Goal: Task Accomplishment & Management: Manage account settings

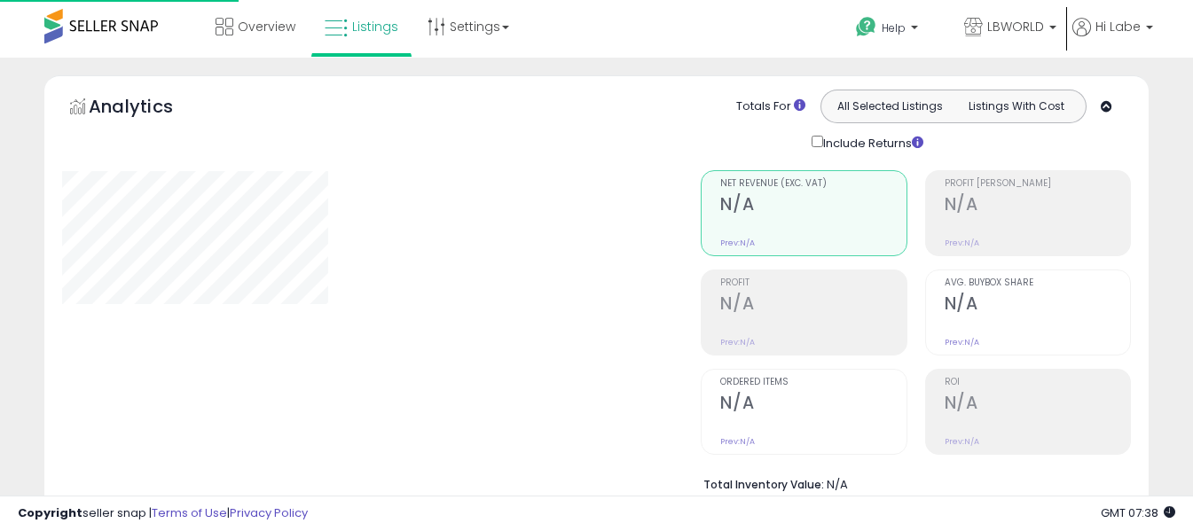
select select "**"
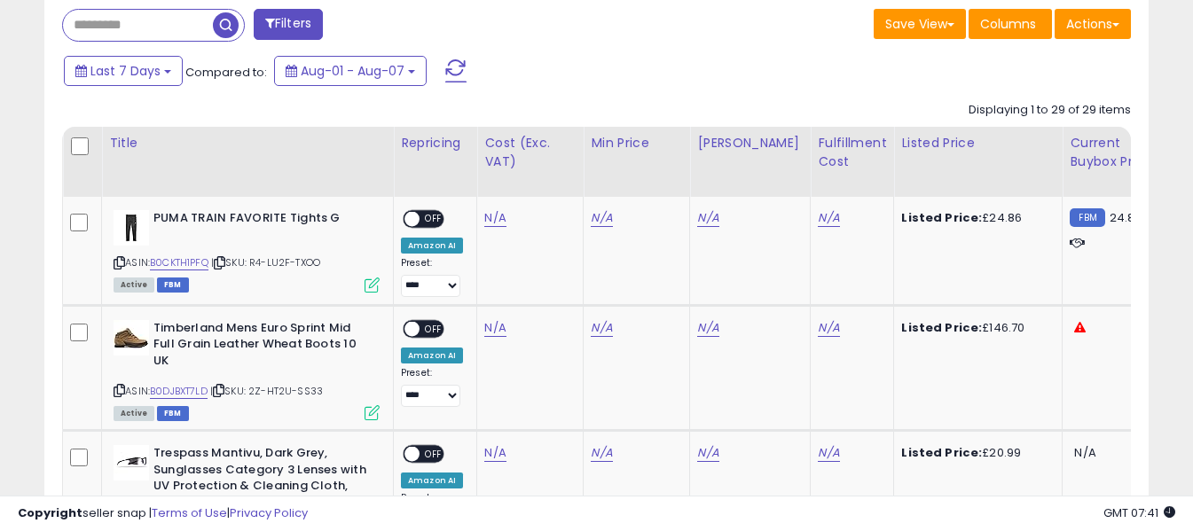
scroll to position [798, 0]
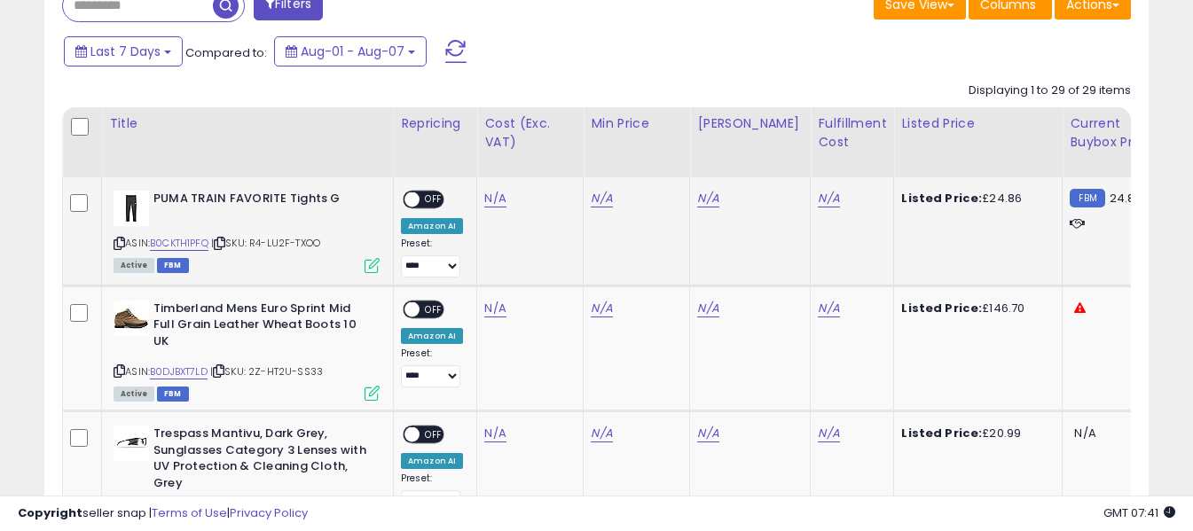
click at [122, 241] on icon at bounding box center [120, 244] width 12 height 10
click at [494, 205] on link "N/A" at bounding box center [494, 199] width 21 height 18
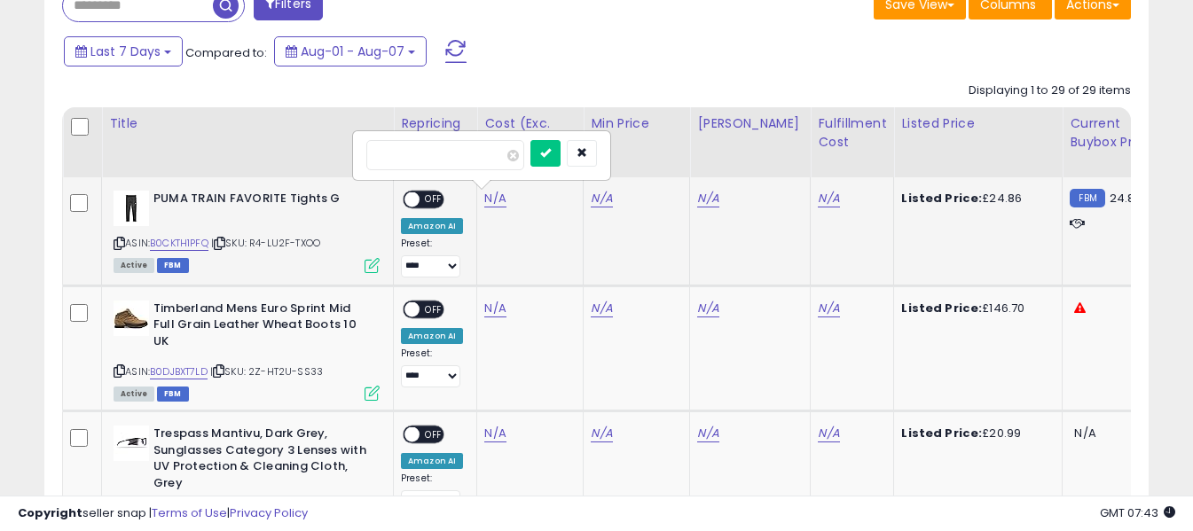
click at [482, 144] on input "number" at bounding box center [445, 155] width 158 height 30
type input "*****"
click at [548, 153] on icon "submit" at bounding box center [542, 152] width 11 height 11
click at [818, 201] on link "N/A" at bounding box center [828, 199] width 21 height 18
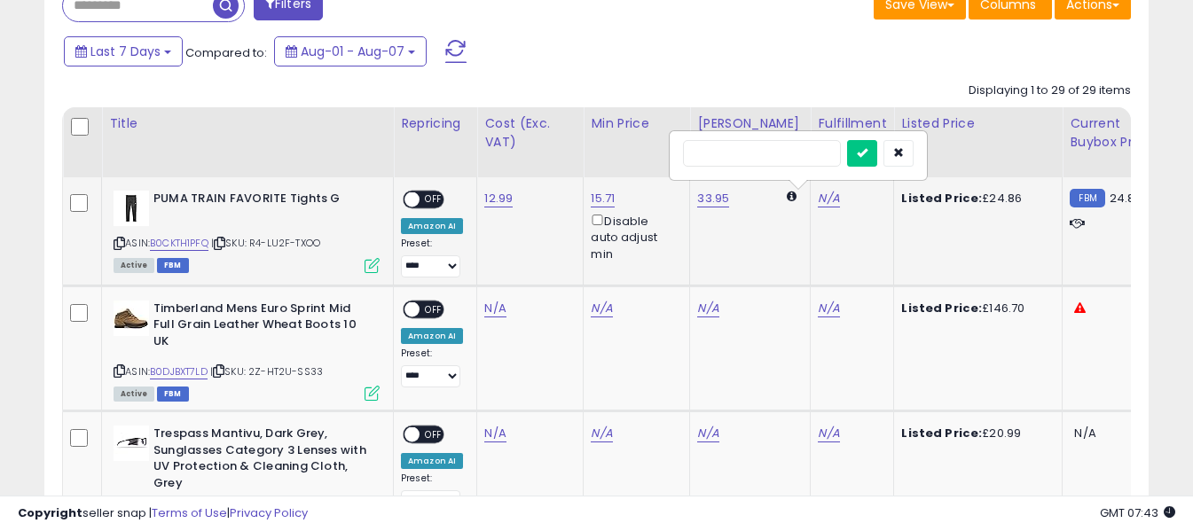
click at [786, 145] on input "text" at bounding box center [762, 153] width 158 height 27
type input "*"
click at [867, 154] on icon "submit" at bounding box center [862, 152] width 11 height 11
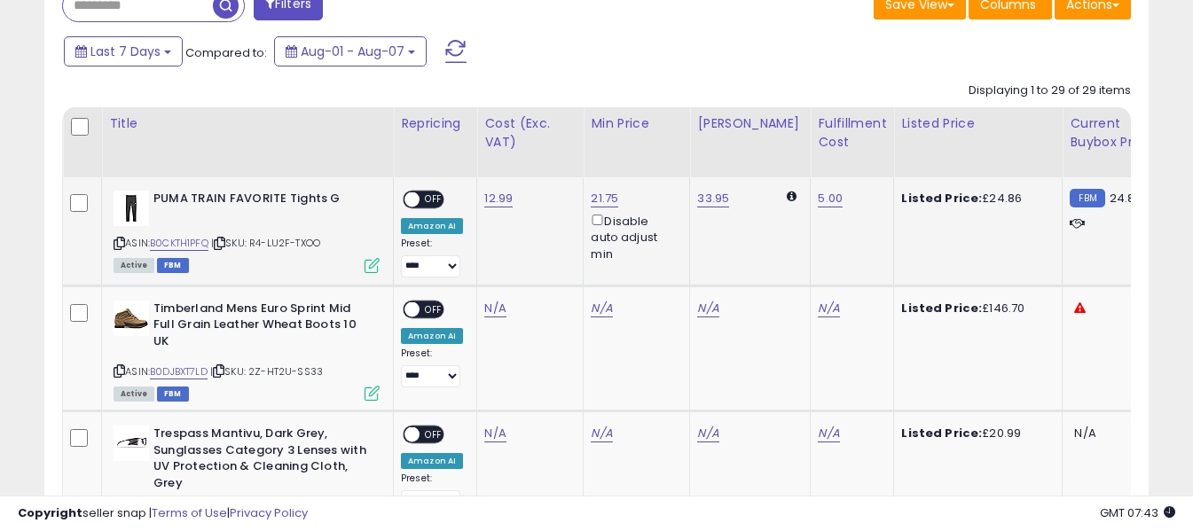
click at [436, 196] on span "OFF" at bounding box center [434, 199] width 28 height 15
click at [115, 369] on icon at bounding box center [120, 371] width 12 height 10
click at [491, 309] on link "N/A" at bounding box center [494, 309] width 21 height 18
click at [484, 267] on input "number" at bounding box center [443, 265] width 158 height 30
type input "*****"
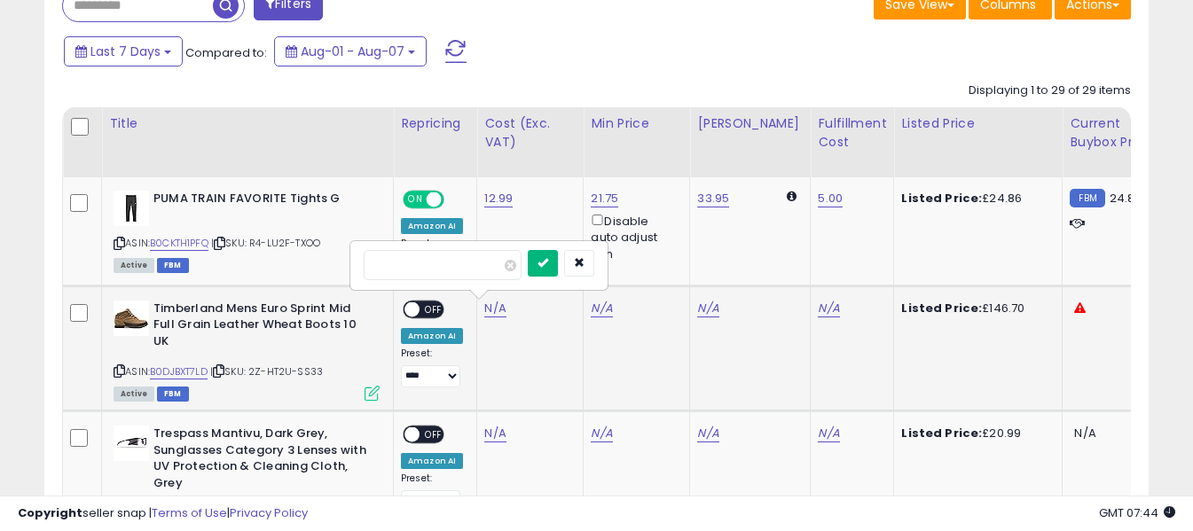
click at [558, 271] on button "submit" at bounding box center [543, 263] width 30 height 27
click at [818, 308] on link "N/A" at bounding box center [828, 309] width 21 height 18
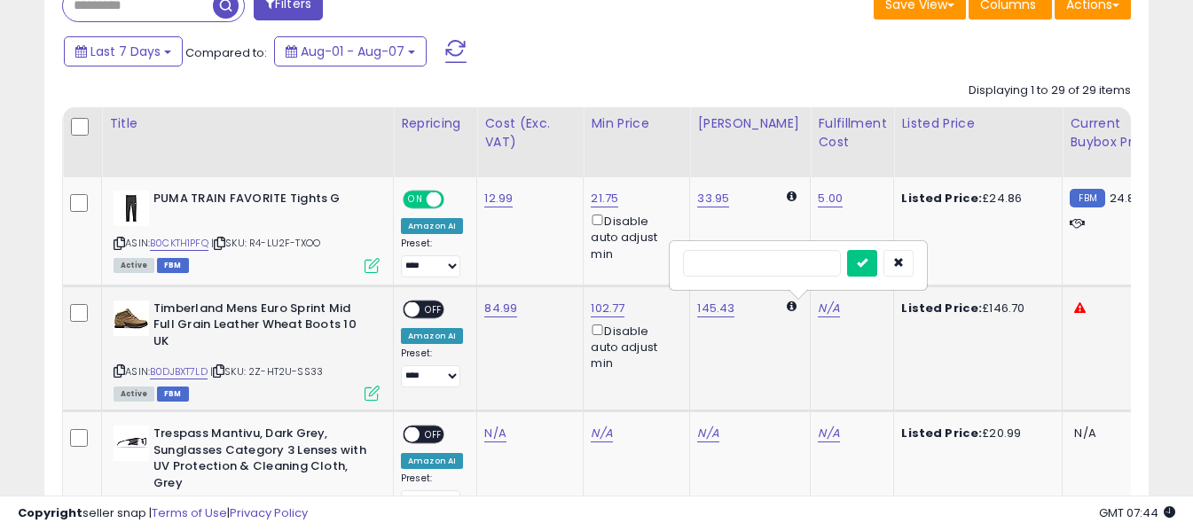
click at [784, 263] on input "text" at bounding box center [762, 263] width 158 height 27
type input "*"
click at [867, 266] on icon "submit" at bounding box center [862, 262] width 11 height 11
click at [421, 310] on span "OFF" at bounding box center [434, 309] width 28 height 15
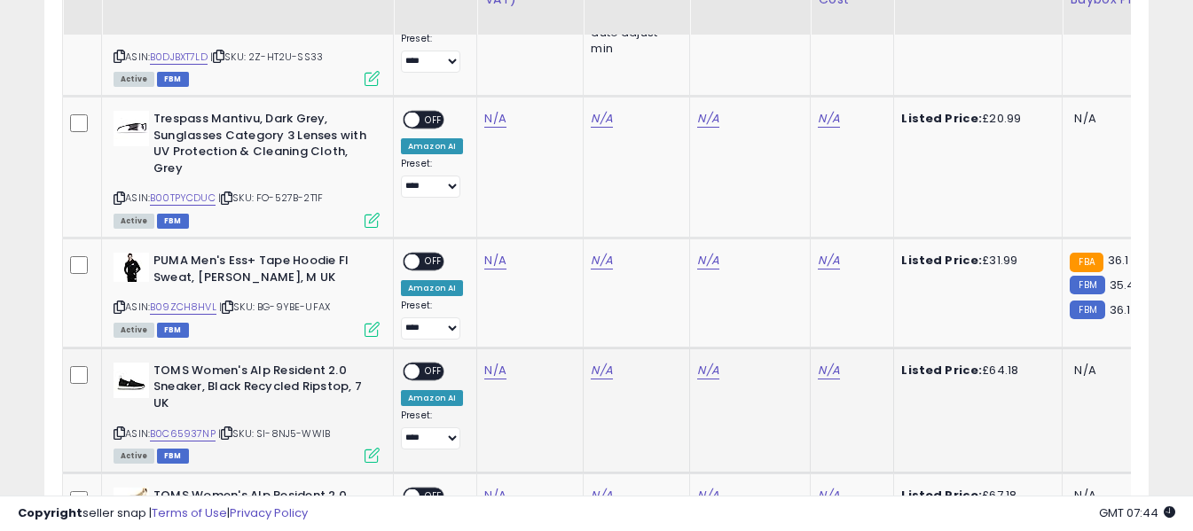
scroll to position [1153, 0]
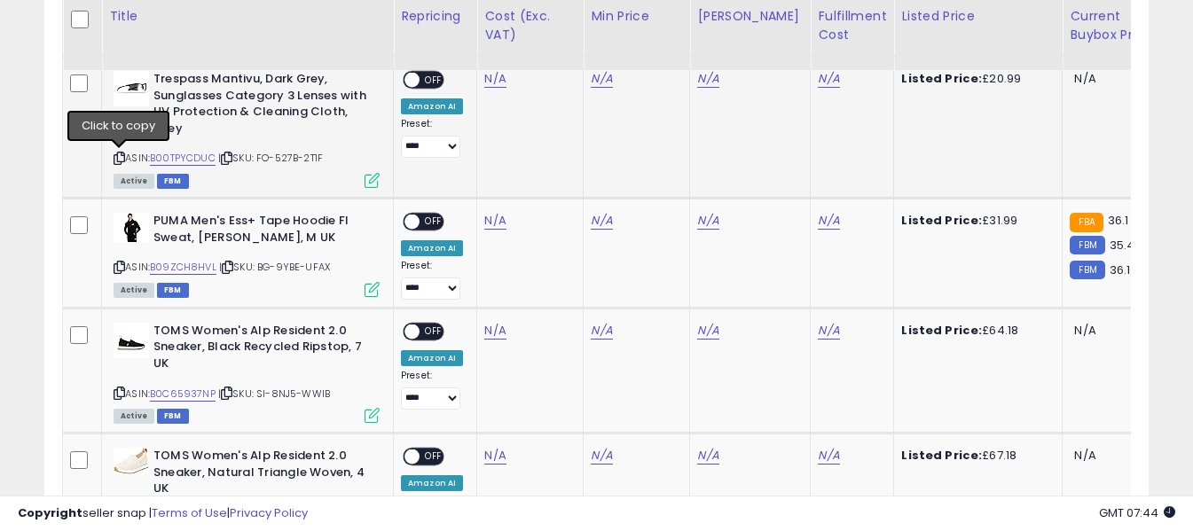
click at [122, 162] on icon at bounding box center [120, 158] width 12 height 10
click at [491, 80] on link "N/A" at bounding box center [494, 79] width 21 height 18
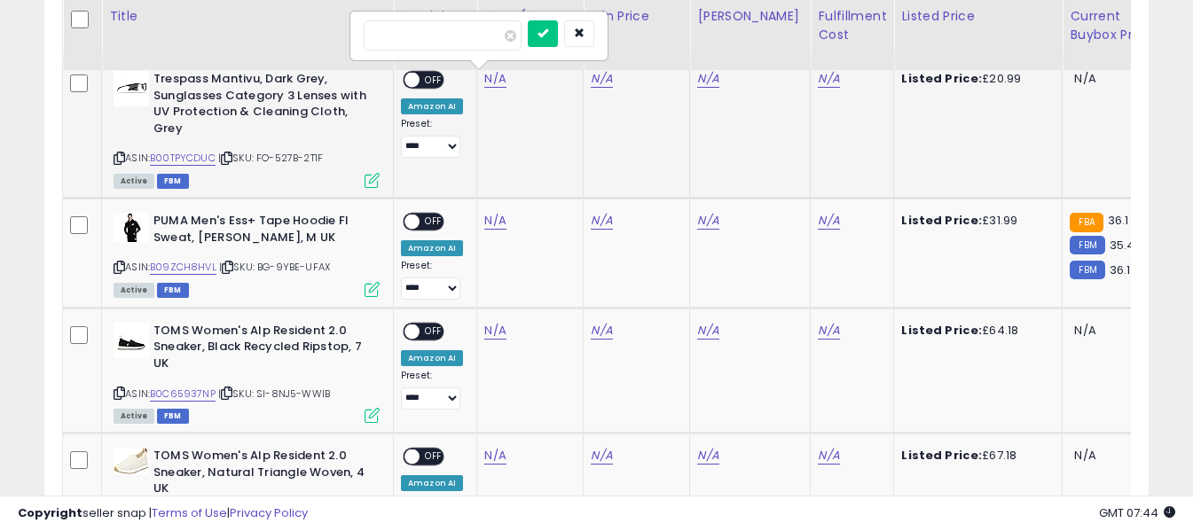
click at [466, 43] on input "number" at bounding box center [443, 35] width 158 height 30
type input "*****"
click at [558, 43] on button "submit" at bounding box center [543, 33] width 30 height 27
click at [818, 75] on link "N/A" at bounding box center [828, 79] width 21 height 18
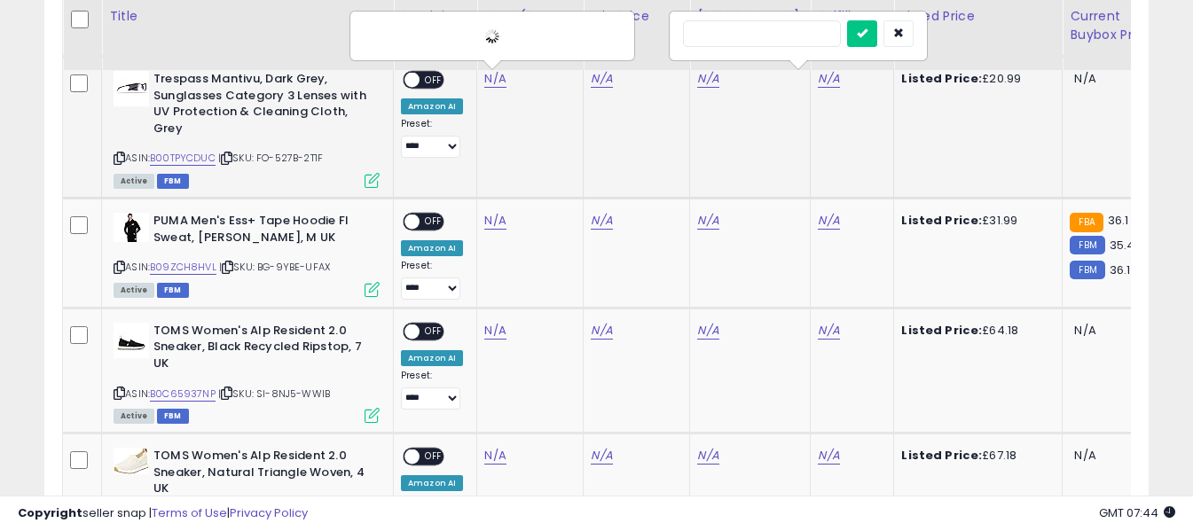
click at [781, 33] on input "text" at bounding box center [762, 33] width 158 height 27
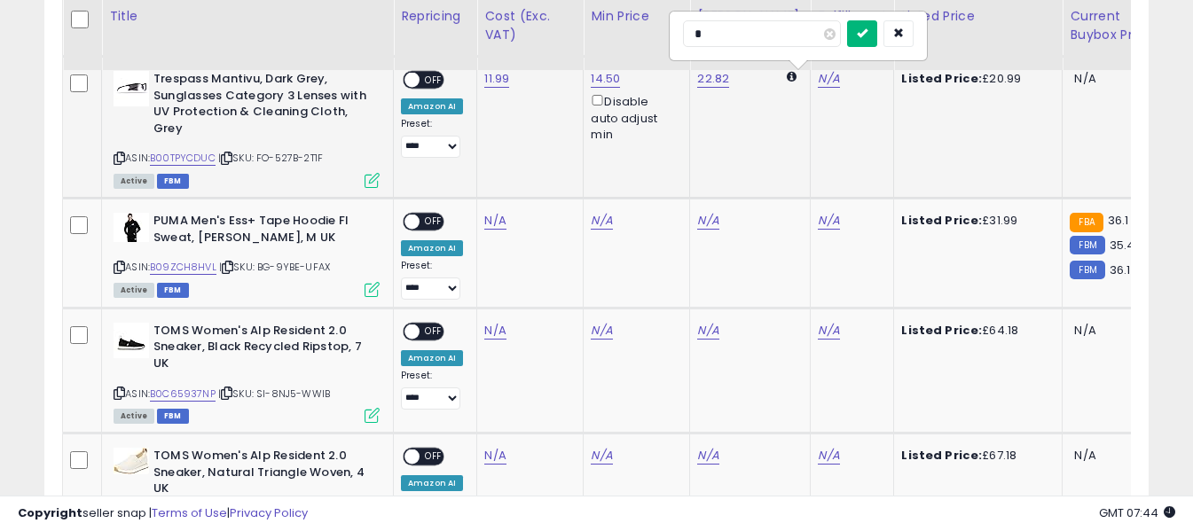
type input "*"
click at [867, 37] on icon "submit" at bounding box center [862, 32] width 11 height 11
click at [434, 82] on span "OFF" at bounding box center [434, 80] width 28 height 15
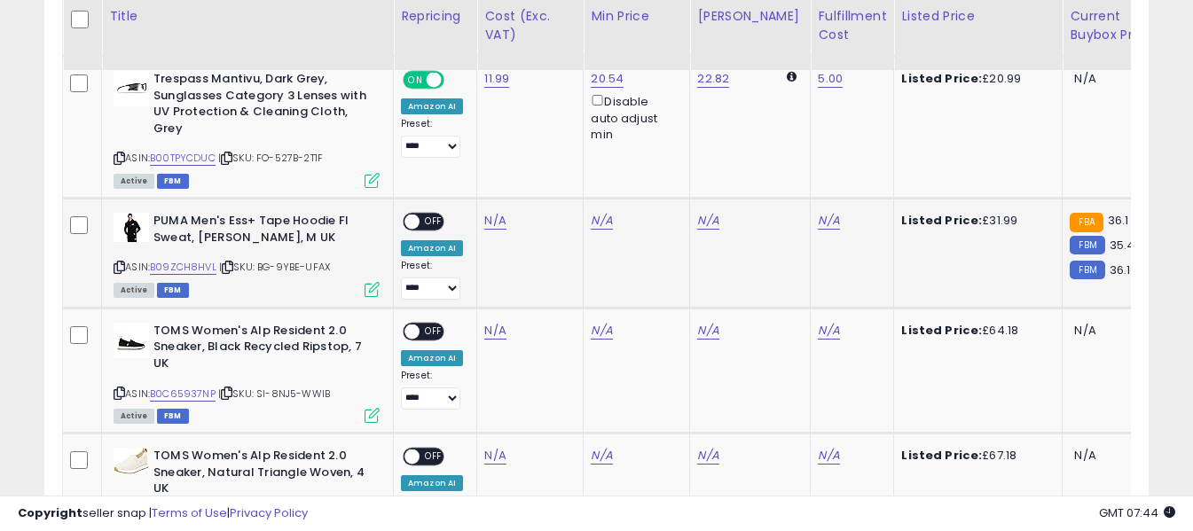
click at [114, 263] on icon at bounding box center [120, 268] width 12 height 10
click at [495, 220] on link "N/A" at bounding box center [494, 221] width 21 height 18
click at [473, 183] on input "number" at bounding box center [443, 177] width 158 height 30
type input "*****"
click at [548, 175] on icon "submit" at bounding box center [542, 174] width 11 height 11
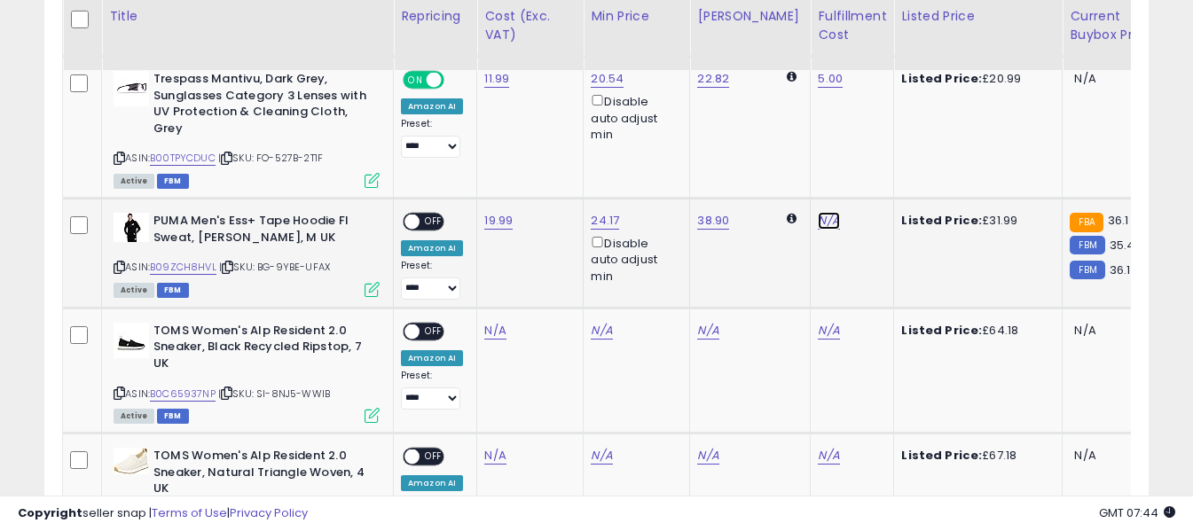
click at [818, 219] on link "N/A" at bounding box center [828, 221] width 21 height 18
click at [763, 181] on input "text" at bounding box center [762, 175] width 158 height 27
type input "*"
click at [867, 179] on icon "submit" at bounding box center [862, 174] width 11 height 11
click at [435, 220] on span "OFF" at bounding box center [434, 222] width 28 height 15
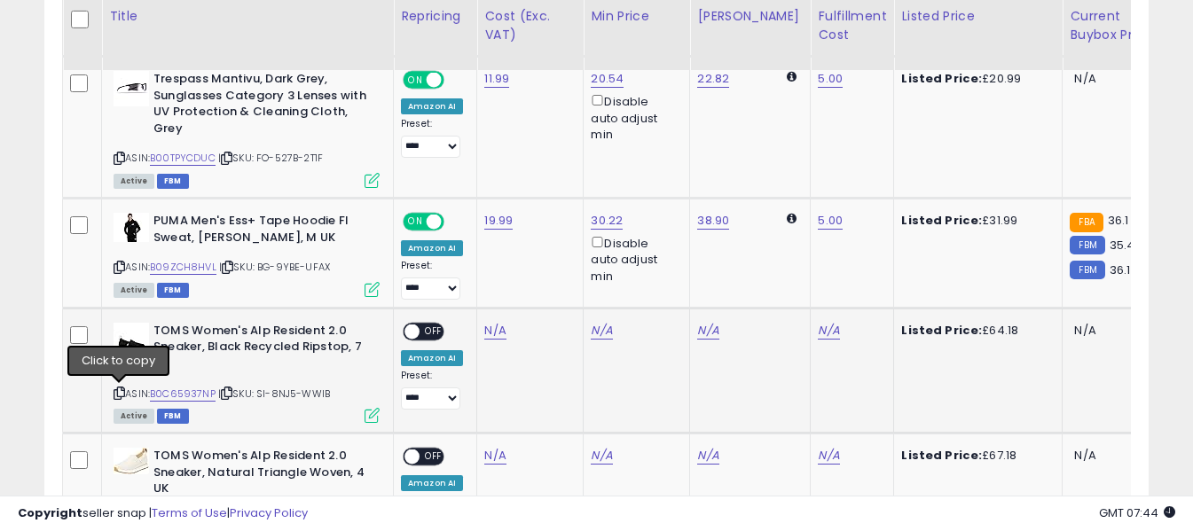
click at [117, 391] on icon at bounding box center [120, 393] width 12 height 10
click at [489, 333] on link "N/A" at bounding box center [494, 331] width 21 height 18
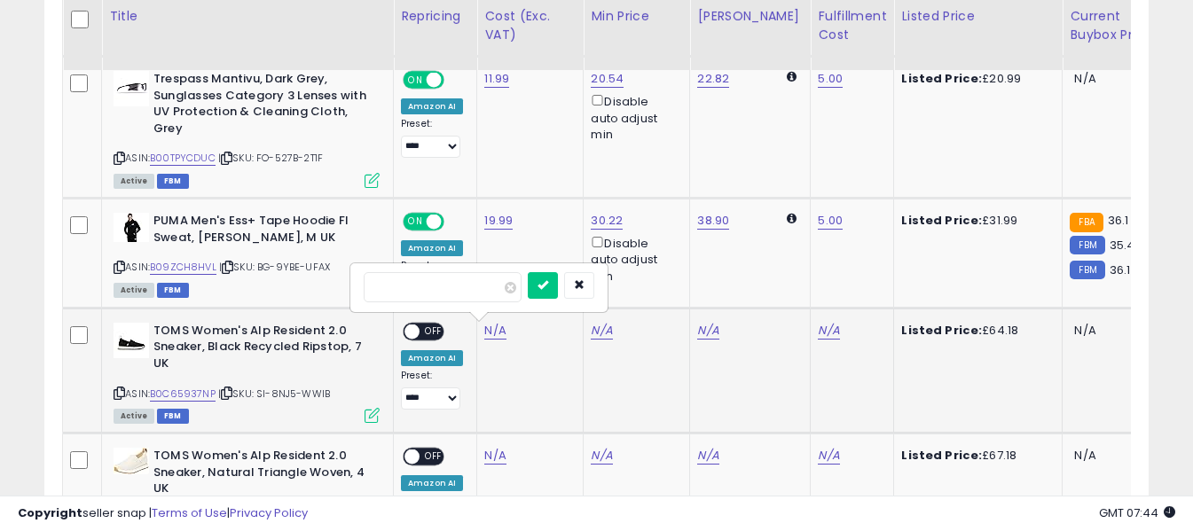
click at [485, 298] on input "number" at bounding box center [443, 287] width 158 height 30
type input "*****"
click at [548, 287] on icon "submit" at bounding box center [542, 284] width 11 height 11
click at [818, 327] on link "N/A" at bounding box center [828, 331] width 21 height 18
click at [787, 291] on input "text" at bounding box center [762, 285] width 158 height 27
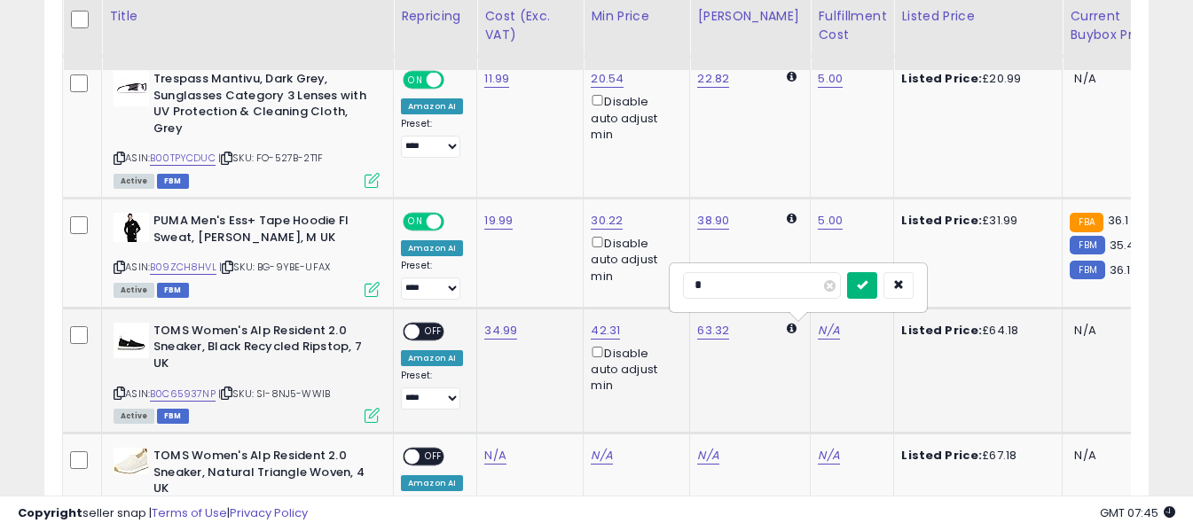
type input "*"
click at [877, 292] on button "submit" at bounding box center [862, 285] width 30 height 27
click at [427, 332] on span "OFF" at bounding box center [434, 331] width 28 height 15
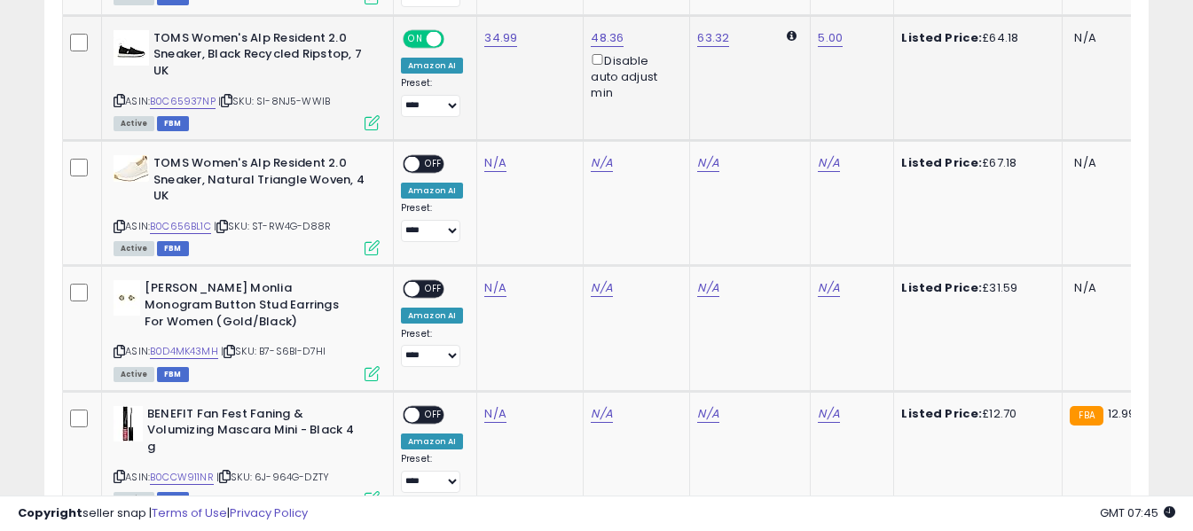
scroll to position [1508, 0]
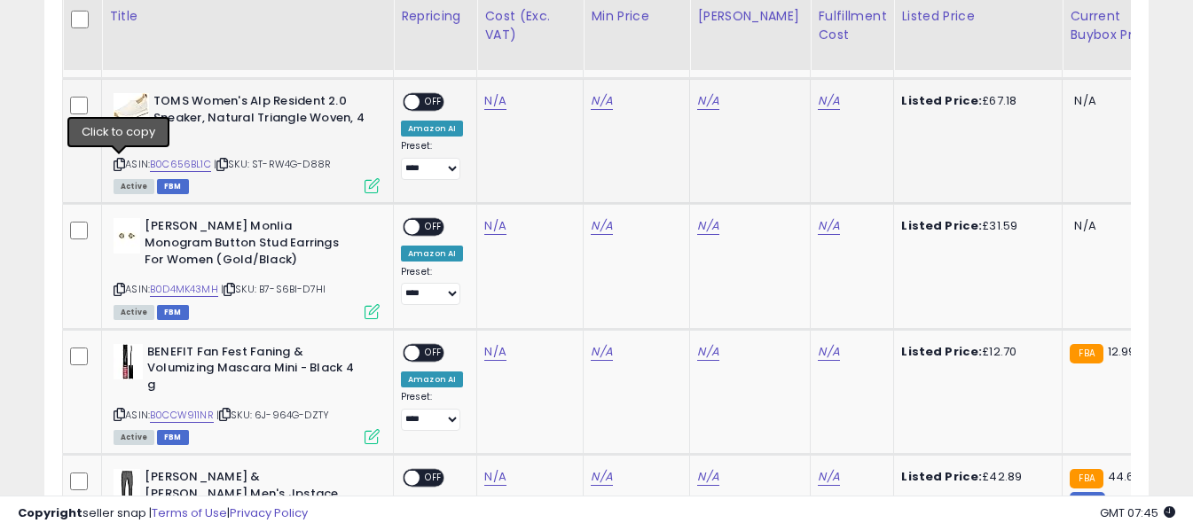
click at [119, 164] on icon at bounding box center [120, 165] width 12 height 10
drag, startPoint x: 506, startPoint y: 86, endPoint x: 497, endPoint y: 97, distance: 13.9
click at [504, 90] on td "N/A" at bounding box center [530, 141] width 106 height 125
click at [490, 103] on link "N/A" at bounding box center [494, 101] width 21 height 18
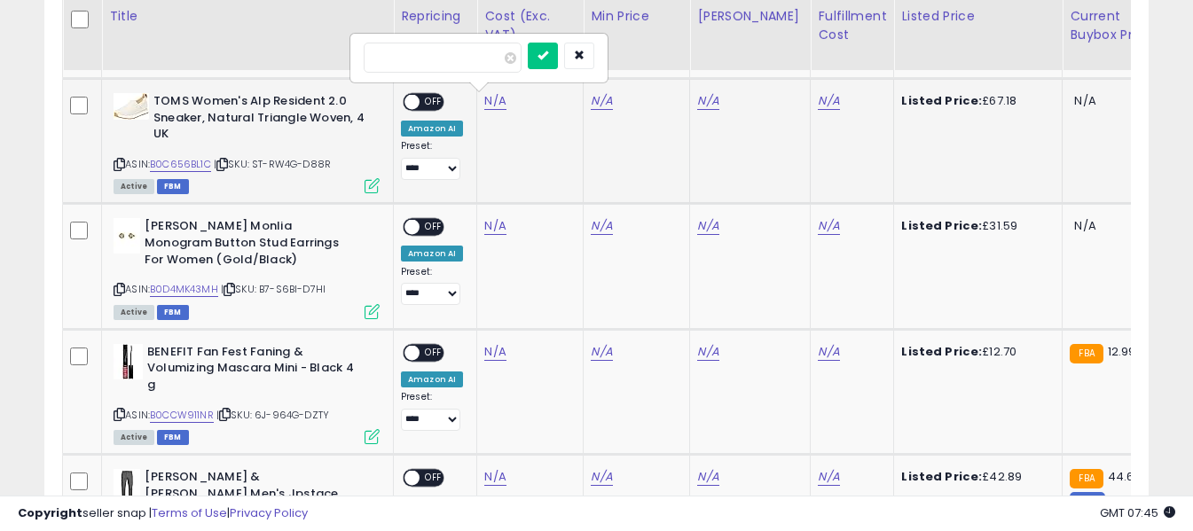
click at [468, 63] on input "number" at bounding box center [443, 58] width 158 height 30
type input "*****"
click at [558, 59] on button "submit" at bounding box center [543, 56] width 30 height 27
click at [818, 98] on link "N/A" at bounding box center [828, 101] width 21 height 18
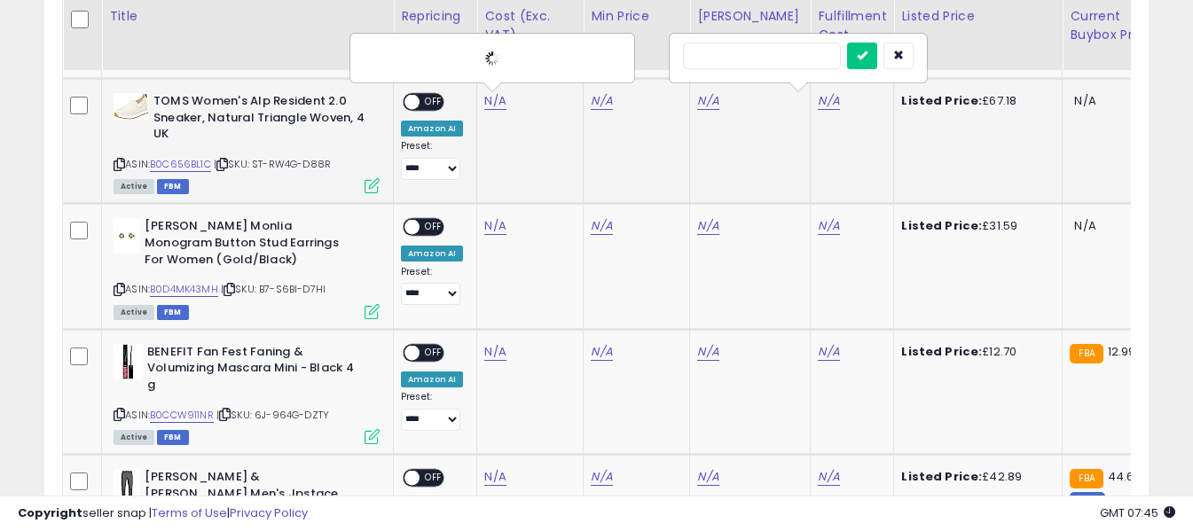
click at [798, 53] on input "text" at bounding box center [762, 56] width 158 height 27
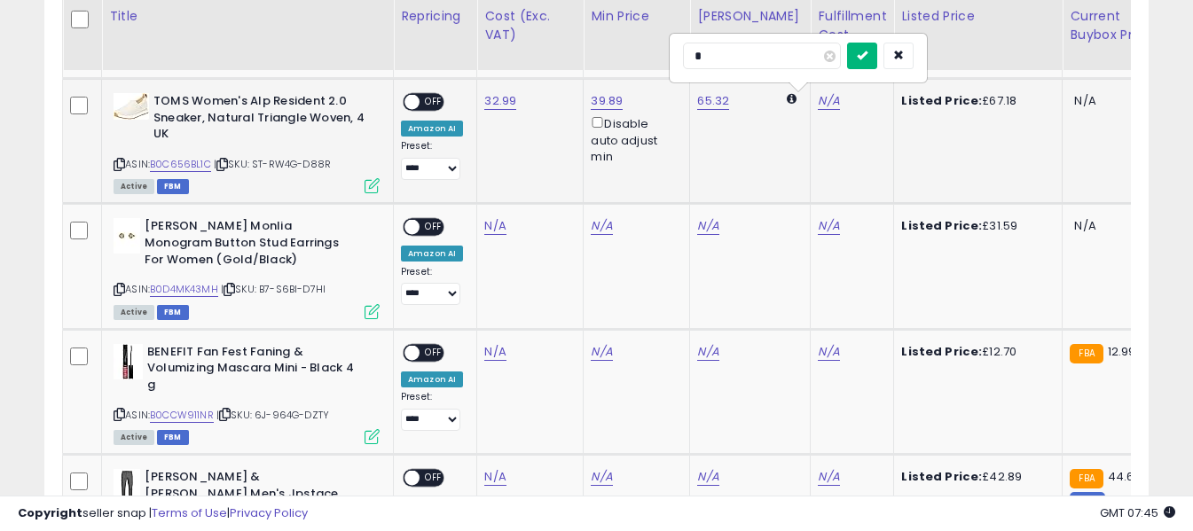
type input "*"
click at [867, 50] on icon "submit" at bounding box center [862, 55] width 11 height 11
click at [434, 102] on span "OFF" at bounding box center [434, 102] width 28 height 15
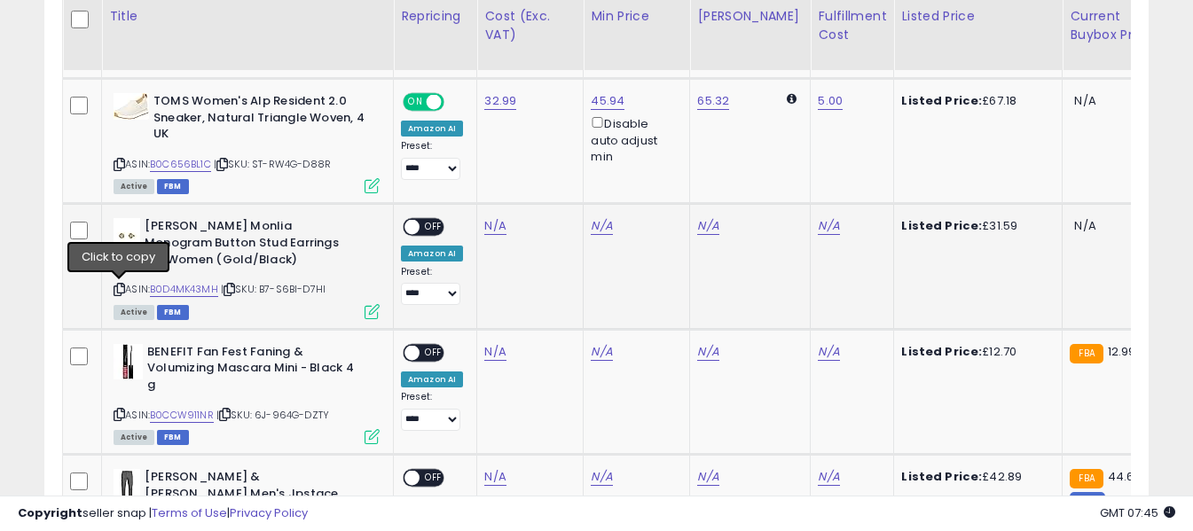
click at [121, 287] on icon at bounding box center [120, 290] width 12 height 10
click at [493, 227] on link "N/A" at bounding box center [494, 226] width 21 height 18
click at [481, 183] on input "number" at bounding box center [443, 183] width 158 height 30
type input "*****"
click at [548, 184] on icon "submit" at bounding box center [542, 180] width 11 height 11
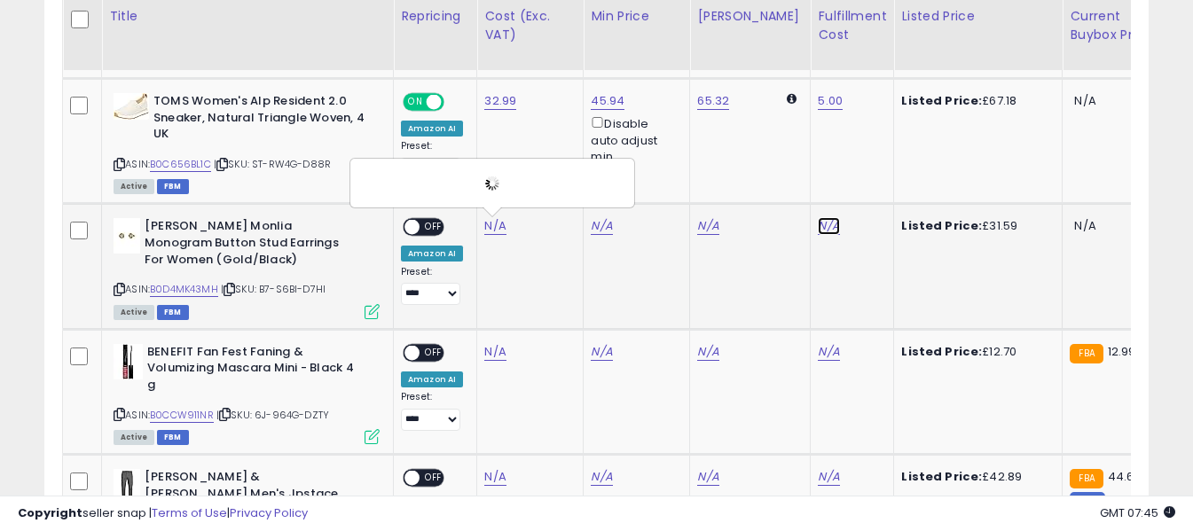
click at [818, 224] on link "N/A" at bounding box center [828, 226] width 21 height 18
click at [764, 182] on input "text" at bounding box center [762, 181] width 158 height 27
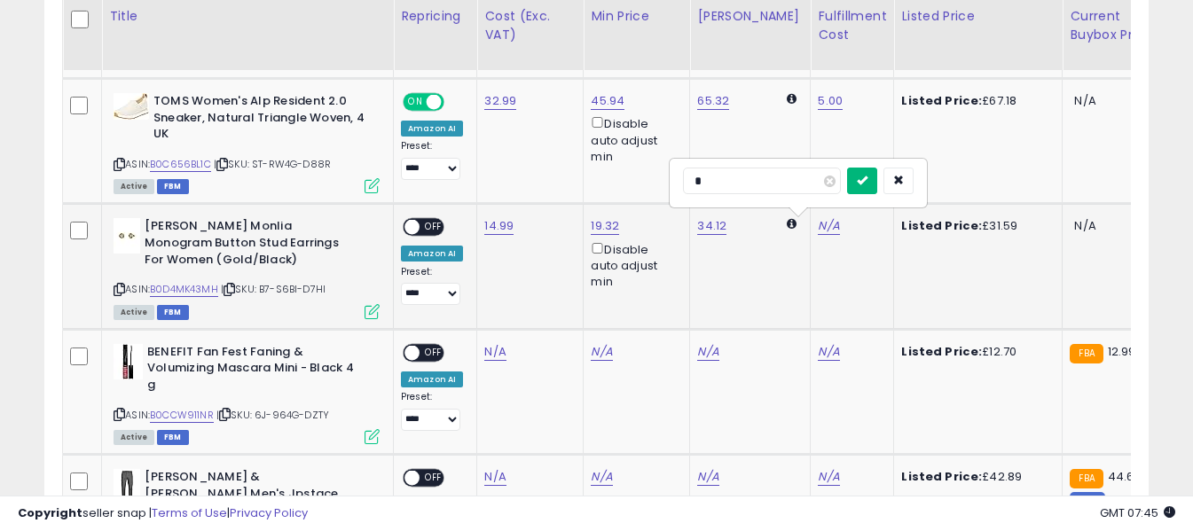
type input "*"
click at [867, 176] on icon "submit" at bounding box center [862, 180] width 11 height 11
click at [436, 224] on span "OFF" at bounding box center [434, 227] width 28 height 15
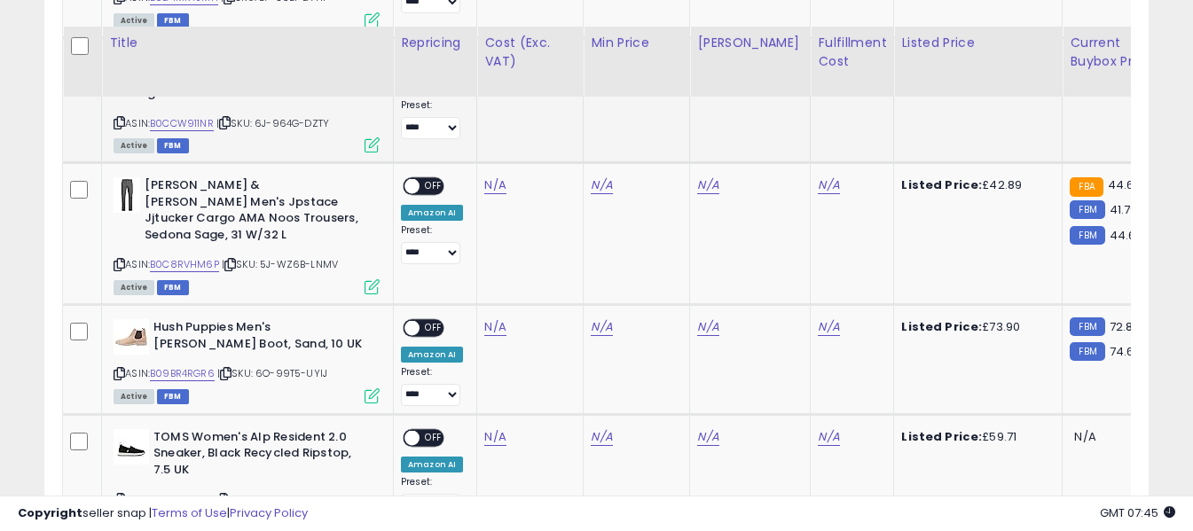
scroll to position [1863, 0]
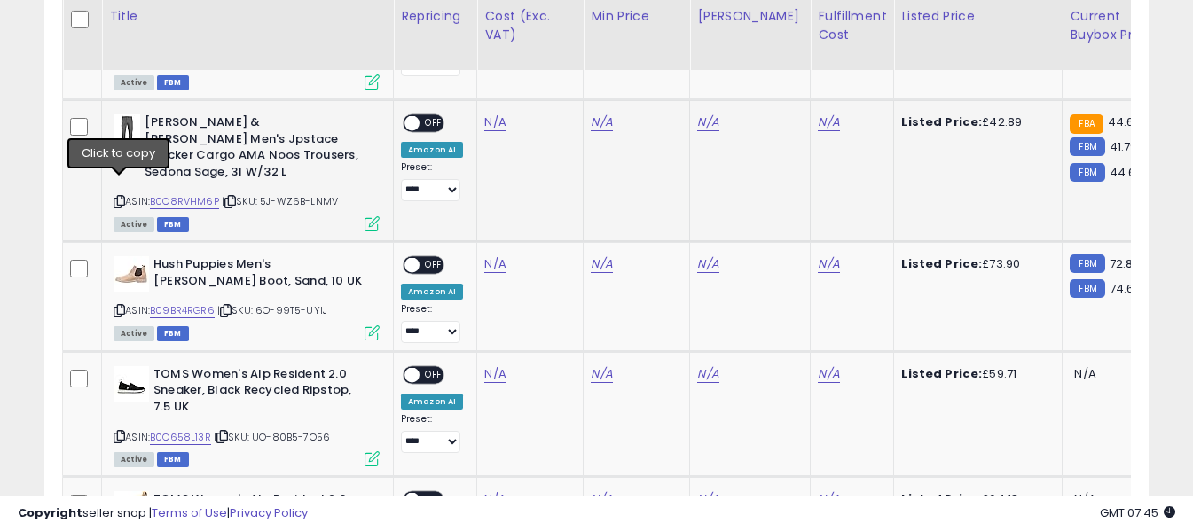
click at [116, 197] on icon at bounding box center [120, 202] width 12 height 10
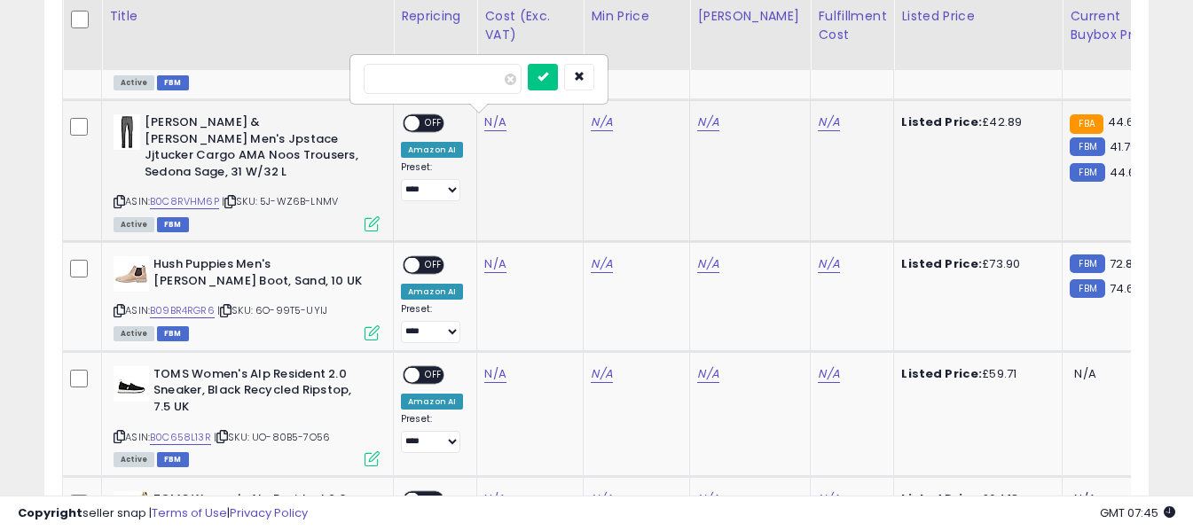
click at [479, 74] on input "number" at bounding box center [443, 79] width 158 height 30
type input "*****"
click at [558, 73] on button "submit" at bounding box center [543, 77] width 30 height 27
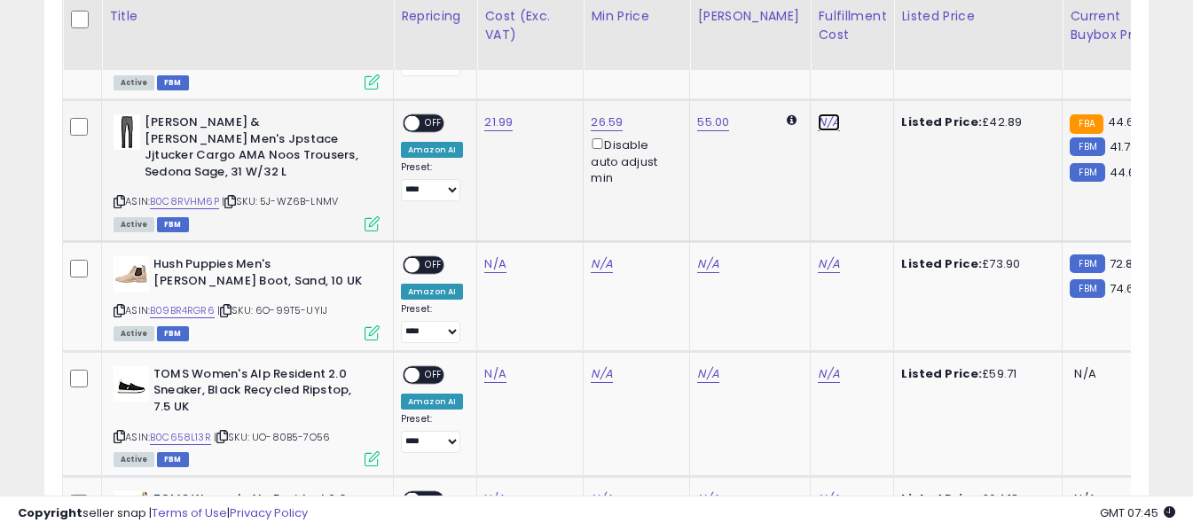
click at [772, 69] on input "text" at bounding box center [762, 77] width 158 height 27
type input "*"
click at [877, 77] on button "submit" at bounding box center [862, 77] width 30 height 27
click at [429, 123] on span "OFF" at bounding box center [434, 123] width 28 height 15
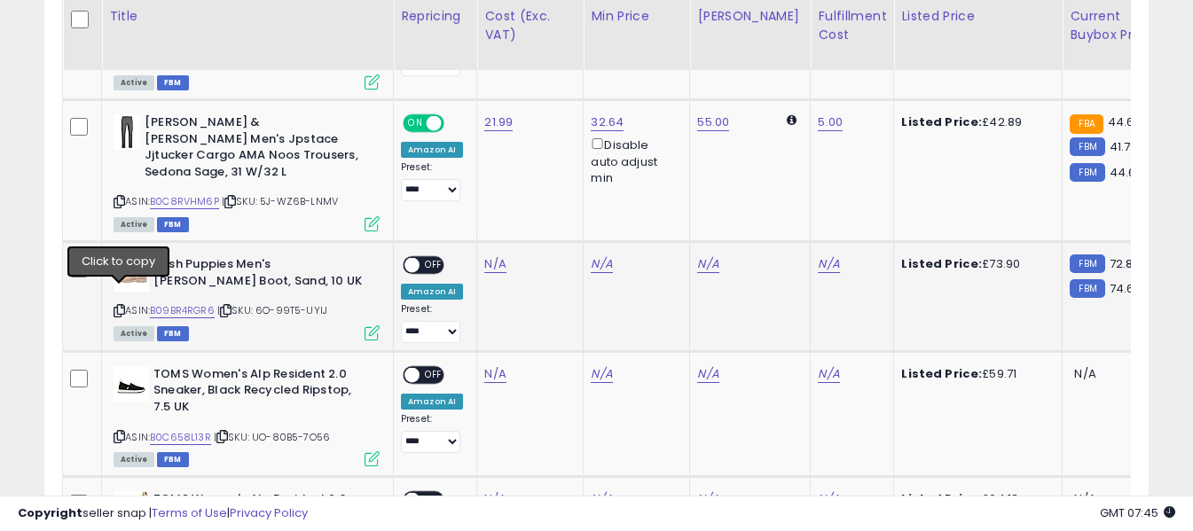
click at [122, 306] on icon at bounding box center [120, 311] width 12 height 10
click at [482, 207] on input "number" at bounding box center [443, 204] width 158 height 30
type input "*****"
click at [548, 199] on icon "submit" at bounding box center [542, 201] width 11 height 11
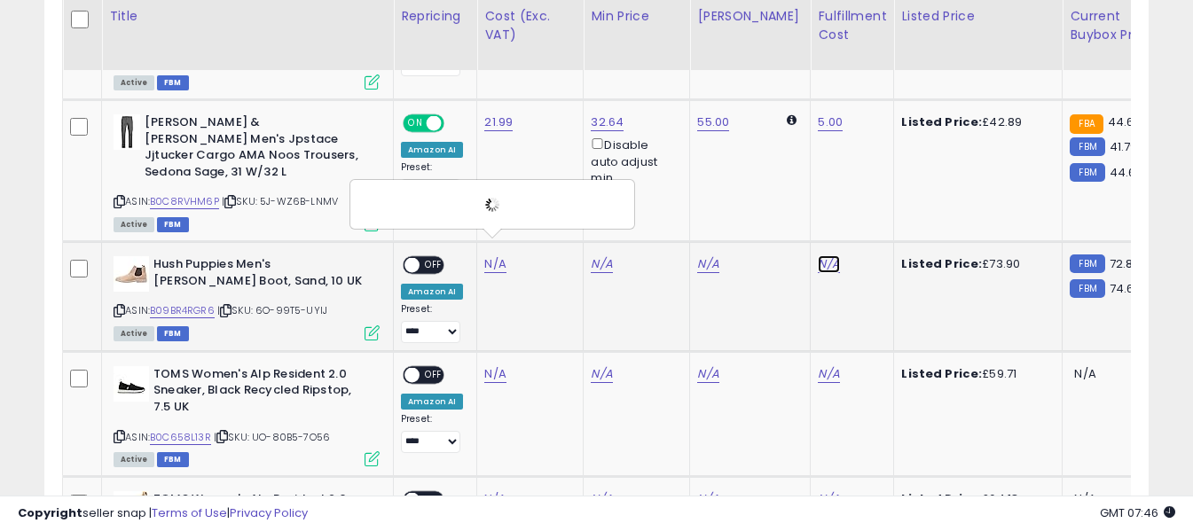
click at [783, 201] on input "text" at bounding box center [762, 202] width 158 height 27
type input "*"
click at [867, 207] on icon "submit" at bounding box center [862, 201] width 11 height 11
click at [436, 258] on span "OFF" at bounding box center [434, 265] width 28 height 15
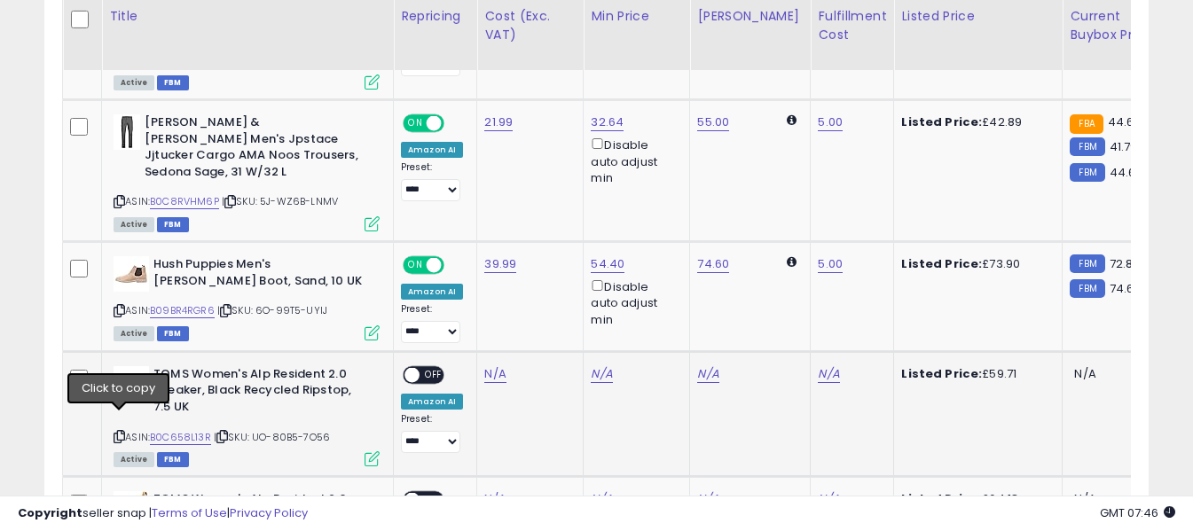
click at [122, 432] on icon at bounding box center [120, 437] width 12 height 10
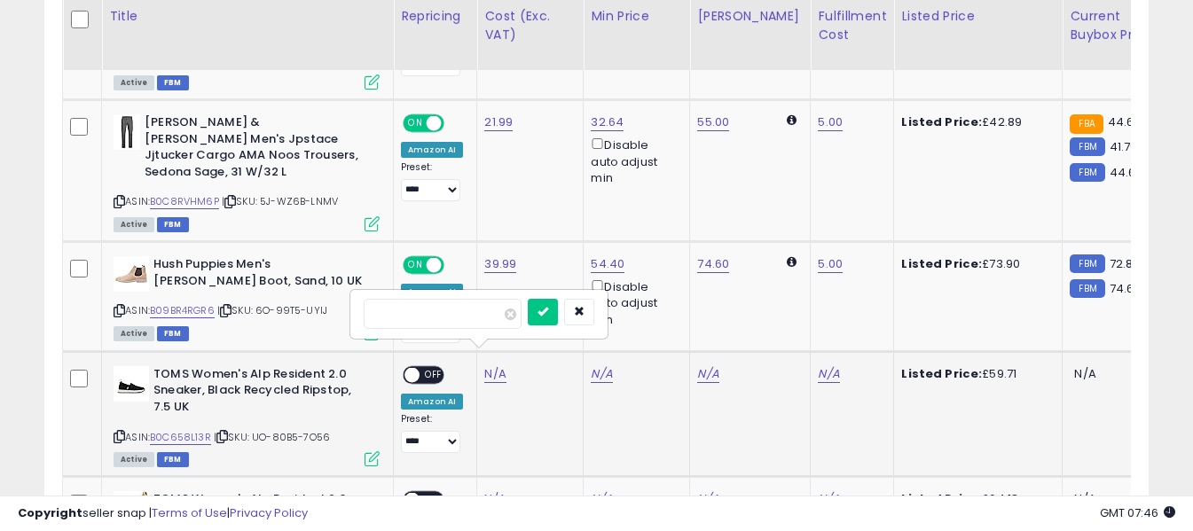
click at [476, 310] on input "number" at bounding box center [443, 314] width 158 height 30
type input "*****"
click at [516, 312] on span at bounding box center [511, 315] width 12 height 12
click at [473, 312] on input "number" at bounding box center [443, 314] width 158 height 30
paste input "*****"
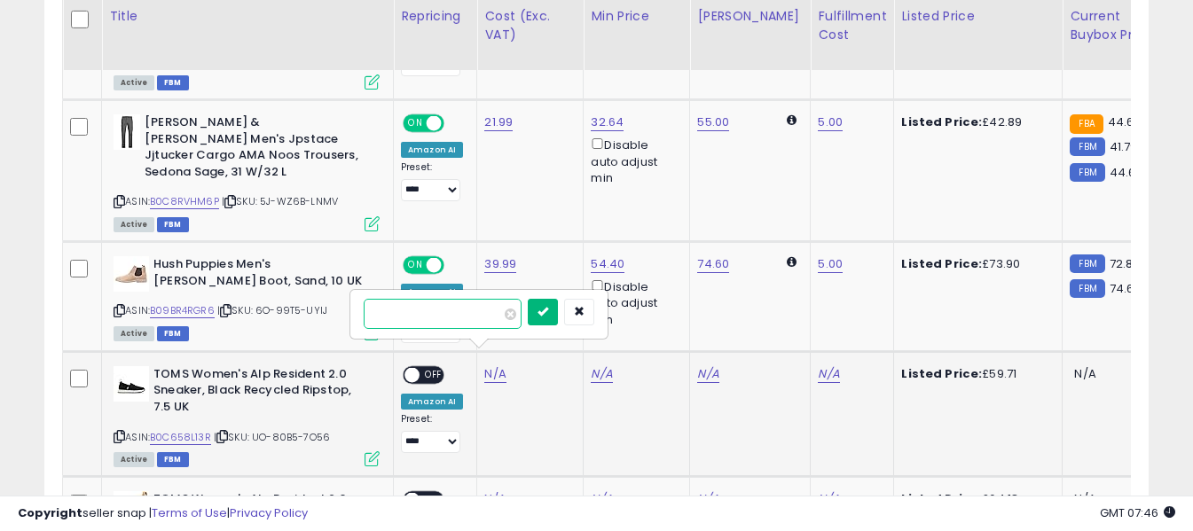
type input "*****"
click at [548, 311] on icon "submit" at bounding box center [542, 311] width 11 height 11
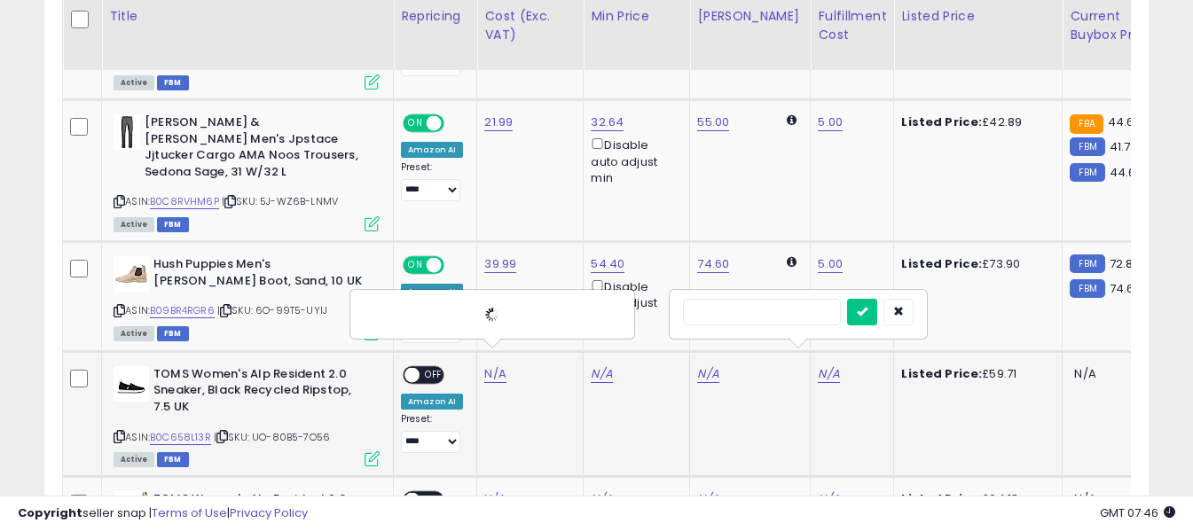
click at [801, 321] on input "text" at bounding box center [762, 312] width 158 height 27
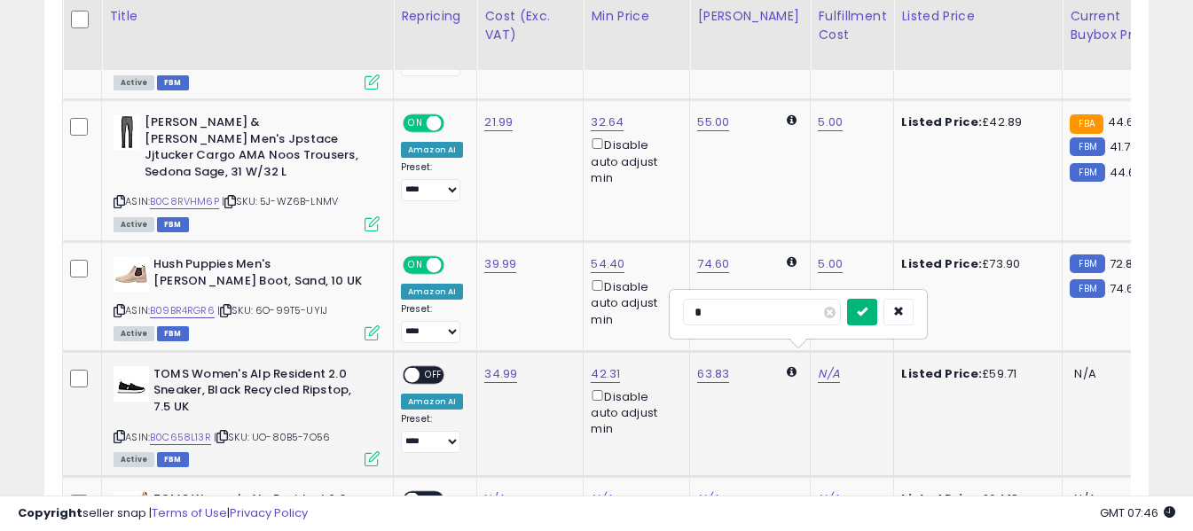
type input "*"
click at [875, 313] on button "submit" at bounding box center [862, 312] width 30 height 27
click at [433, 367] on span "OFF" at bounding box center [434, 374] width 28 height 15
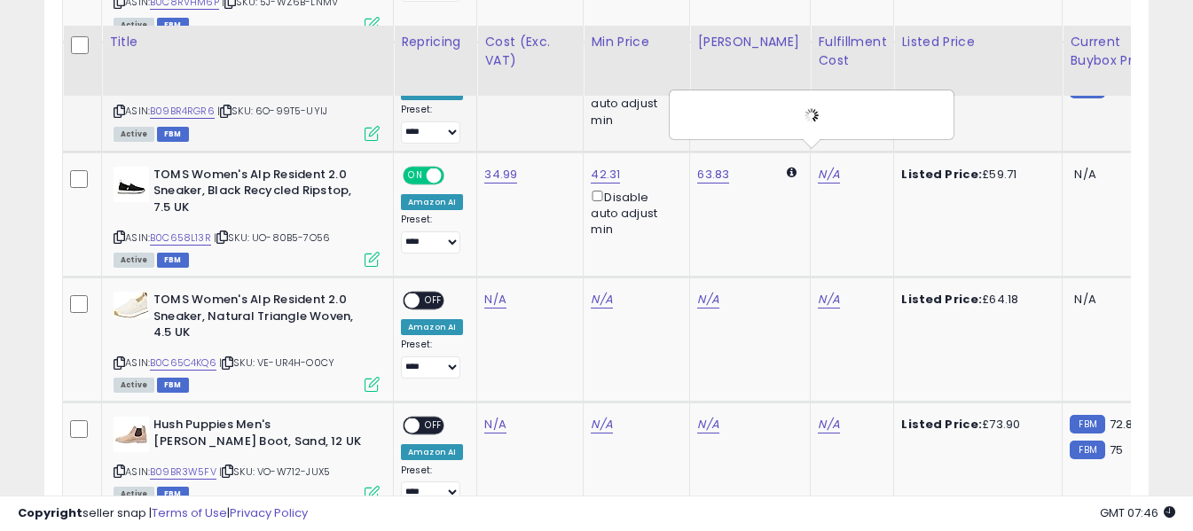
scroll to position [2217, 0]
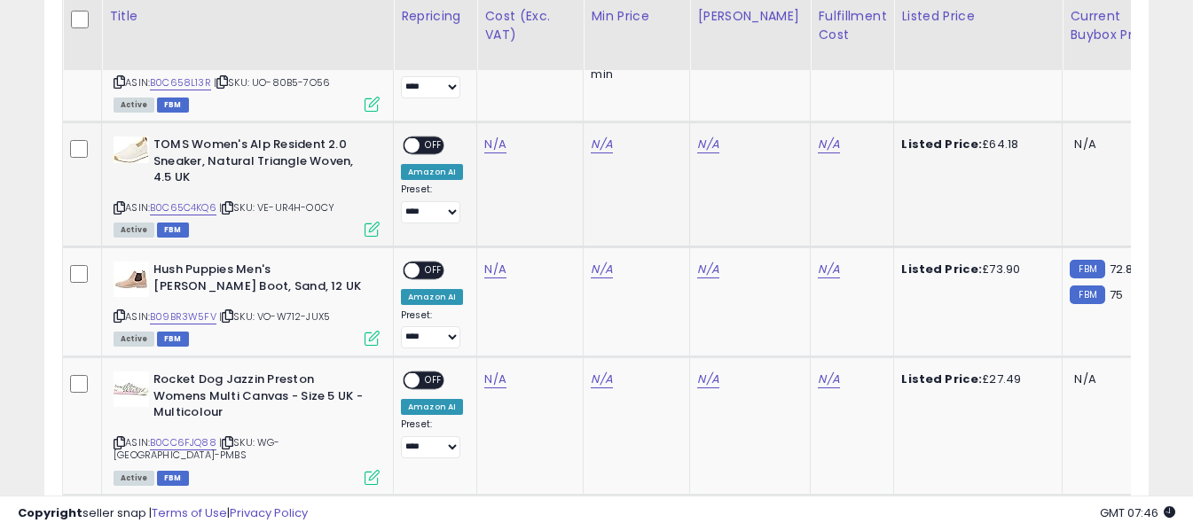
click at [119, 203] on icon at bounding box center [120, 208] width 12 height 10
click at [481, 86] on input "number" at bounding box center [443, 85] width 158 height 30
type input "*****"
click at [558, 81] on button "submit" at bounding box center [543, 83] width 30 height 27
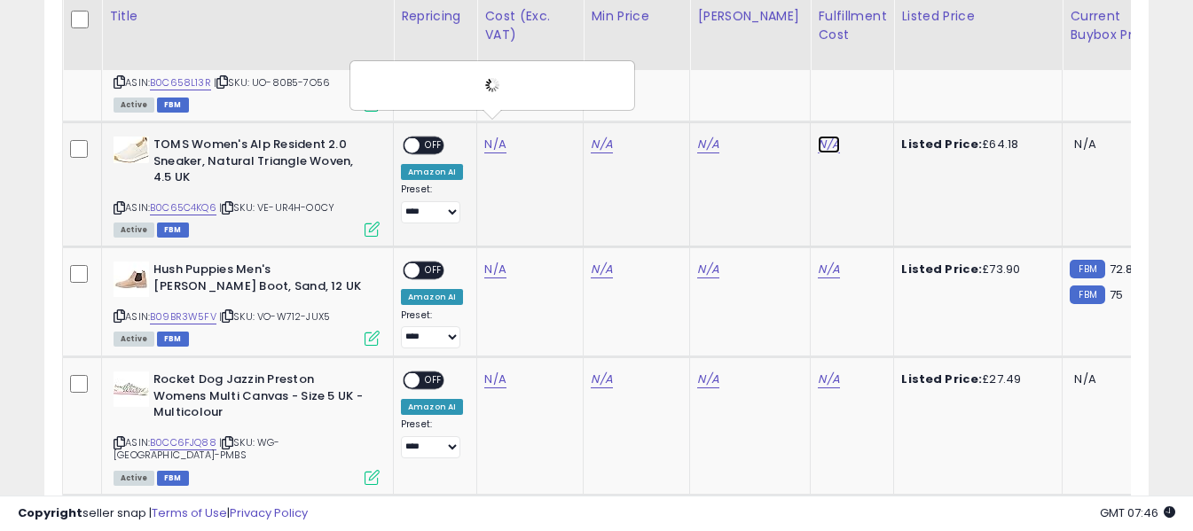
click at [765, 89] on input "text" at bounding box center [762, 83] width 158 height 27
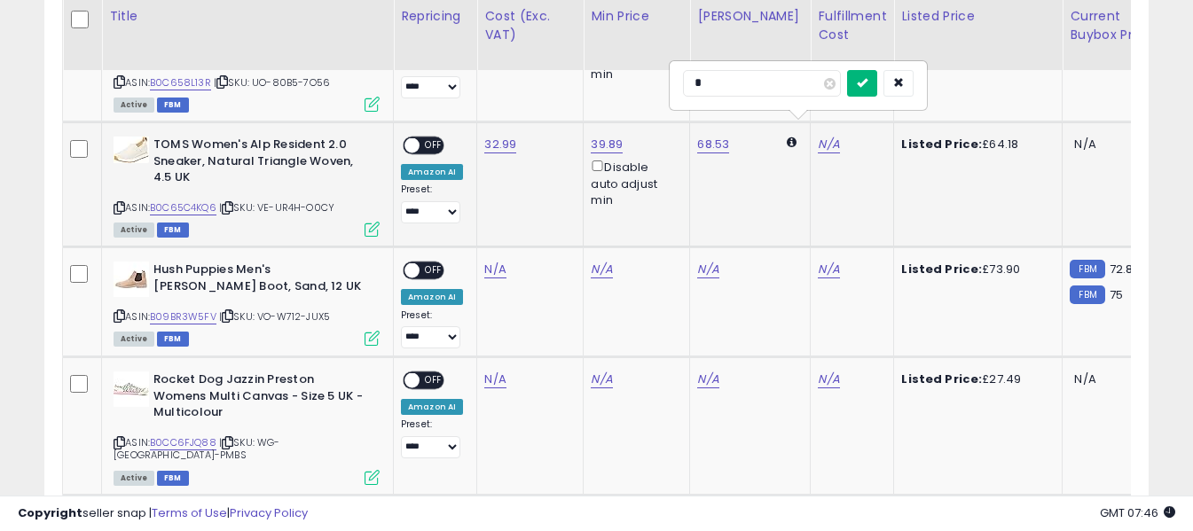
type input "*"
click at [877, 91] on button "submit" at bounding box center [862, 83] width 30 height 27
click at [427, 138] on span "OFF" at bounding box center [434, 145] width 28 height 15
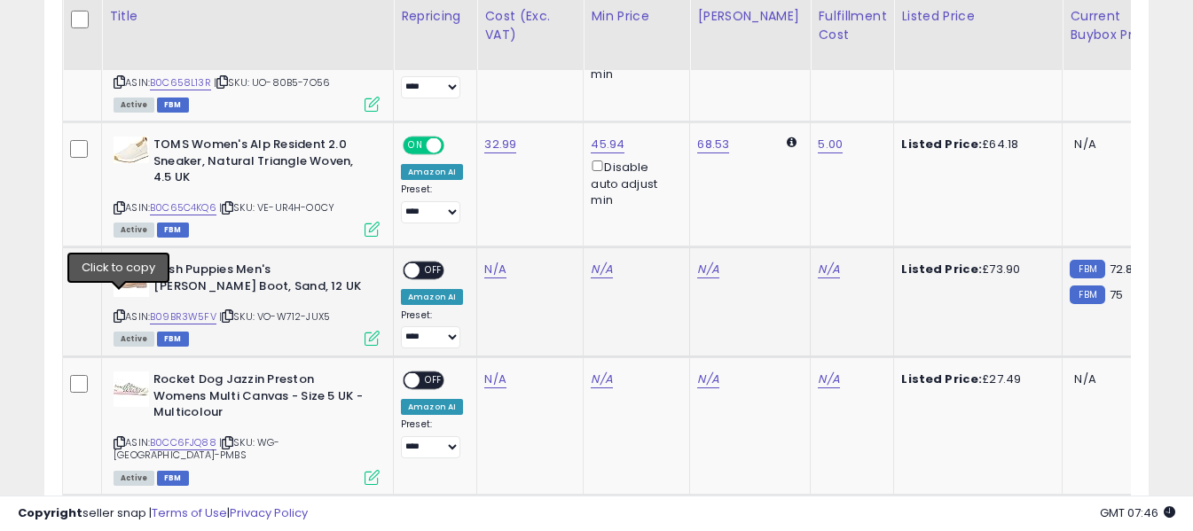
click at [122, 311] on icon at bounding box center [120, 316] width 12 height 10
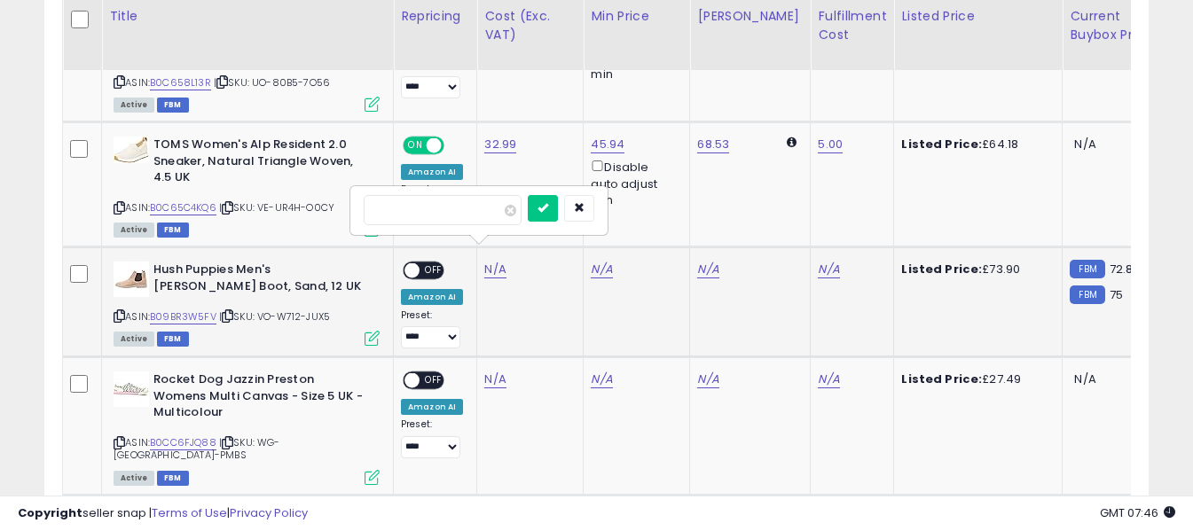
click at [484, 216] on input "number" at bounding box center [443, 210] width 158 height 30
type input "*****"
click at [558, 200] on button "submit" at bounding box center [543, 208] width 30 height 27
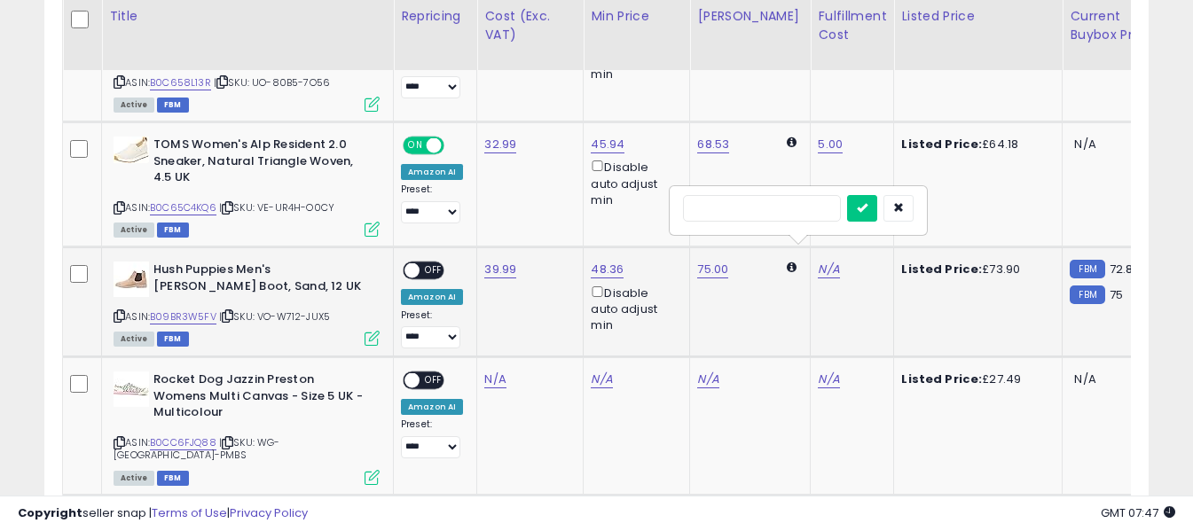
click at [771, 216] on input "text" at bounding box center [762, 208] width 158 height 27
type input "*"
click at [873, 208] on div "*" at bounding box center [798, 210] width 231 height 31
click at [877, 207] on button "submit" at bounding box center [862, 208] width 30 height 27
click at [425, 263] on span "OFF" at bounding box center [434, 270] width 28 height 15
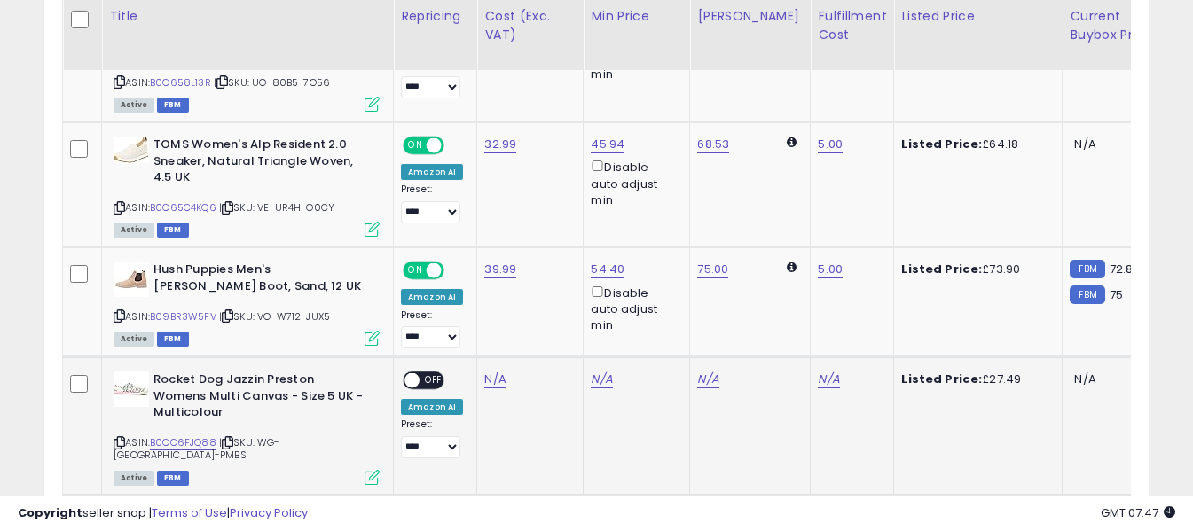
click at [118, 438] on icon at bounding box center [120, 443] width 12 height 10
click at [492, 325] on input "number" at bounding box center [443, 320] width 158 height 30
type input "*****"
click at [558, 321] on button "submit" at bounding box center [543, 318] width 30 height 27
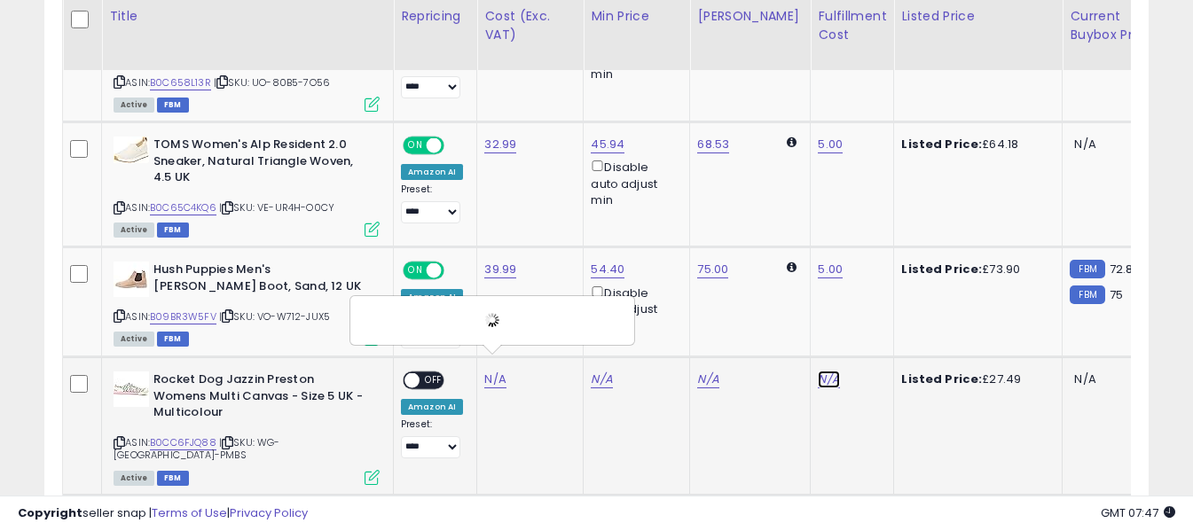
click at [780, 321] on input "text" at bounding box center [762, 318] width 158 height 27
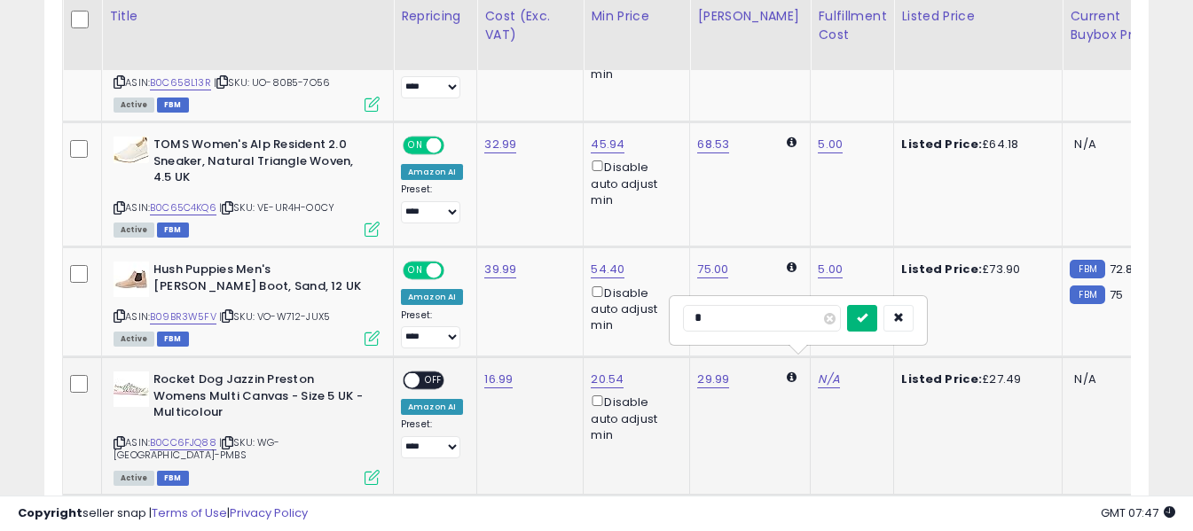
type input "*"
click at [867, 318] on icon "submit" at bounding box center [862, 317] width 11 height 11
click at [420, 373] on span "OFF" at bounding box center [434, 380] width 28 height 15
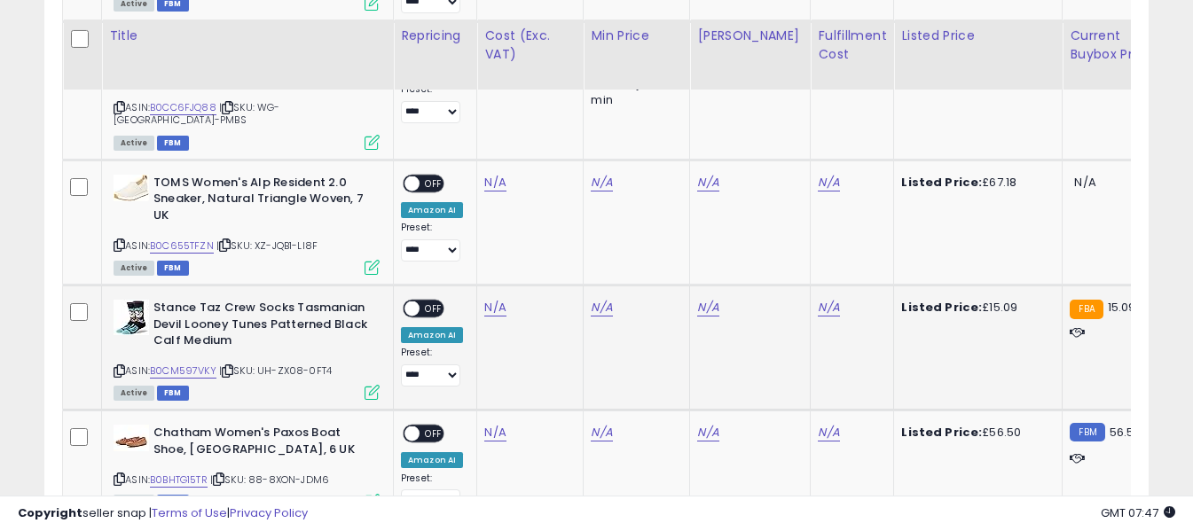
scroll to position [2572, 0]
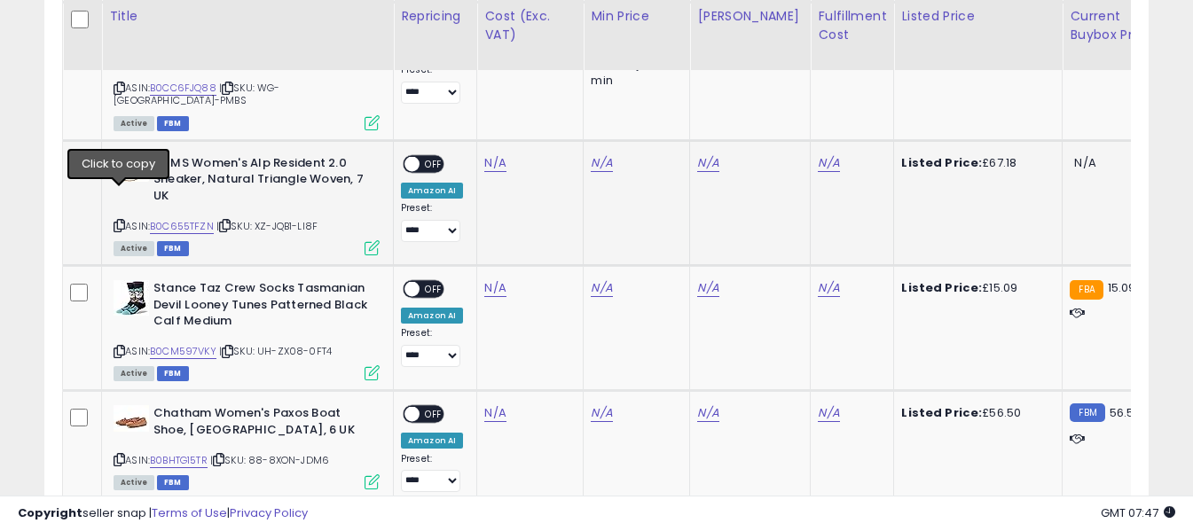
click at [116, 221] on icon at bounding box center [120, 226] width 12 height 10
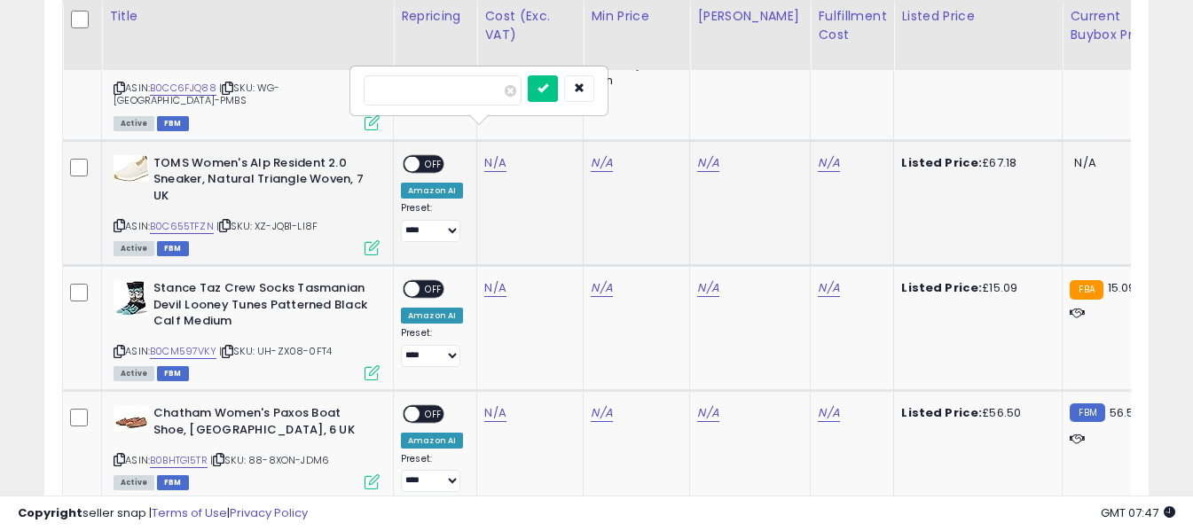
click at [488, 100] on input "number" at bounding box center [443, 90] width 158 height 30
type input "*****"
click at [558, 95] on button "submit" at bounding box center [543, 88] width 30 height 27
click at [749, 94] on input "text" at bounding box center [762, 88] width 158 height 27
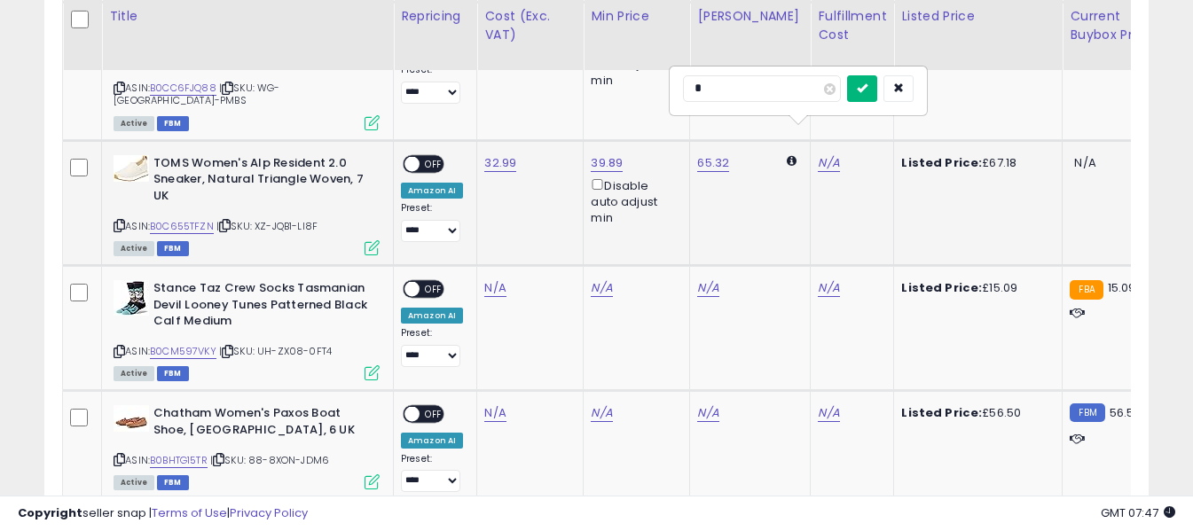
type input "*"
click at [877, 94] on button "submit" at bounding box center [862, 88] width 30 height 27
click at [427, 156] on span "OFF" at bounding box center [434, 163] width 28 height 15
click at [121, 347] on icon at bounding box center [120, 352] width 12 height 10
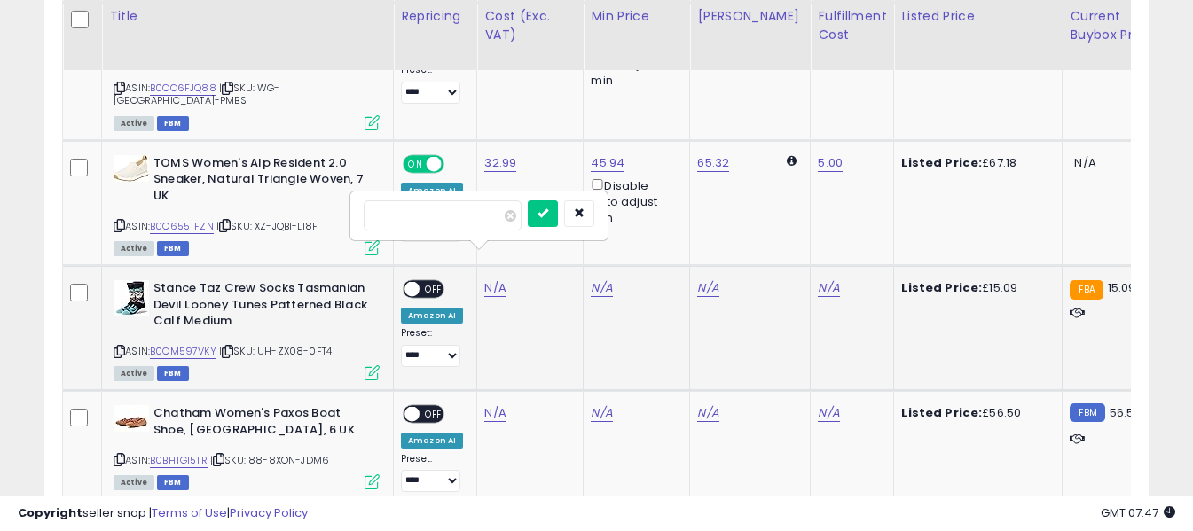
click at [476, 231] on input "number" at bounding box center [443, 215] width 158 height 30
type input "****"
click at [558, 217] on button "submit" at bounding box center [543, 213] width 30 height 27
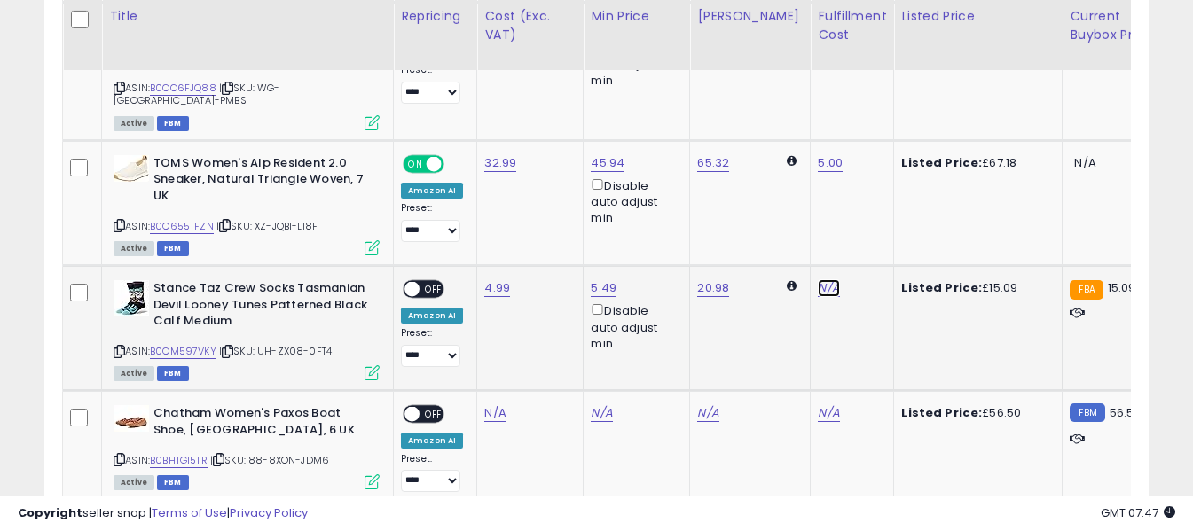
click at [759, 206] on input "text" at bounding box center [762, 213] width 158 height 27
type input "*"
click at [877, 206] on button "submit" at bounding box center [862, 213] width 30 height 27
click at [432, 282] on span "OFF" at bounding box center [434, 289] width 28 height 15
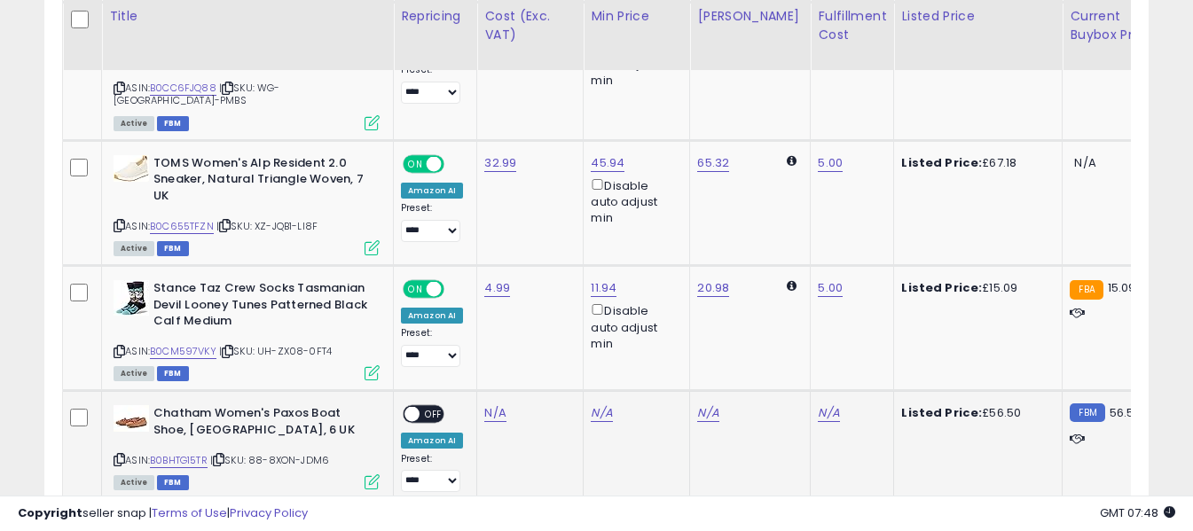
click at [116, 455] on icon at bounding box center [120, 460] width 12 height 10
click at [427, 346] on input "number" at bounding box center [443, 341] width 158 height 30
type input "*****"
click at [548, 337] on icon "submit" at bounding box center [542, 338] width 11 height 11
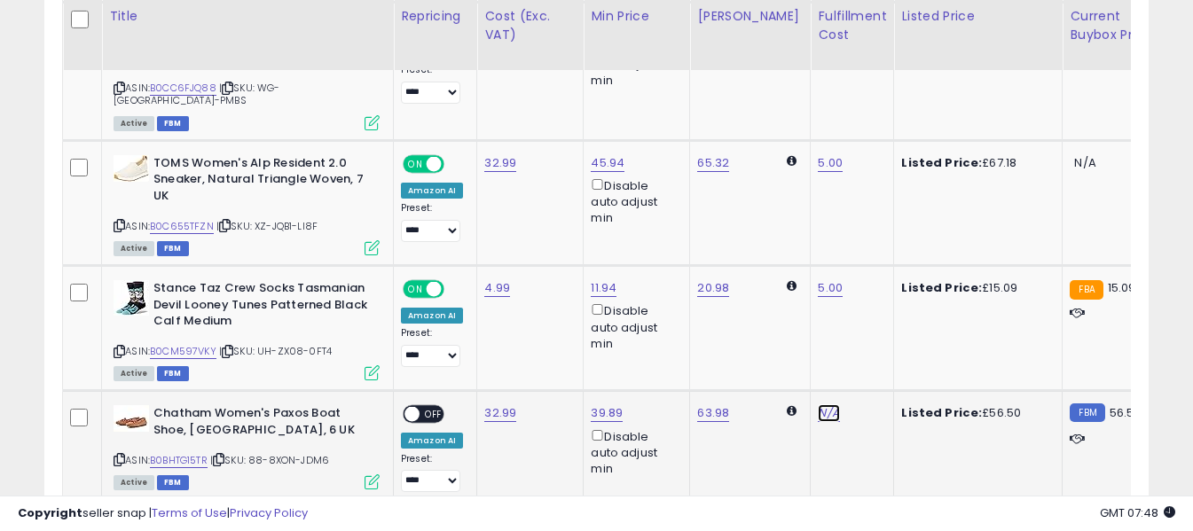
click at [803, 333] on input "text" at bounding box center [762, 339] width 158 height 27
type input "*"
click at [867, 338] on icon "submit" at bounding box center [862, 338] width 11 height 11
click at [423, 407] on span "OFF" at bounding box center [434, 414] width 28 height 15
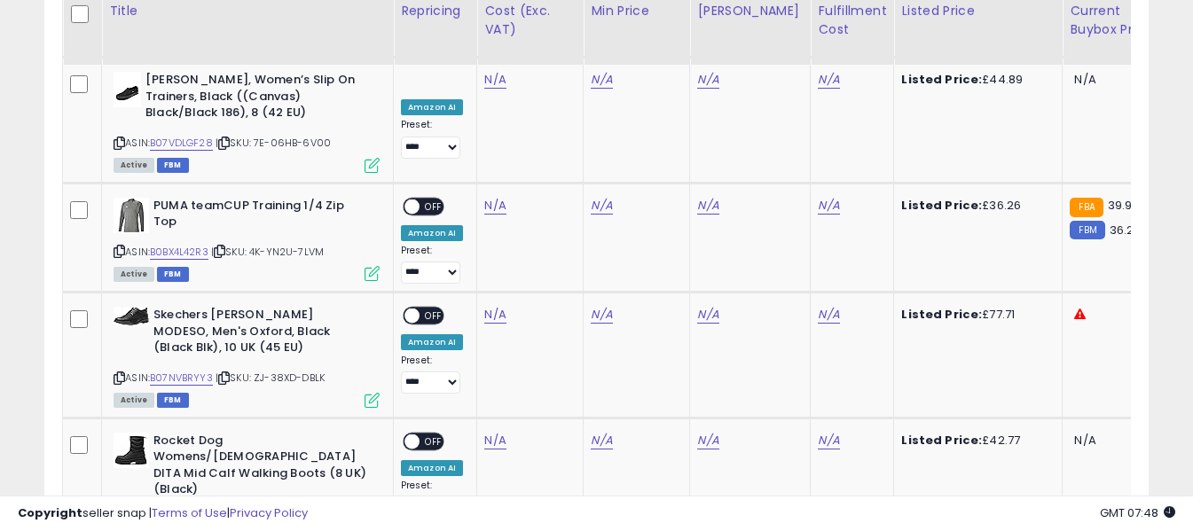
scroll to position [2927, 0]
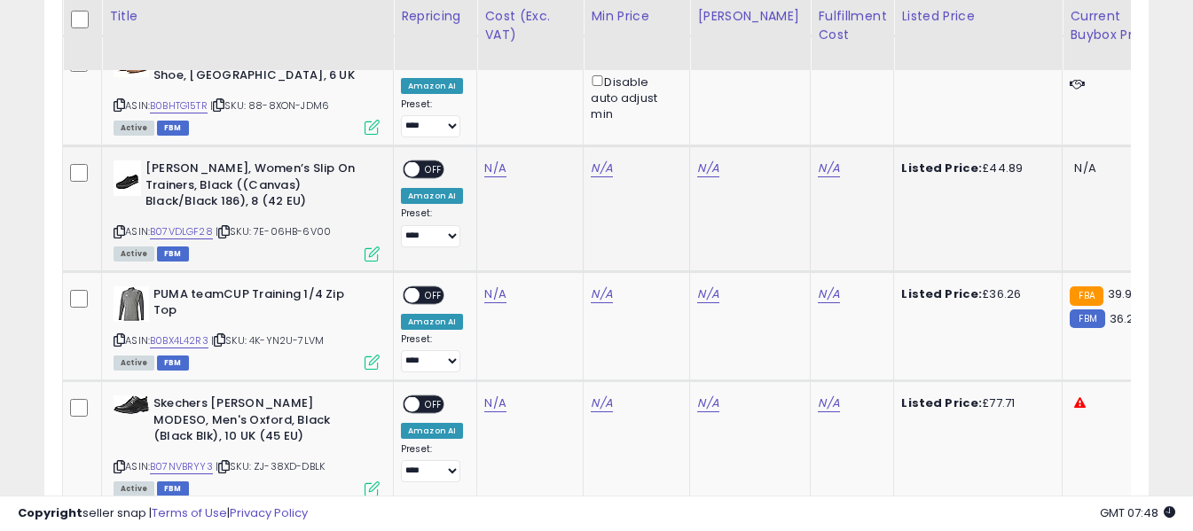
click at [116, 227] on icon at bounding box center [120, 232] width 12 height 10
click at [487, 110] on input "number" at bounding box center [443, 96] width 158 height 30
type input "*****"
click at [548, 98] on icon "submit" at bounding box center [542, 93] width 11 height 11
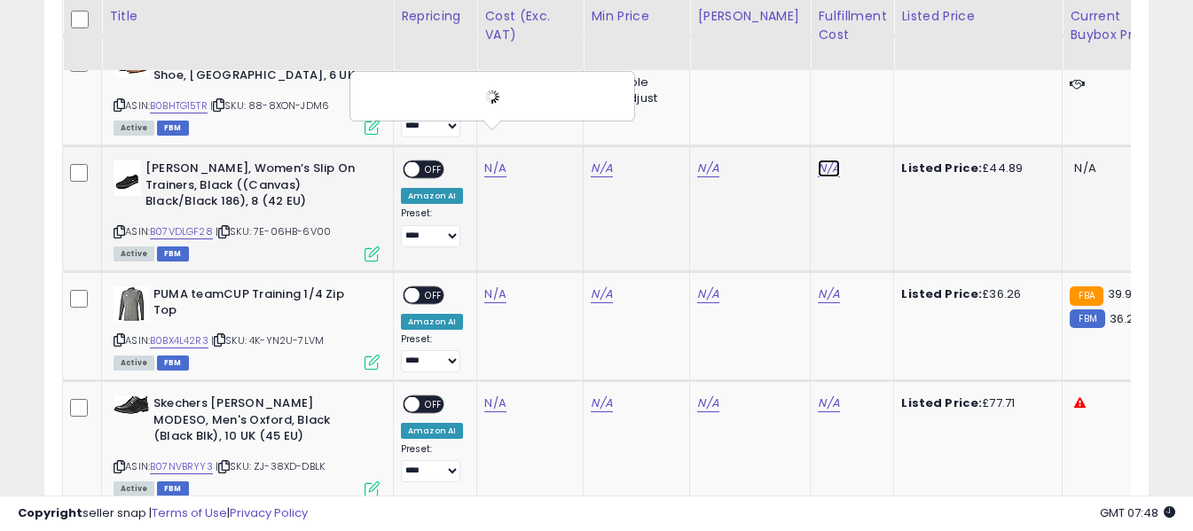
click at [775, 96] on input "text" at bounding box center [762, 94] width 158 height 27
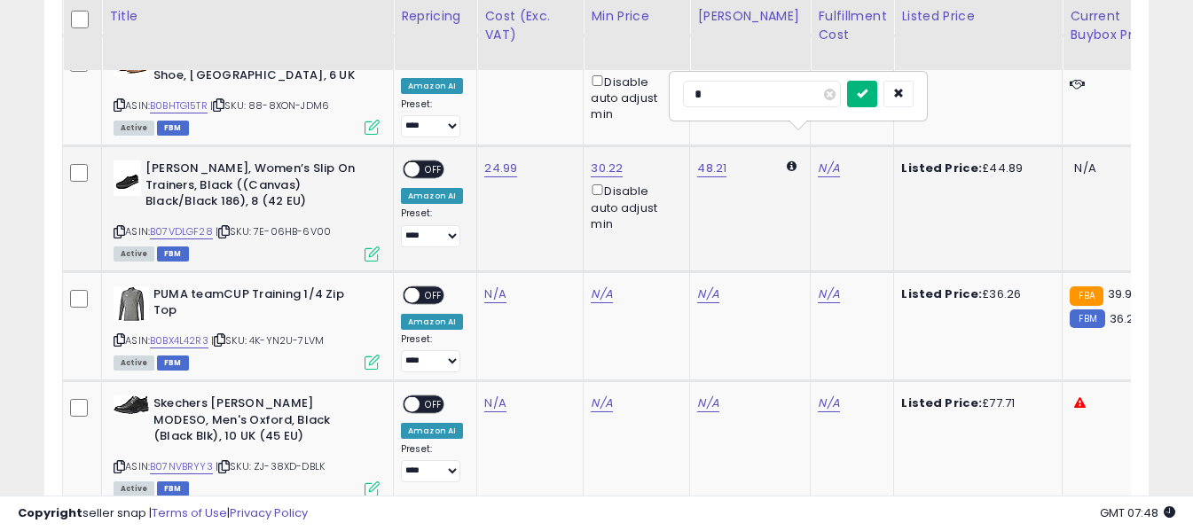
type input "*"
click at [867, 98] on icon "submit" at bounding box center [862, 93] width 11 height 11
click at [431, 162] on span "OFF" at bounding box center [434, 169] width 28 height 15
click at [122, 335] on icon at bounding box center [120, 340] width 12 height 10
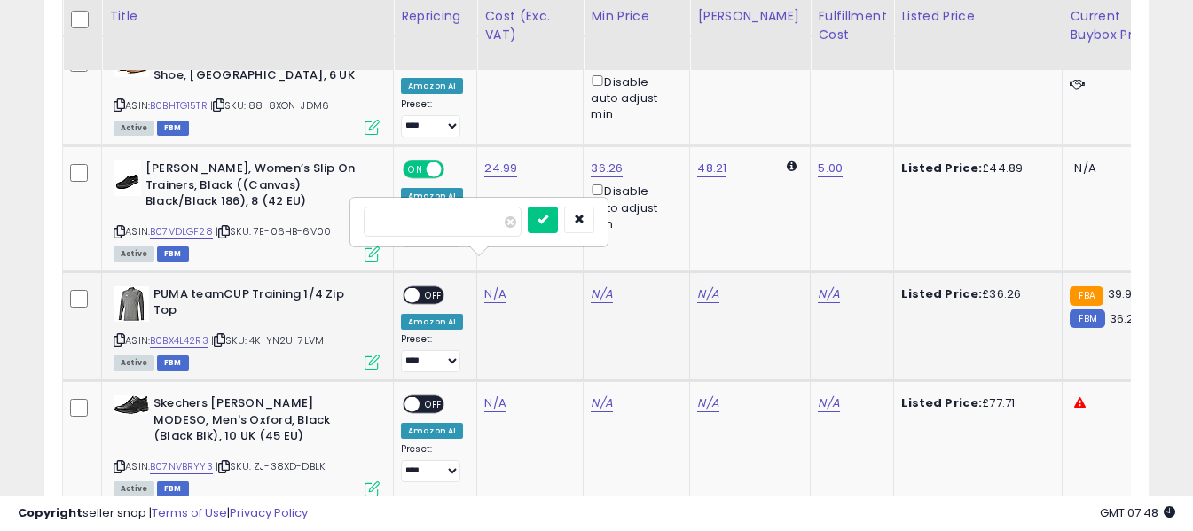
click at [480, 219] on input "number" at bounding box center [443, 222] width 158 height 30
type input "*****"
click at [548, 216] on icon "submit" at bounding box center [542, 219] width 11 height 11
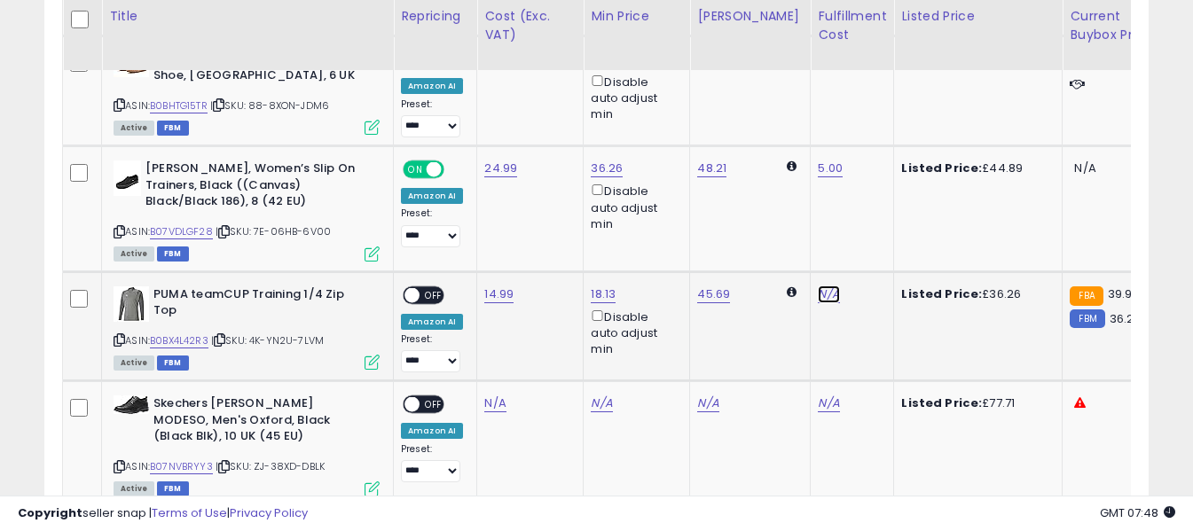
click at [798, 216] on input "text" at bounding box center [762, 220] width 158 height 27
type input "*"
click at [877, 223] on button "submit" at bounding box center [862, 220] width 30 height 27
click at [419, 287] on span at bounding box center [411, 294] width 15 height 15
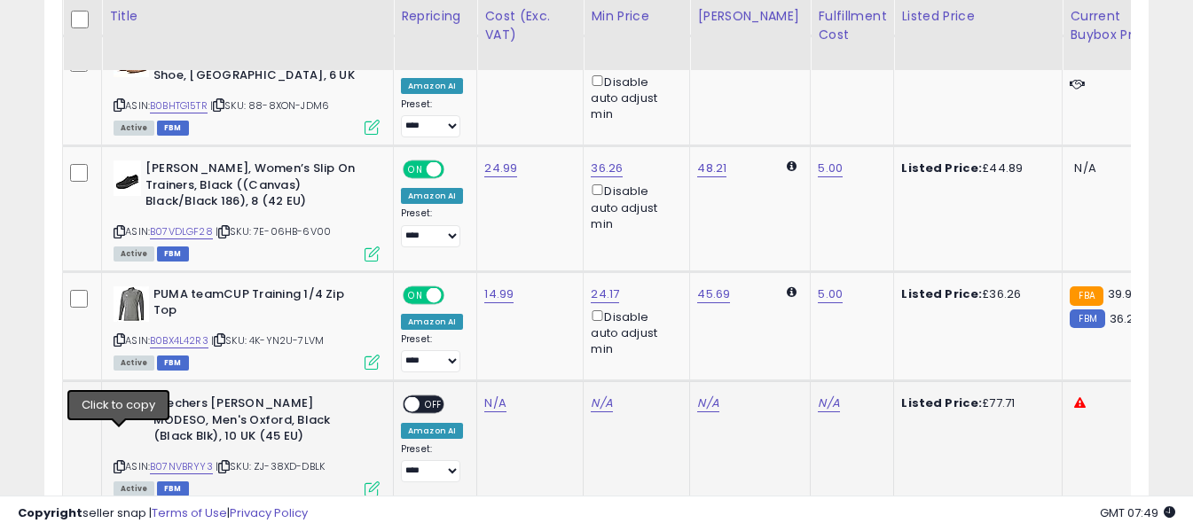
click at [119, 462] on icon at bounding box center [120, 467] width 12 height 10
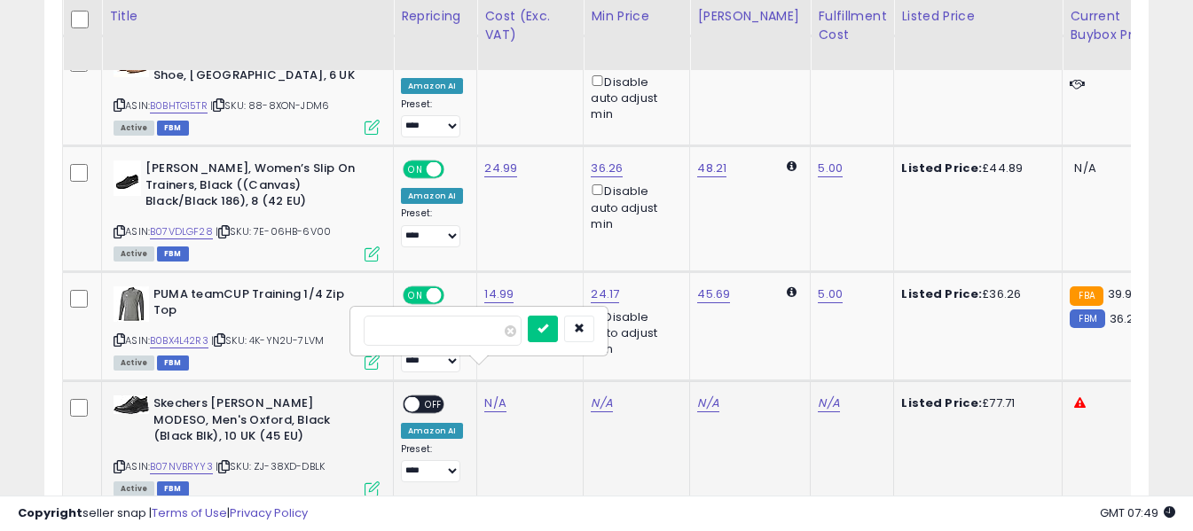
click at [488, 345] on input "number" at bounding box center [443, 331] width 158 height 30
type input "*****"
click at [558, 335] on button "submit" at bounding box center [543, 329] width 30 height 27
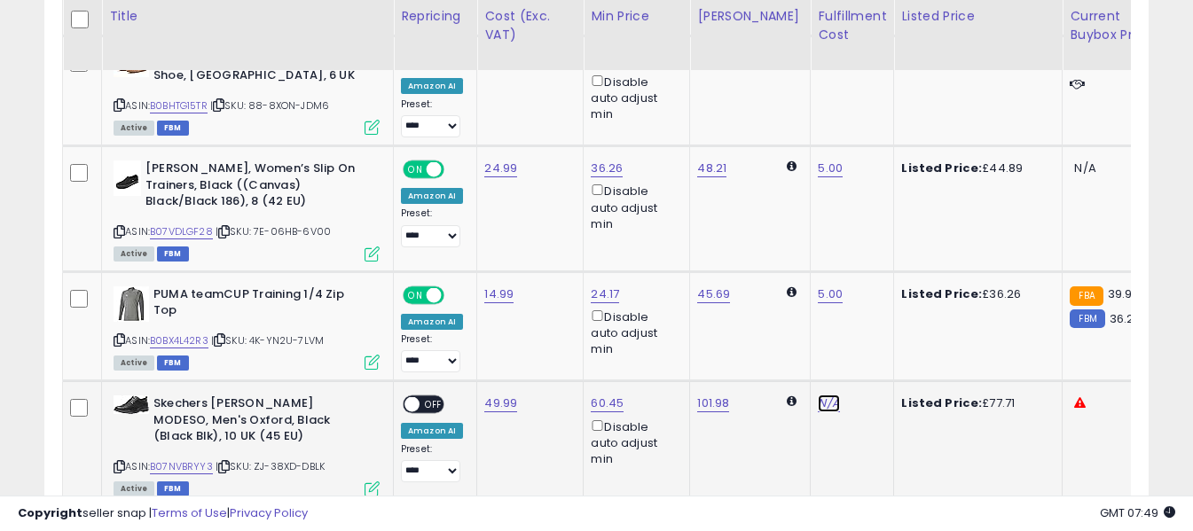
click at [785, 334] on input "text" at bounding box center [762, 329] width 158 height 27
type input "*"
click at [877, 328] on button "submit" at bounding box center [862, 329] width 30 height 27
click at [435, 397] on span "OFF" at bounding box center [434, 404] width 28 height 15
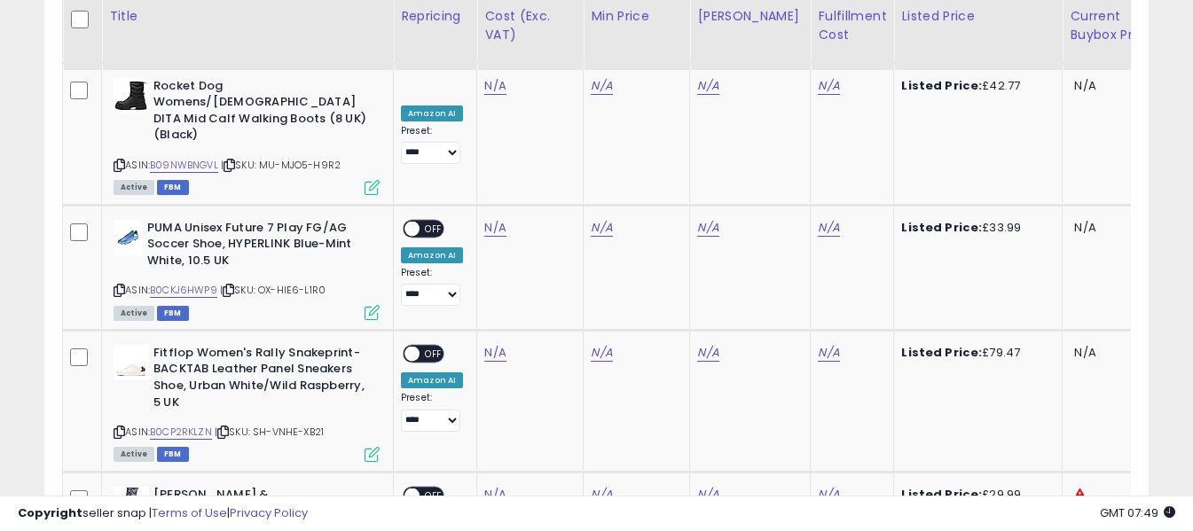
scroll to position [3282, 0]
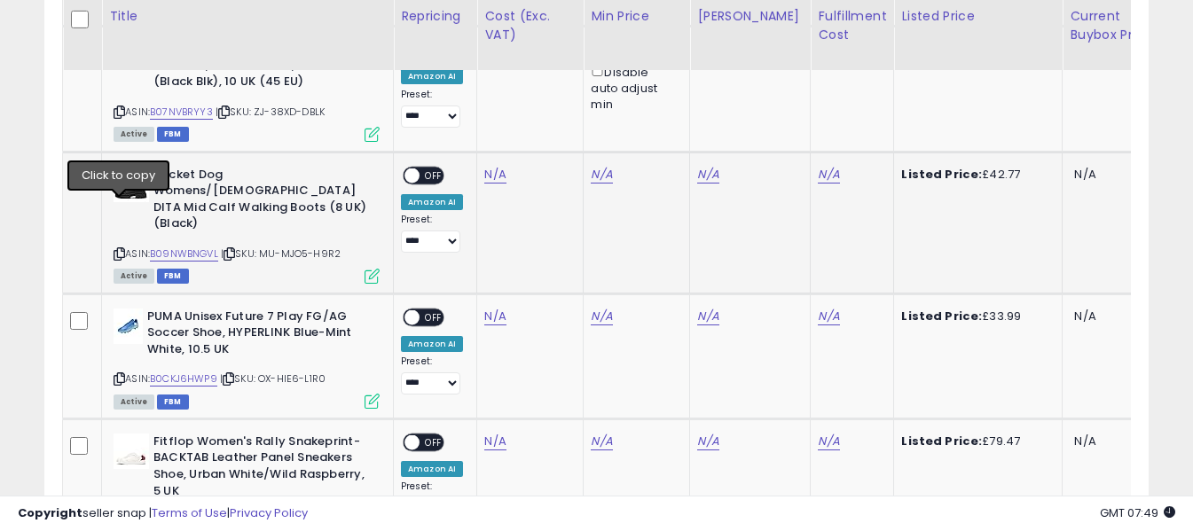
click at [114, 249] on icon at bounding box center [120, 254] width 12 height 10
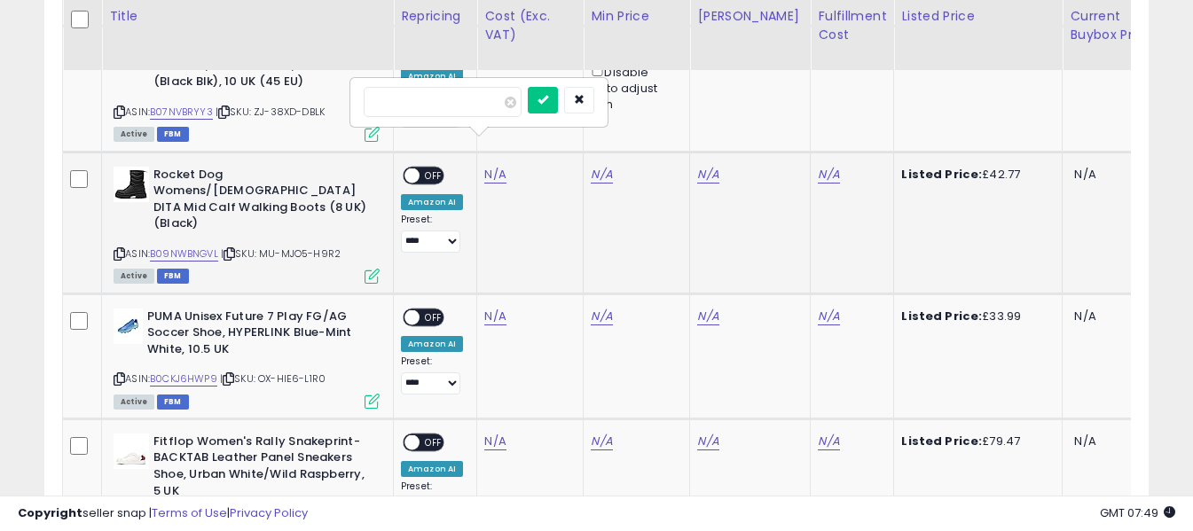
click at [475, 106] on input "number" at bounding box center [443, 102] width 158 height 30
type input "*****"
click at [548, 102] on icon "submit" at bounding box center [542, 99] width 11 height 11
click at [755, 103] on input "text" at bounding box center [762, 100] width 158 height 27
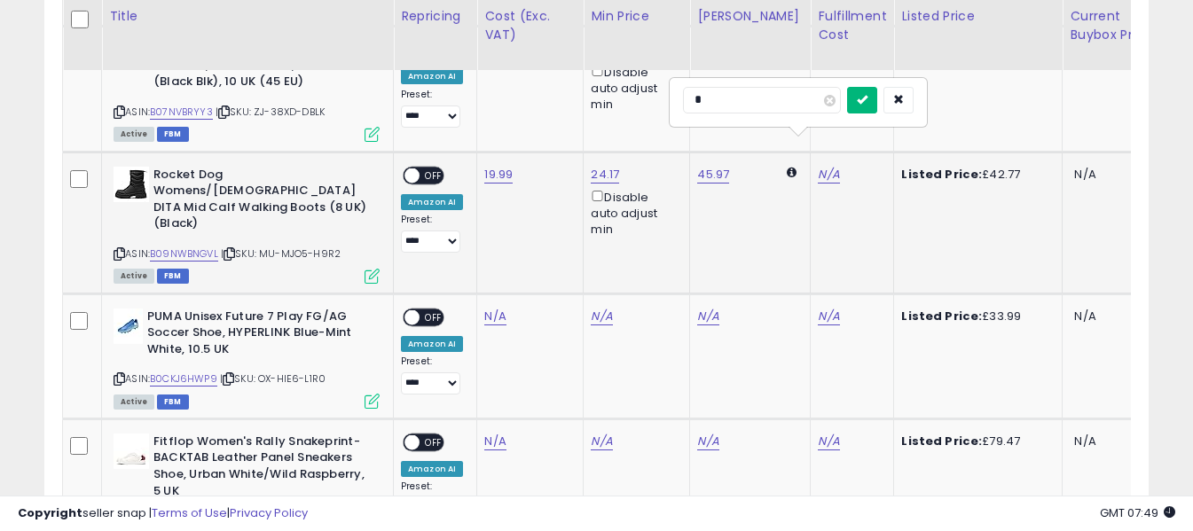
type input "*"
click at [877, 110] on button "submit" at bounding box center [862, 100] width 30 height 27
click at [440, 168] on span "OFF" at bounding box center [434, 175] width 28 height 15
click at [117, 374] on icon at bounding box center [120, 379] width 12 height 10
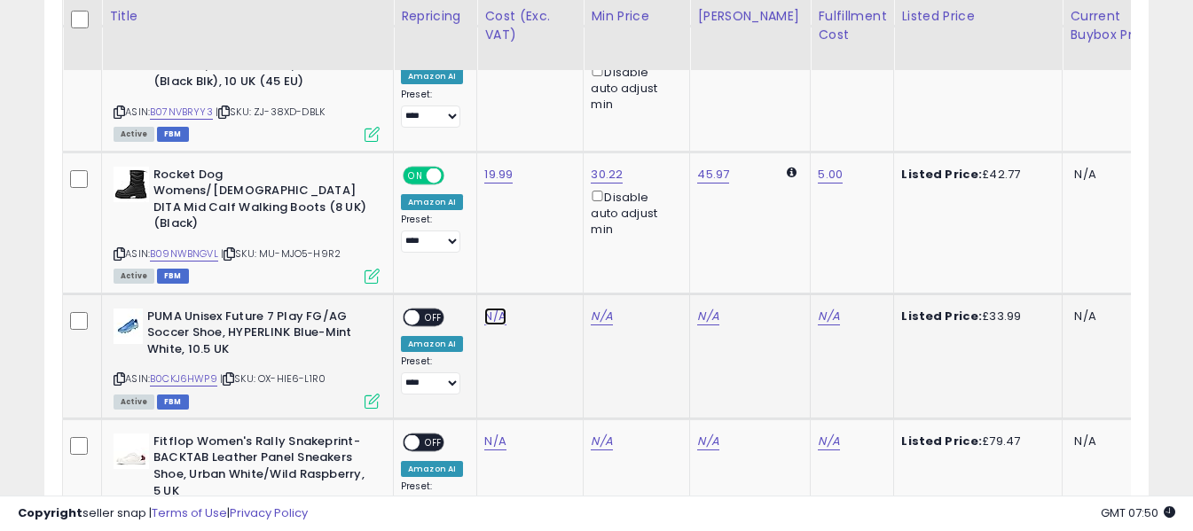
click at [475, 226] on input "number" at bounding box center [443, 227] width 158 height 30
type input "*****"
click at [548, 225] on icon "submit" at bounding box center [542, 224] width 11 height 11
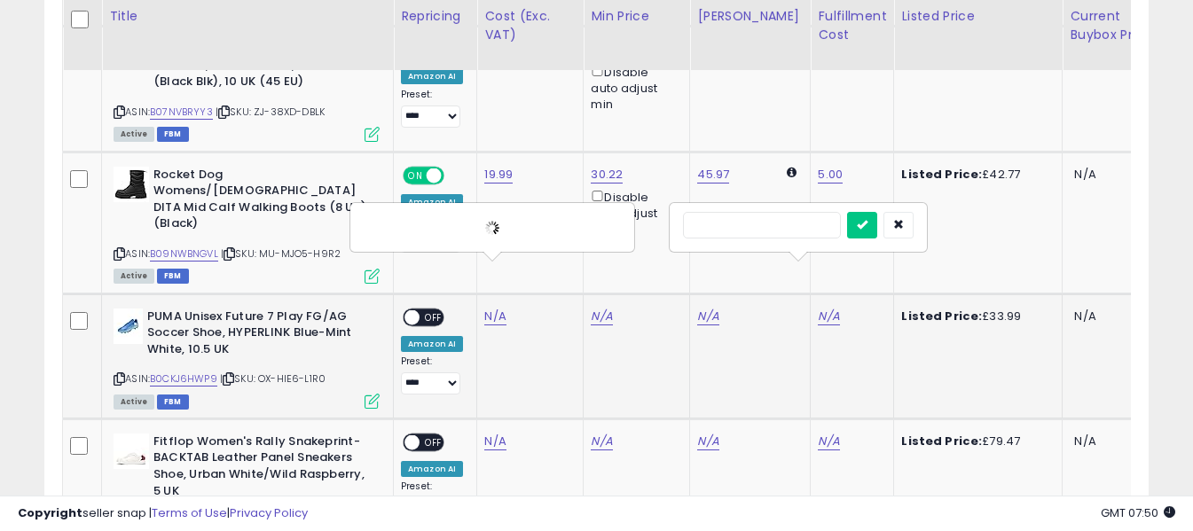
click at [765, 225] on input "text" at bounding box center [762, 225] width 158 height 27
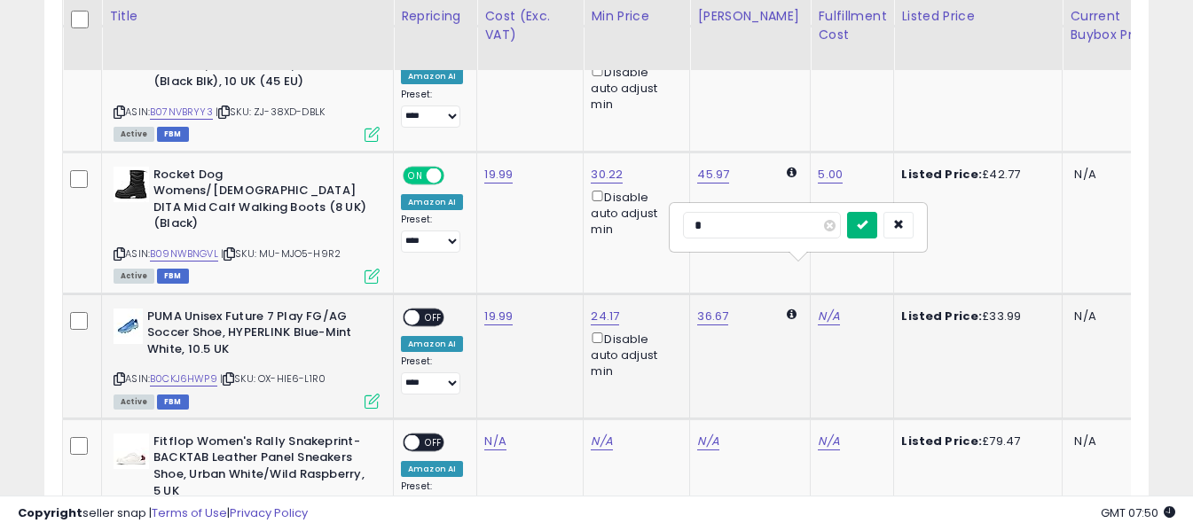
type input "*"
click at [877, 231] on button "submit" at bounding box center [862, 225] width 30 height 27
click at [424, 310] on span "OFF" at bounding box center [434, 317] width 28 height 15
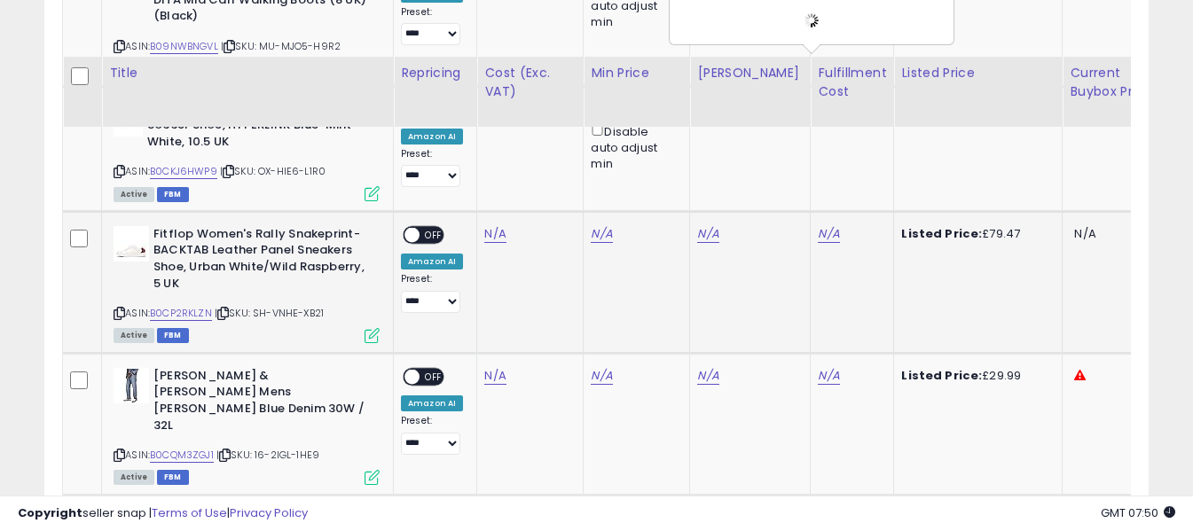
scroll to position [3548, 0]
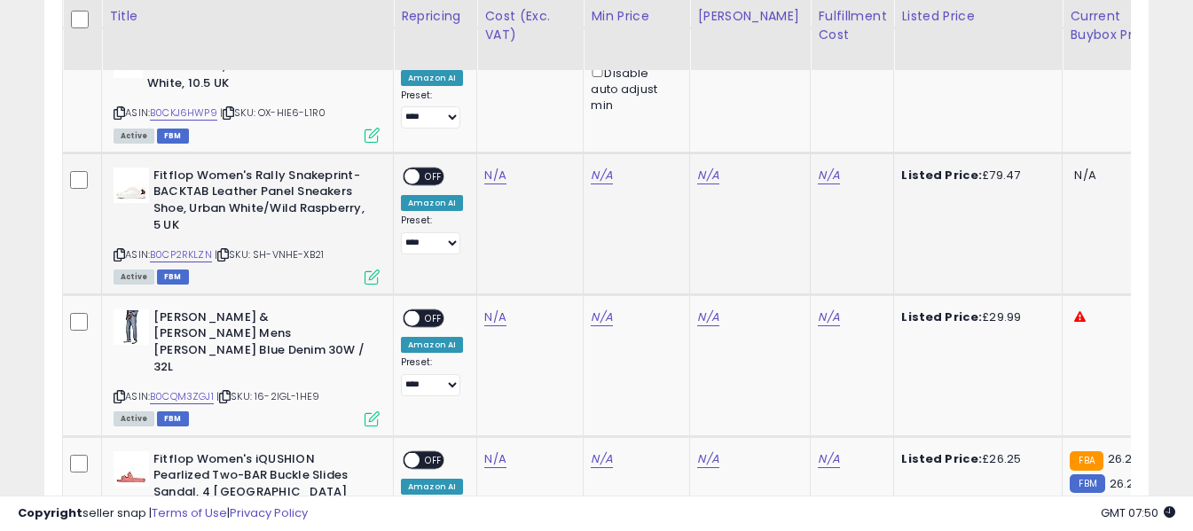
click at [123, 250] on icon at bounding box center [120, 255] width 12 height 10
click at [458, 86] on input "number" at bounding box center [443, 86] width 158 height 30
type input "*****"
click at [548, 89] on icon "submit" at bounding box center [542, 83] width 11 height 11
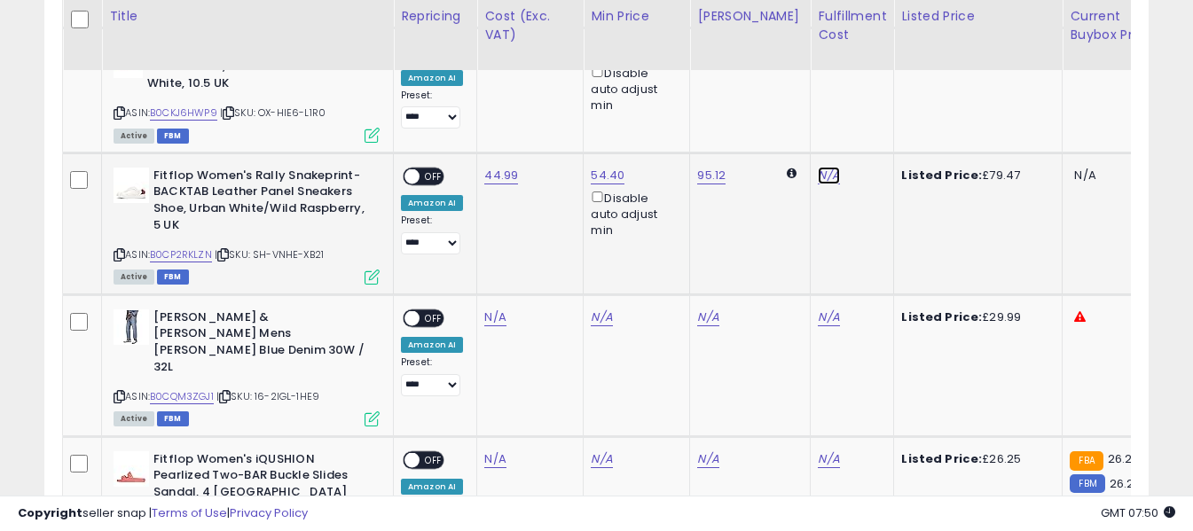
click at [733, 75] on input "text" at bounding box center [762, 84] width 158 height 27
type input "*"
click at [867, 88] on icon "submit" at bounding box center [862, 83] width 11 height 11
click at [428, 169] on span "OFF" at bounding box center [434, 176] width 28 height 15
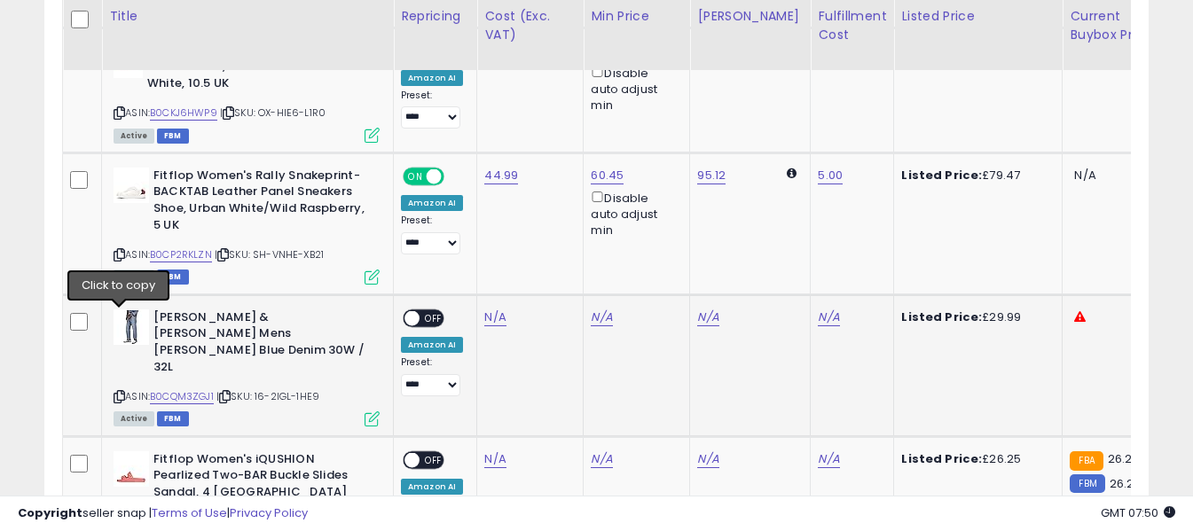
click at [121, 392] on icon at bounding box center [120, 397] width 12 height 10
drag, startPoint x: 487, startPoint y: 271, endPoint x: 462, endPoint y: 243, distance: 37.0
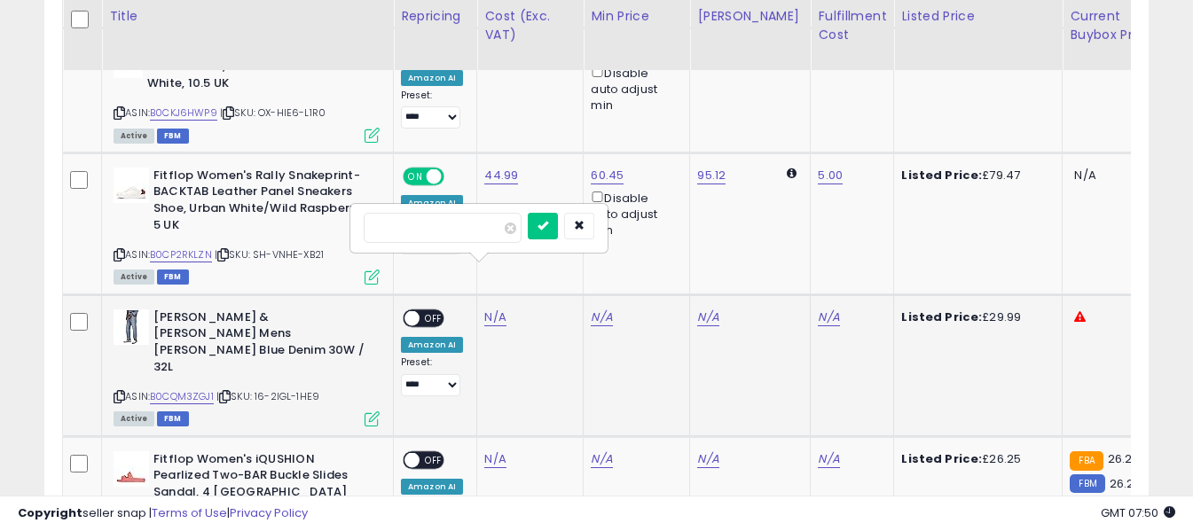
click at [461, 239] on input "number" at bounding box center [443, 228] width 158 height 30
type input "*****"
click at [558, 233] on button "submit" at bounding box center [543, 226] width 30 height 27
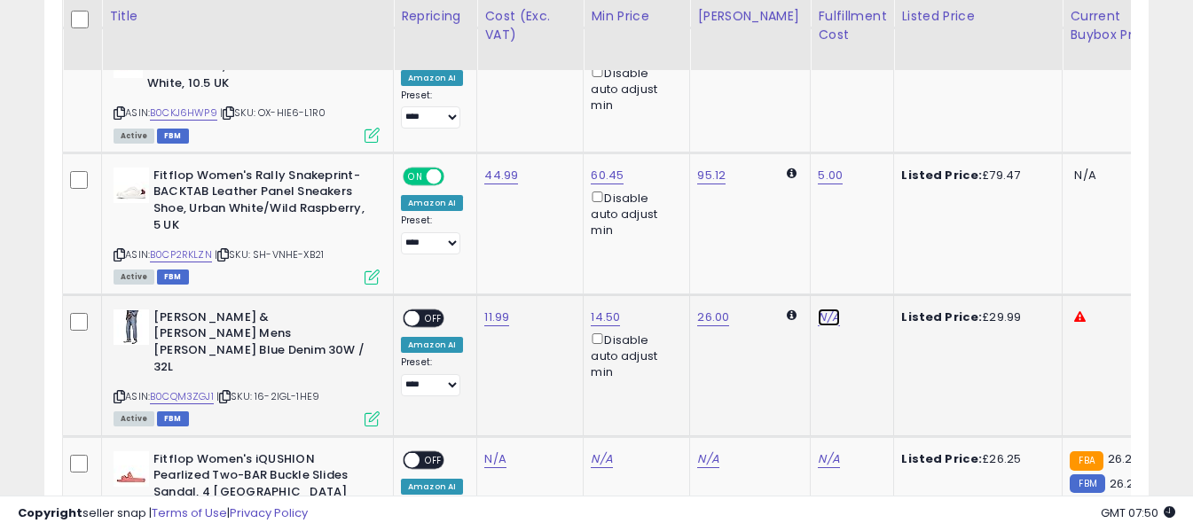
click at [768, 231] on input "text" at bounding box center [762, 226] width 158 height 27
type input "*"
click at [867, 223] on icon "submit" at bounding box center [862, 225] width 11 height 11
click at [423, 310] on span "OFF" at bounding box center [434, 317] width 28 height 15
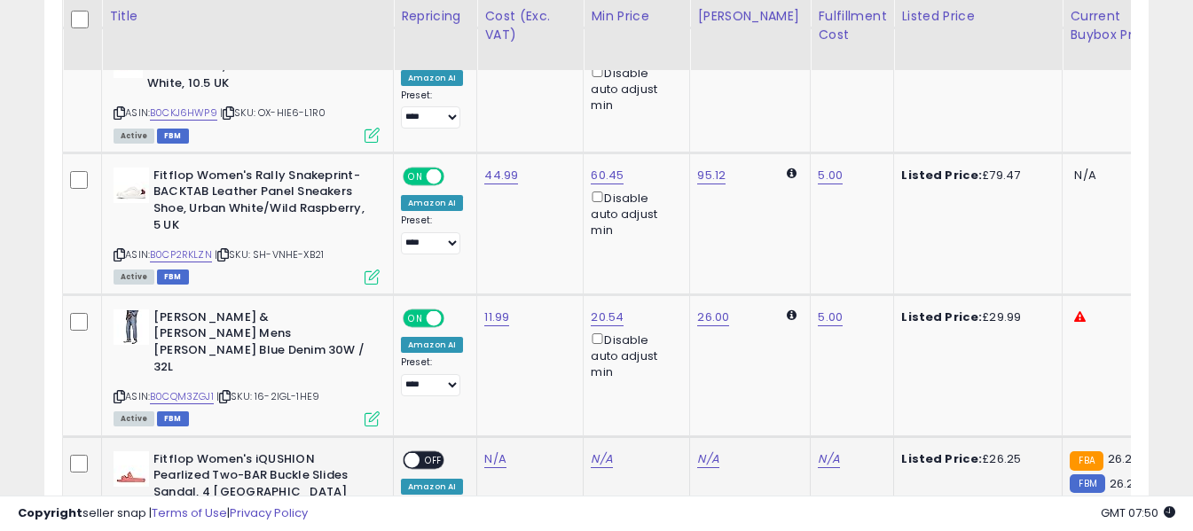
click at [116, 517] on icon at bounding box center [120, 522] width 12 height 10
click at [490, 345] on input "number" at bounding box center [443, 338] width 158 height 30
type input "*****"
click at [558, 336] on button "submit" at bounding box center [543, 336] width 30 height 27
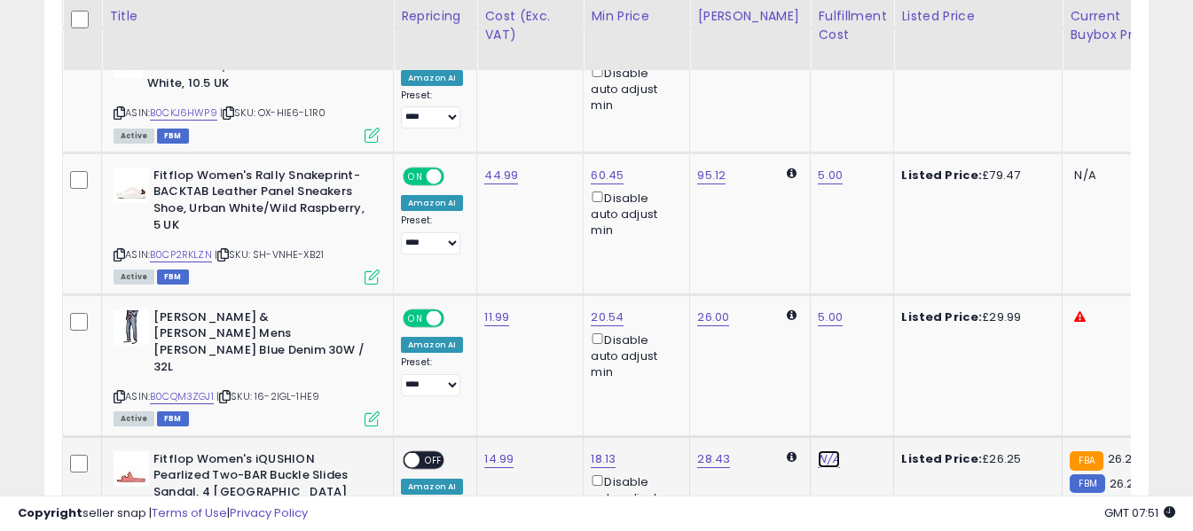
click at [777, 336] on input "text" at bounding box center [762, 336] width 158 height 27
type input "*"
click at [877, 345] on button "submit" at bounding box center [862, 336] width 30 height 27
click at [432, 452] on span "OFF" at bounding box center [434, 459] width 28 height 15
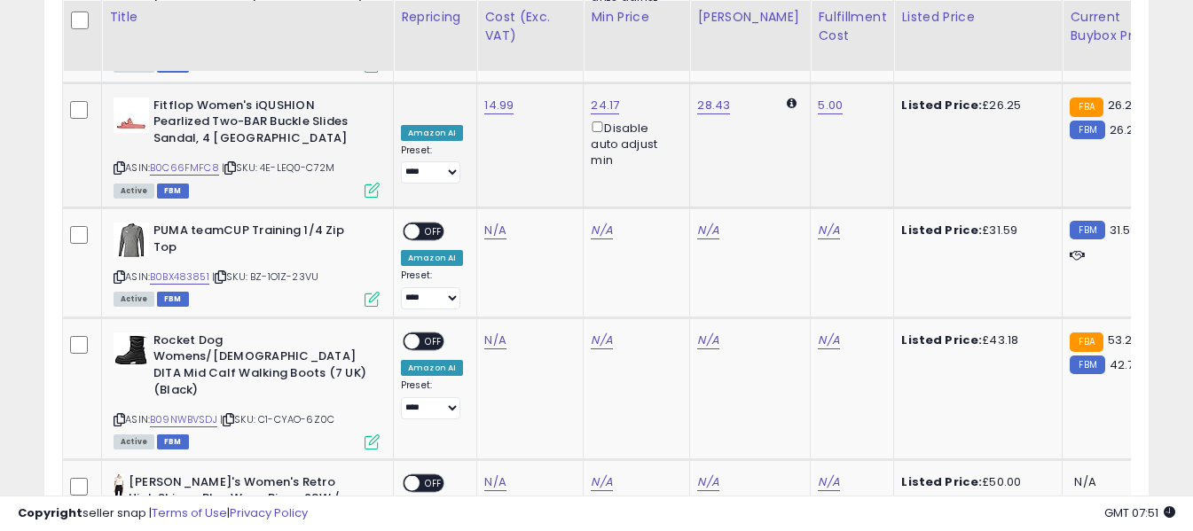
scroll to position [3902, 0]
click at [119, 271] on icon at bounding box center [120, 276] width 12 height 10
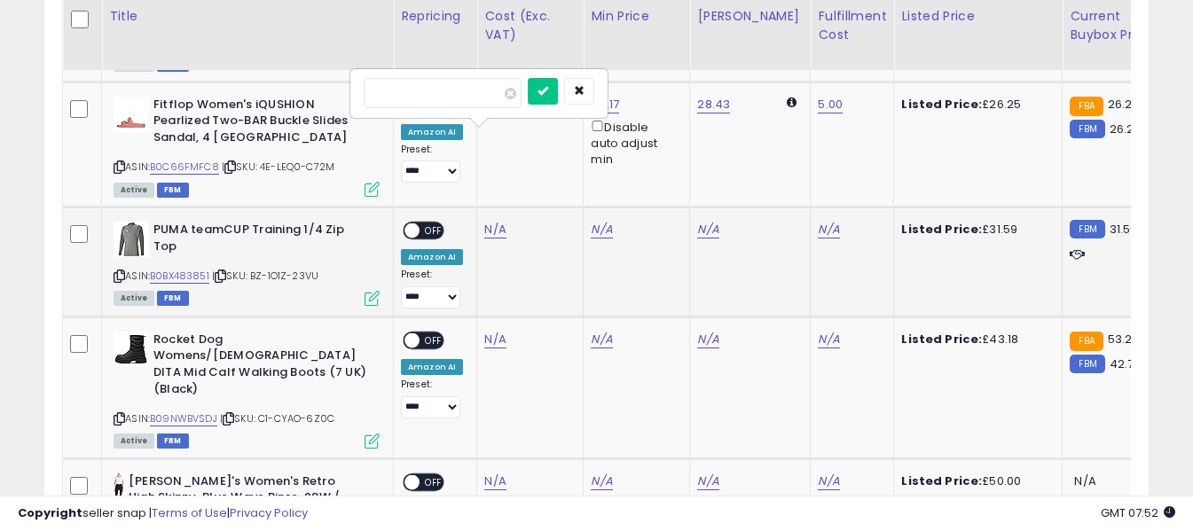
click at [482, 87] on input "number" at bounding box center [443, 93] width 158 height 30
type input "*****"
click at [558, 87] on button "submit" at bounding box center [543, 91] width 30 height 27
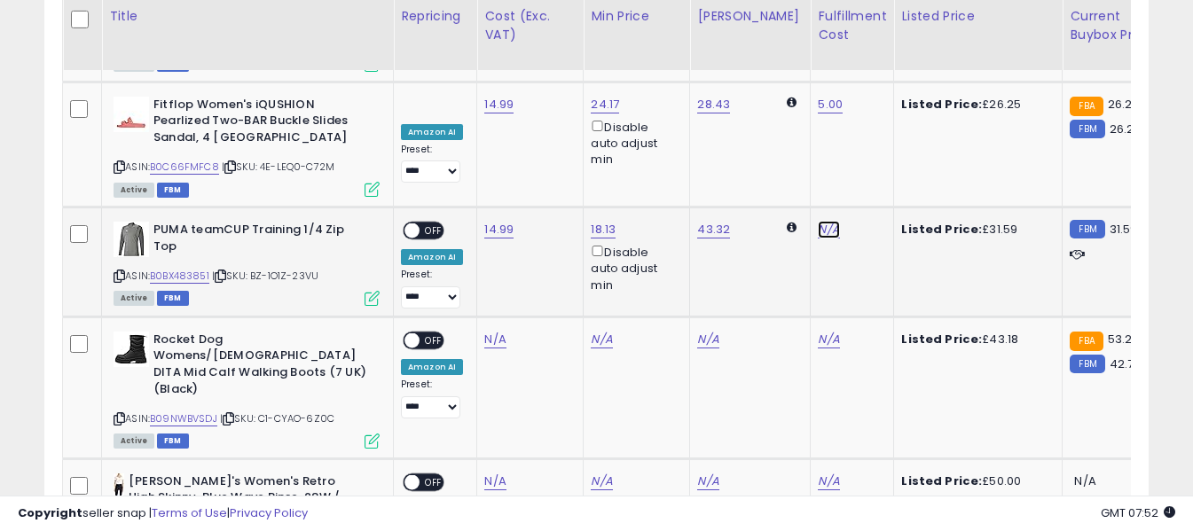
click at [794, 91] on input "text" at bounding box center [762, 91] width 158 height 27
type input "*"
click at [867, 88] on icon "submit" at bounding box center [862, 90] width 11 height 11
click at [436, 224] on span "OFF" at bounding box center [434, 231] width 28 height 15
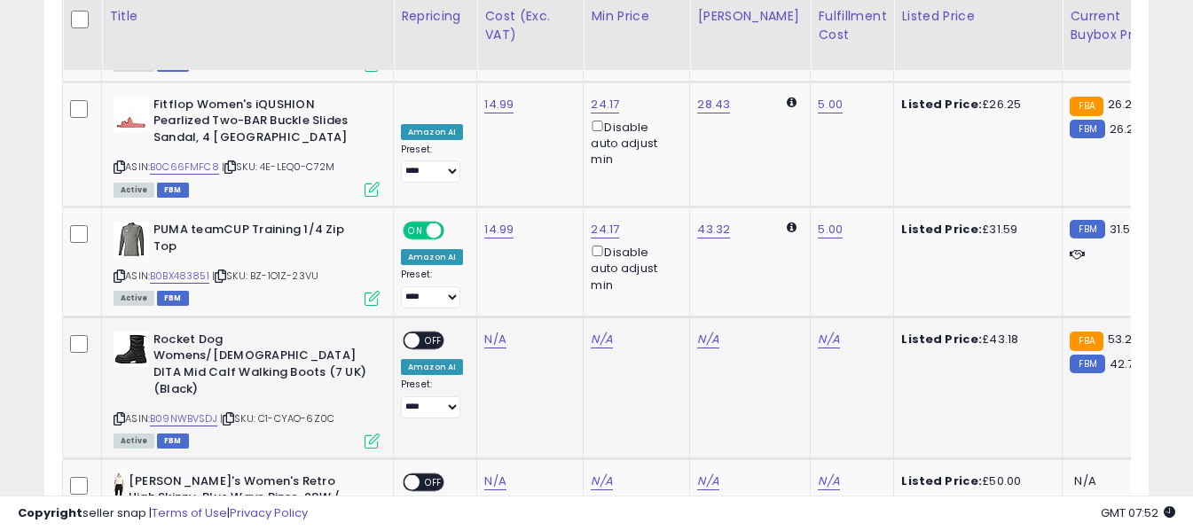
click at [119, 414] on icon at bounding box center [120, 419] width 12 height 10
click at [489, 203] on input "number" at bounding box center [443, 203] width 158 height 30
type input "*****"
click at [548, 203] on icon "submit" at bounding box center [542, 200] width 11 height 11
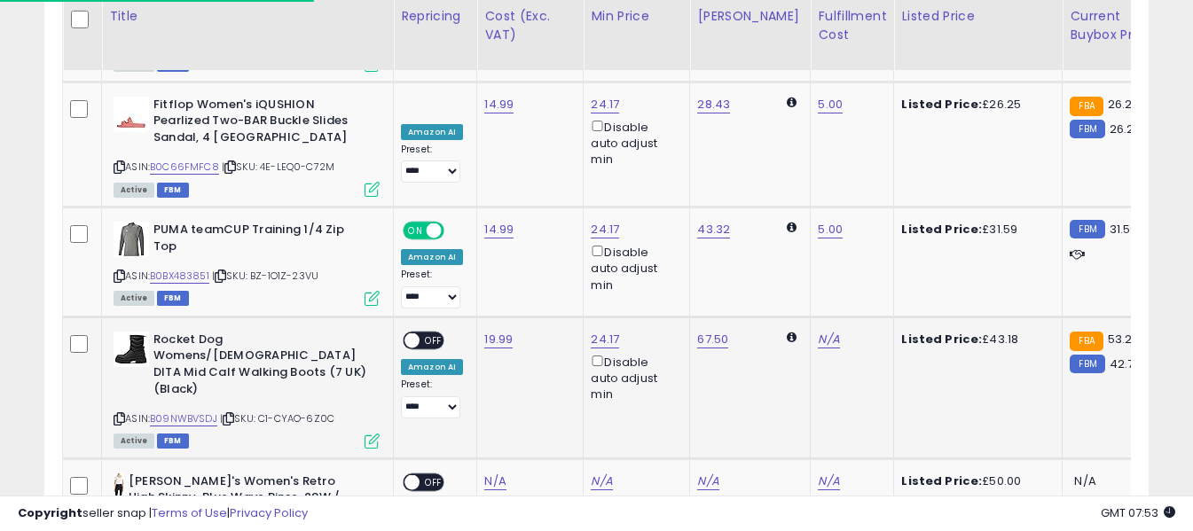
click at [823, 332] on div "N/A" at bounding box center [849, 340] width 62 height 16
click at [772, 201] on input "text" at bounding box center [762, 201] width 158 height 27
type input "*"
click at [867, 201] on icon "submit" at bounding box center [862, 200] width 11 height 11
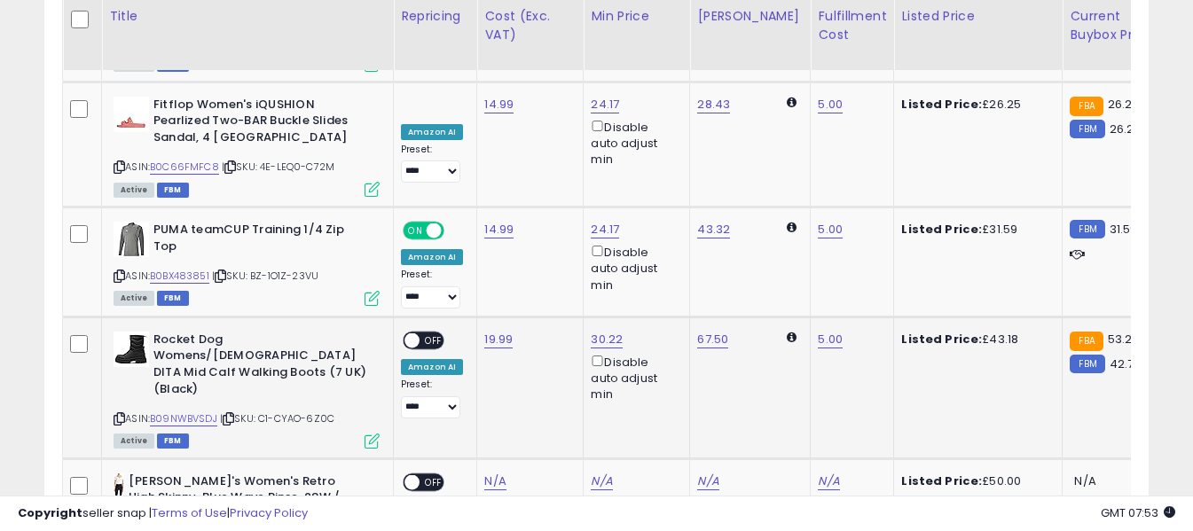
click at [437, 333] on span "OFF" at bounding box center [434, 340] width 28 height 15
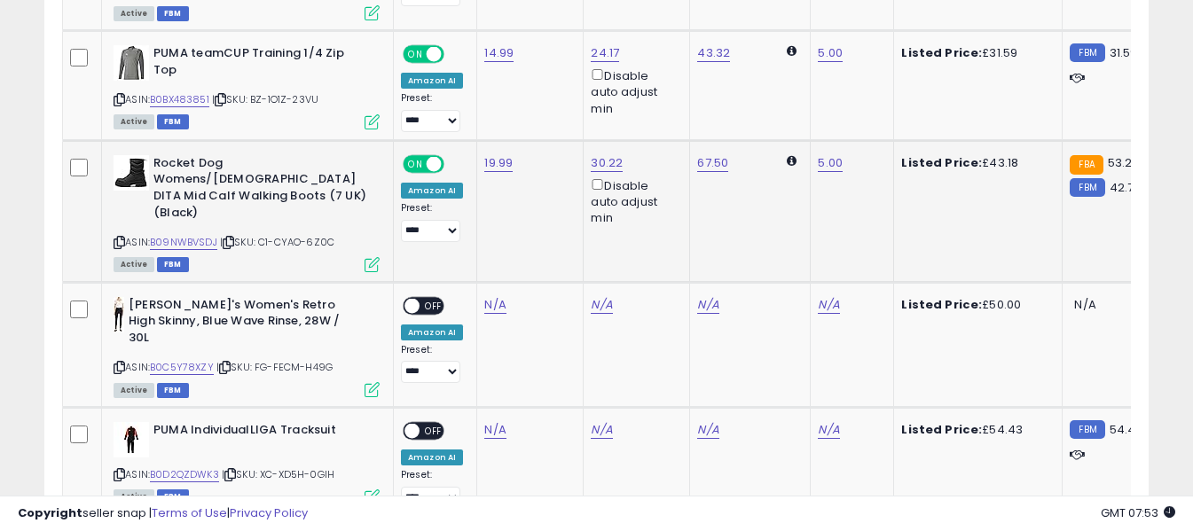
scroll to position [4090, 0]
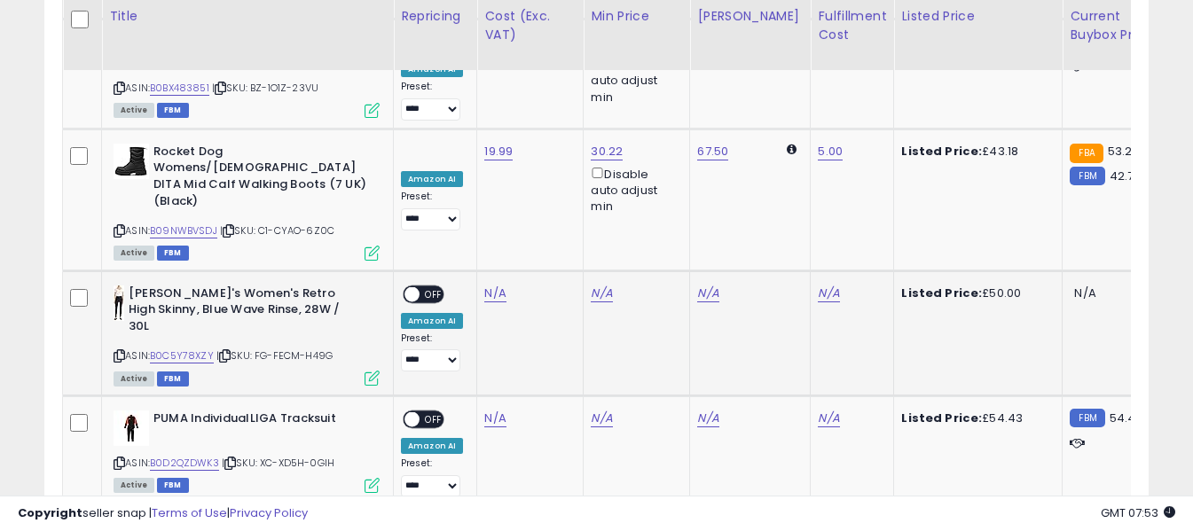
click at [122, 351] on icon at bounding box center [120, 356] width 12 height 10
click at [487, 144] on input "number" at bounding box center [443, 140] width 158 height 30
type input "*****"
click at [555, 145] on button "submit" at bounding box center [543, 138] width 30 height 27
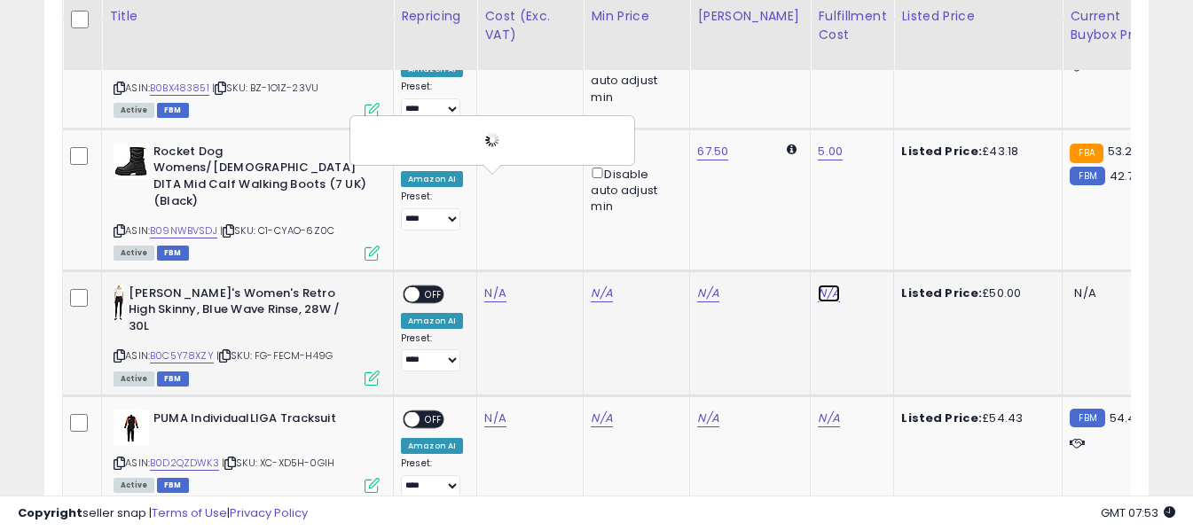
click at [774, 135] on input "text" at bounding box center [762, 138] width 158 height 27
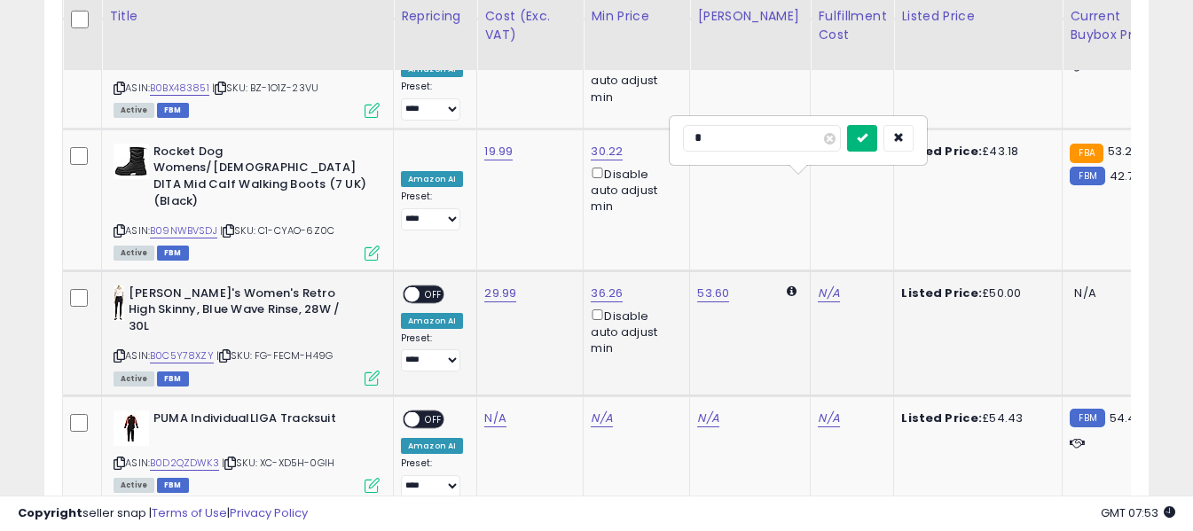
type input "*"
click at [867, 133] on icon "submit" at bounding box center [862, 137] width 11 height 11
click at [432, 286] on span "OFF" at bounding box center [434, 293] width 28 height 15
click at [116, 411] on div "ASIN: B0D2QZDWK3 | SKU: XC-XD5H-0GIH Active FBM" at bounding box center [247, 451] width 266 height 81
drag, startPoint x: 121, startPoint y: 333, endPoint x: 142, endPoint y: 323, distance: 23.8
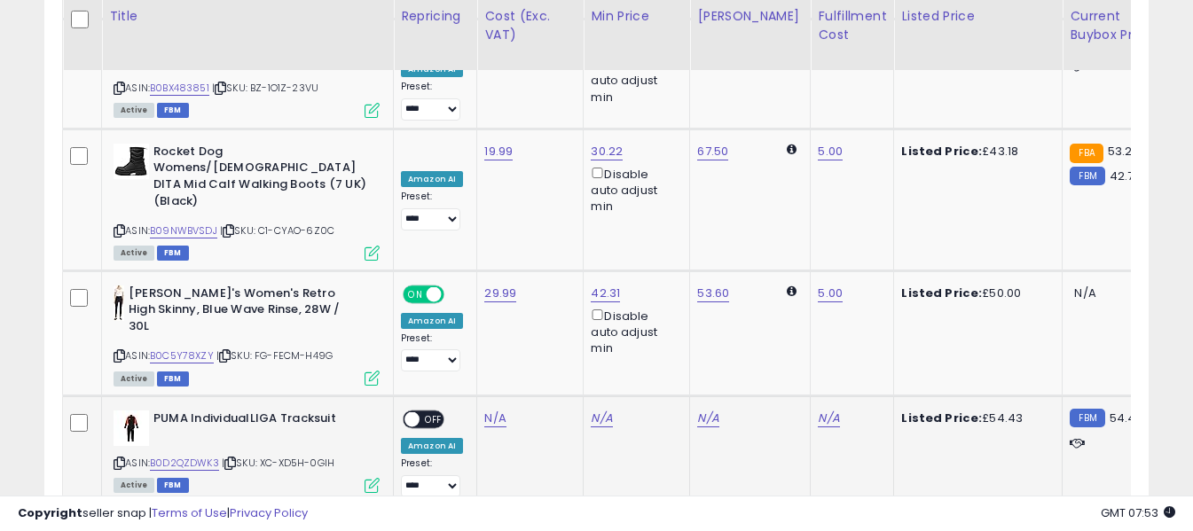
click at [121, 459] on icon at bounding box center [120, 464] width 12 height 10
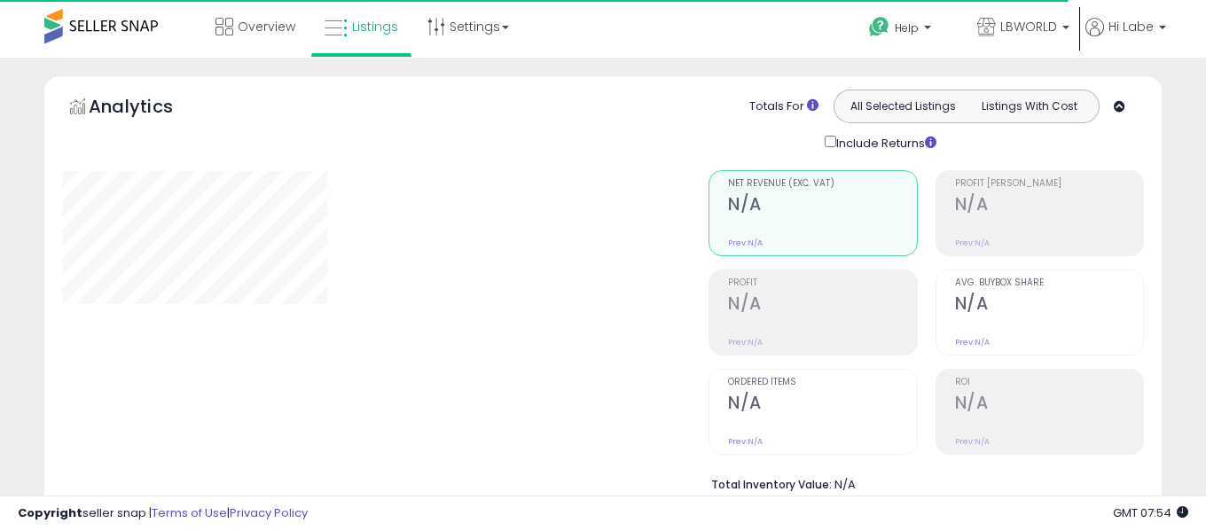
select select "**"
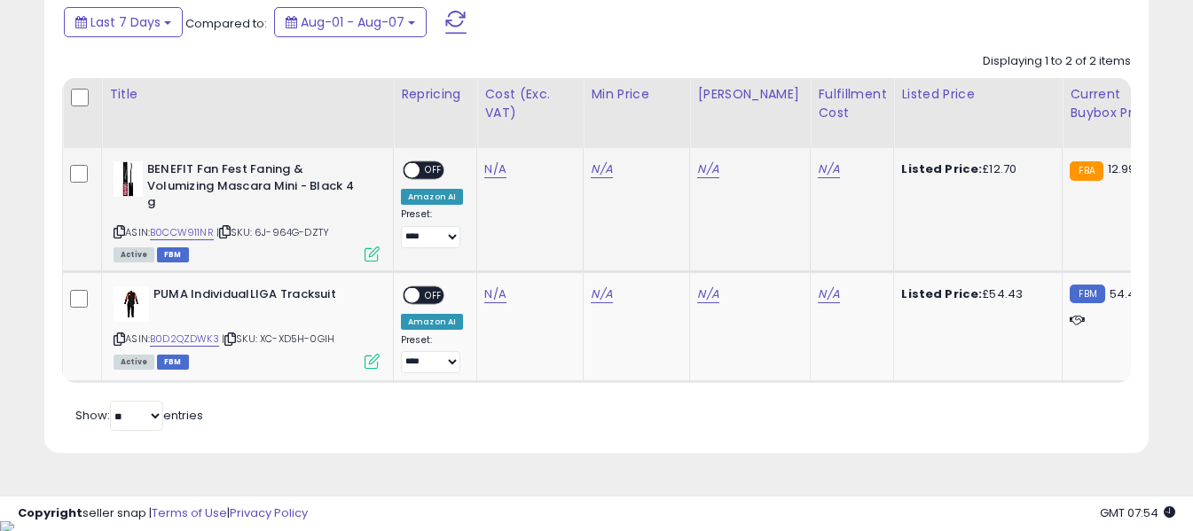
scroll to position [829, 0]
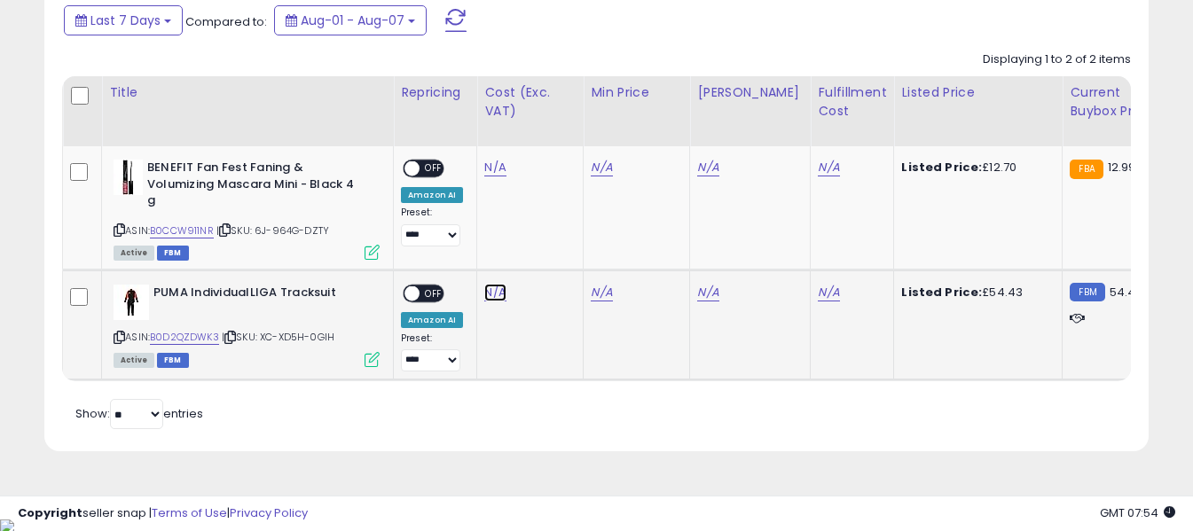
click at [493, 176] on link "N/A" at bounding box center [494, 168] width 21 height 18
click at [484, 247] on input "number" at bounding box center [443, 249] width 158 height 30
type input "*****"
click at [558, 255] on button "submit" at bounding box center [543, 247] width 30 height 27
click at [818, 176] on link "N/A" at bounding box center [828, 168] width 21 height 18
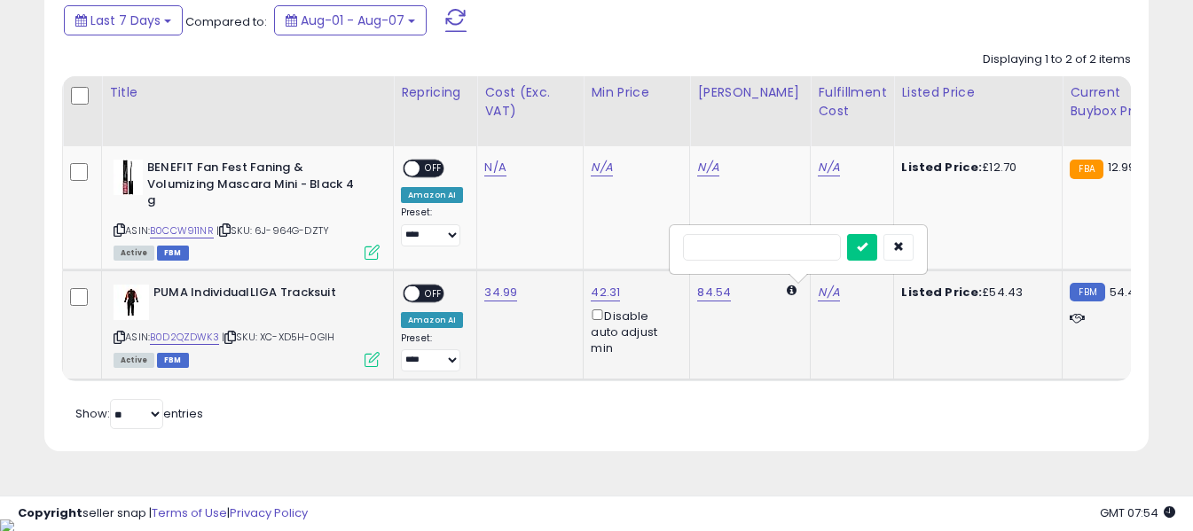
click at [806, 244] on input "text" at bounding box center [762, 247] width 158 height 27
type input "*"
click at [877, 255] on button "submit" at bounding box center [862, 247] width 30 height 27
click at [419, 296] on span at bounding box center [411, 293] width 15 height 15
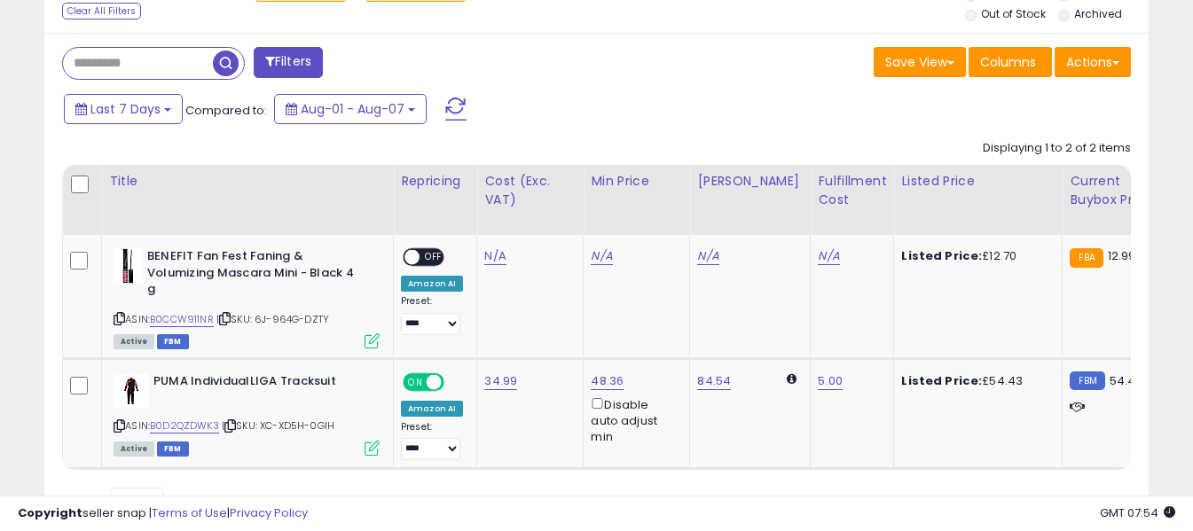
click at [453, 111] on span at bounding box center [455, 109] width 21 height 23
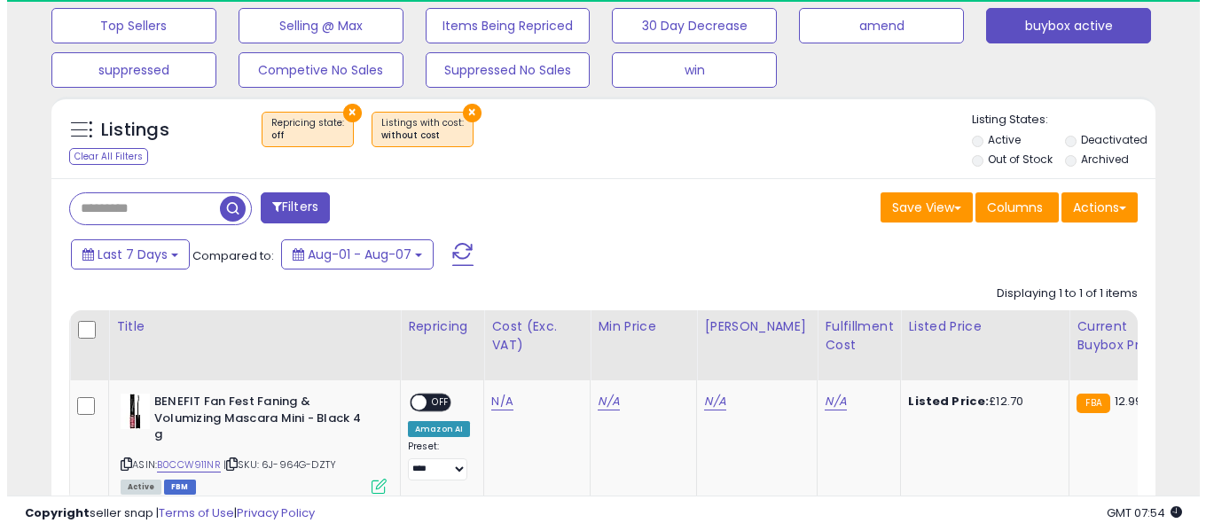
scroll to position [364, 639]
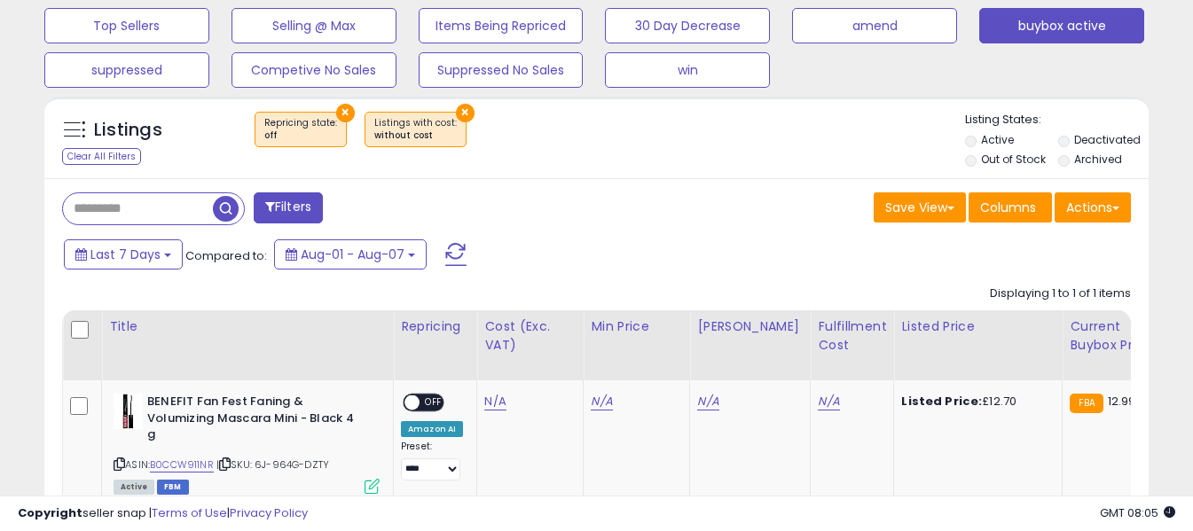
click at [457, 256] on span at bounding box center [455, 254] width 21 height 23
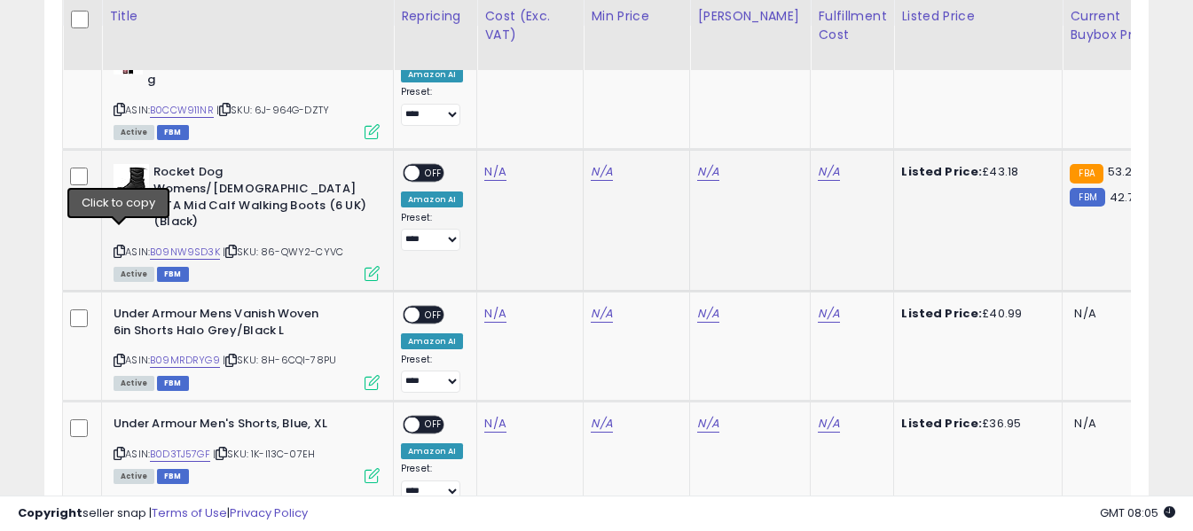
click at [122, 247] on icon at bounding box center [120, 252] width 12 height 10
click at [495, 56] on link "N/A" at bounding box center [494, 47] width 21 height 18
click at [480, 124] on input "number" at bounding box center [443, 129] width 158 height 30
type input "*****"
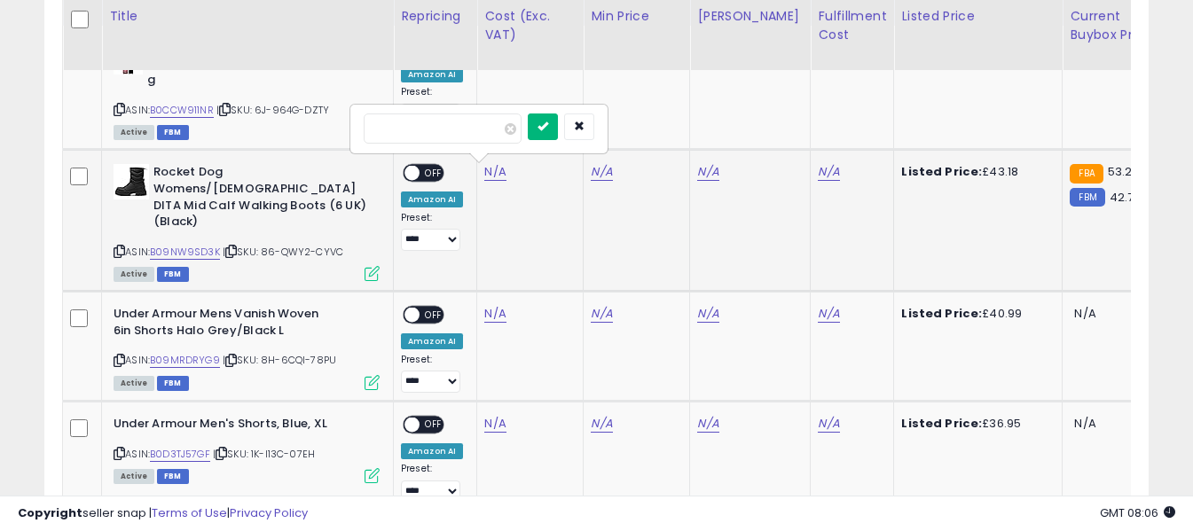
click at [558, 129] on button "submit" at bounding box center [543, 127] width 30 height 27
click at [818, 56] on link "N/A" at bounding box center [828, 47] width 21 height 18
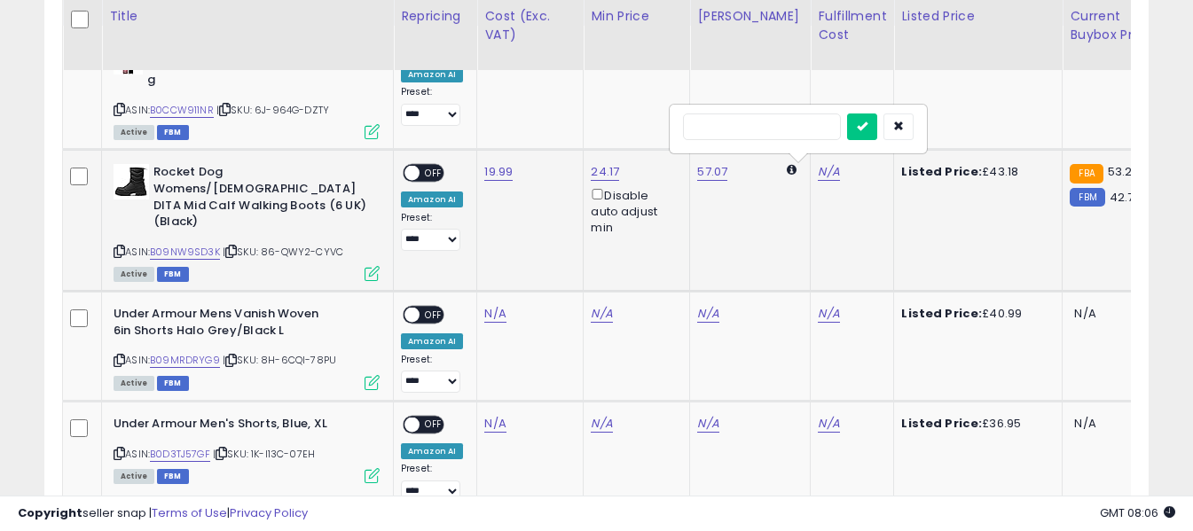
click at [802, 129] on input "text" at bounding box center [762, 127] width 158 height 27
type input "*"
click at [867, 124] on icon "submit" at bounding box center [862, 126] width 11 height 11
click at [436, 170] on span "OFF" at bounding box center [434, 173] width 28 height 15
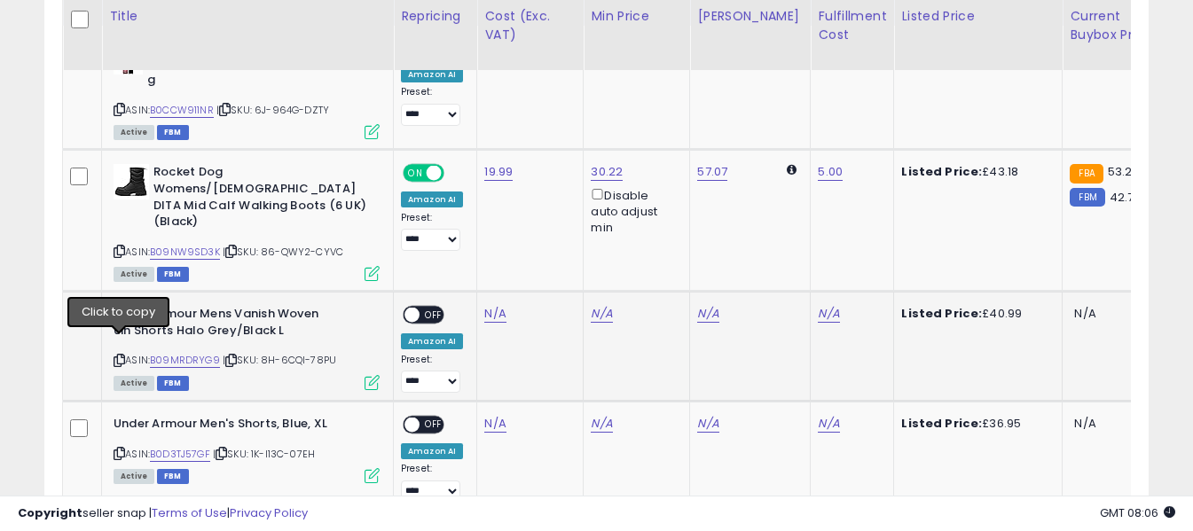
drag, startPoint x: 118, startPoint y: 346, endPoint x: 446, endPoint y: 80, distance: 422.5
click at [120, 356] on icon at bounding box center [120, 361] width 12 height 10
click at [492, 56] on link "N/A" at bounding box center [494, 47] width 21 height 18
click at [473, 248] on input "number" at bounding box center [443, 254] width 158 height 30
type input "*****"
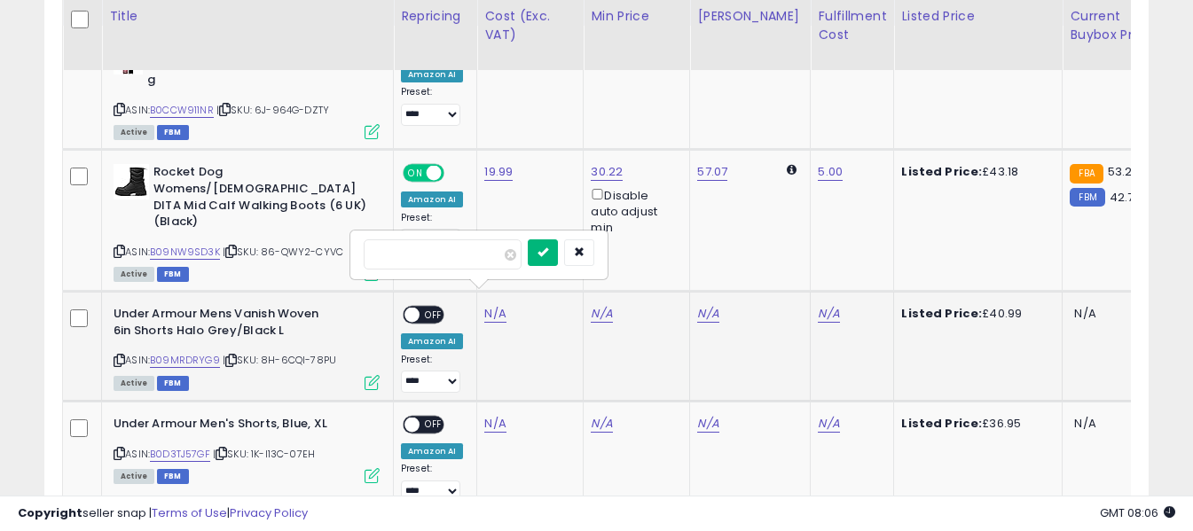
click at [548, 251] on icon "submit" at bounding box center [542, 252] width 11 height 11
click at [818, 56] on link "N/A" at bounding box center [828, 47] width 21 height 18
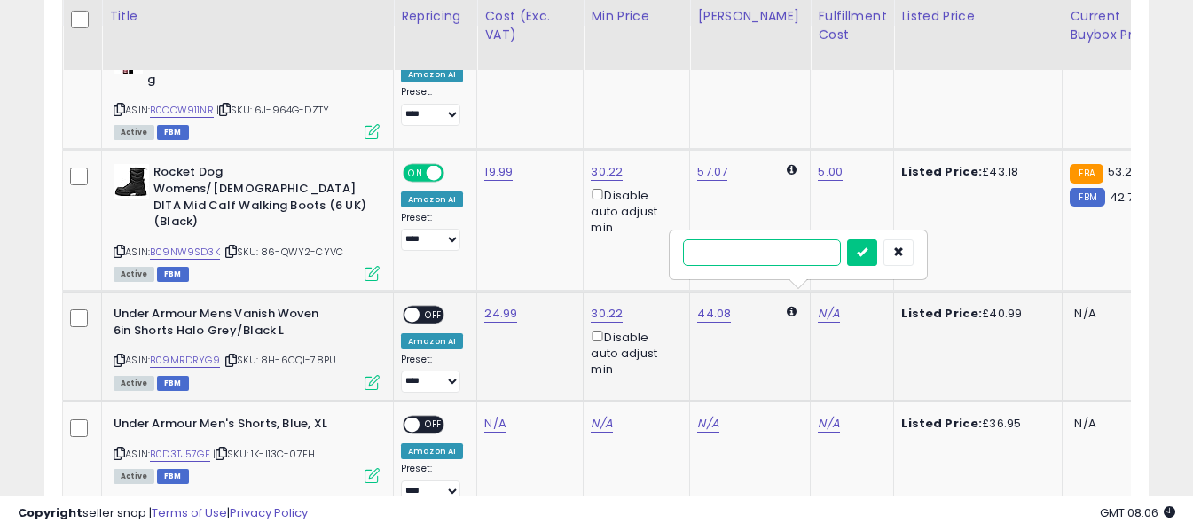
click at [796, 252] on input "text" at bounding box center [762, 252] width 158 height 27
type input "*"
click at [867, 252] on icon "submit" at bounding box center [862, 252] width 11 height 11
click at [424, 308] on span "OFF" at bounding box center [434, 315] width 28 height 15
click at [115, 449] on icon at bounding box center [120, 454] width 12 height 10
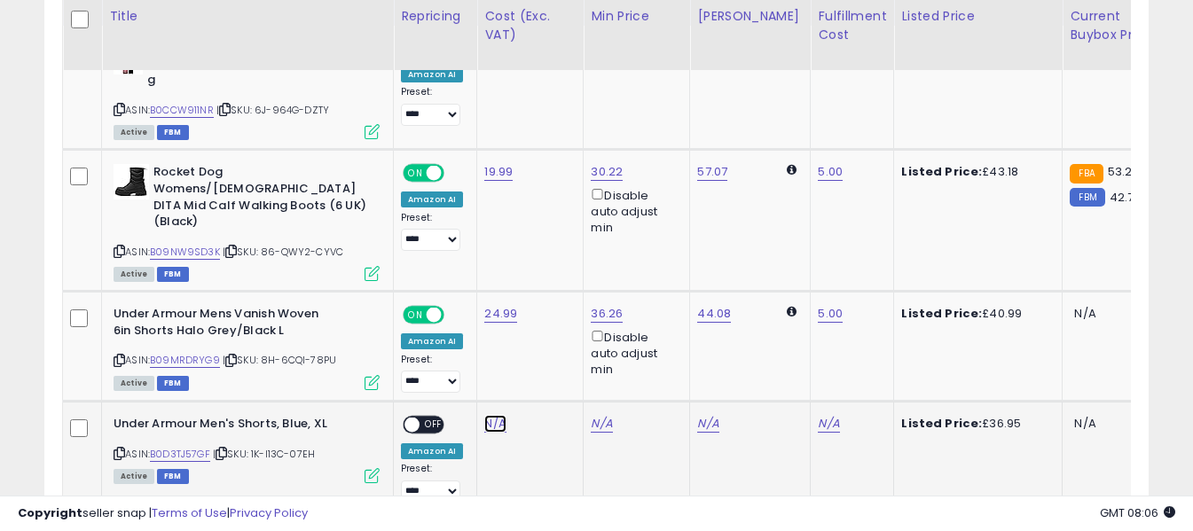
click at [489, 56] on link "N/A" at bounding box center [494, 47] width 21 height 18
click at [488, 359] on input "number" at bounding box center [443, 364] width 158 height 30
paste input "*****"
type input "*****"
click at [548, 363] on icon "submit" at bounding box center [542, 361] width 11 height 11
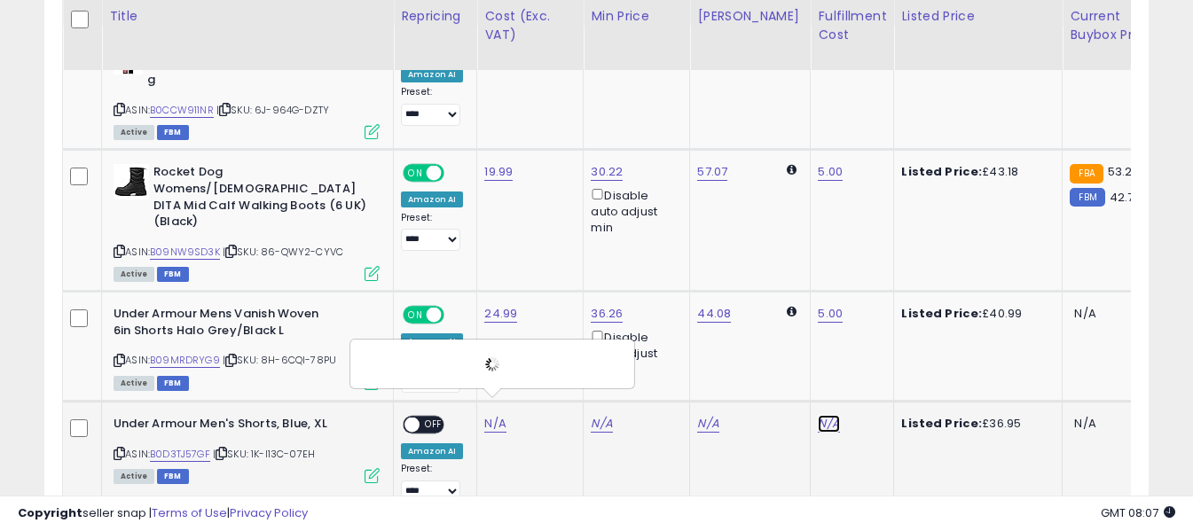
click at [818, 56] on link "N/A" at bounding box center [828, 47] width 21 height 18
click at [790, 366] on input "text" at bounding box center [762, 362] width 158 height 27
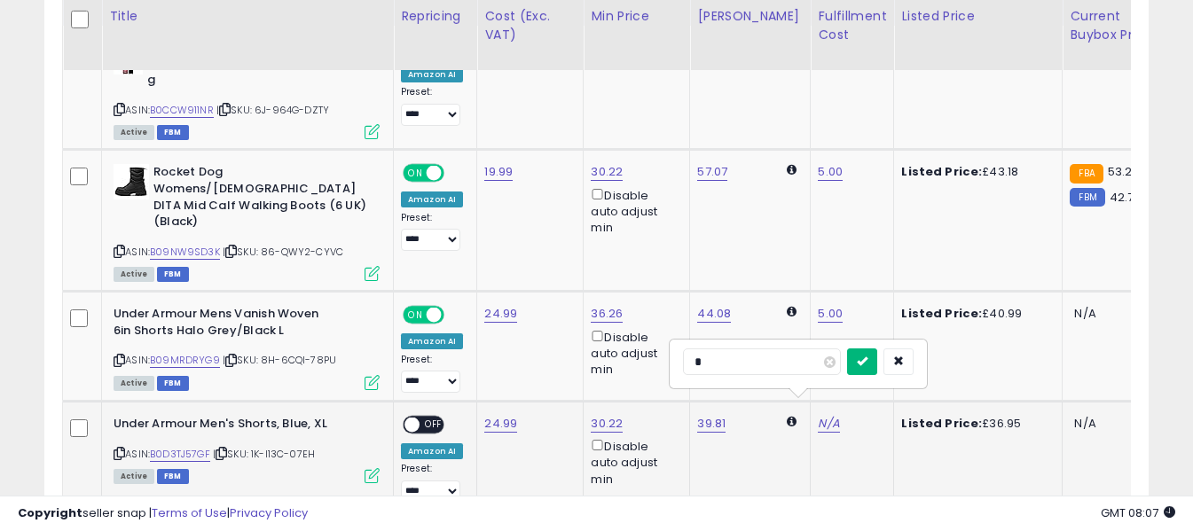
type input "*"
click at [867, 365] on icon "submit" at bounding box center [862, 361] width 11 height 11
click at [427, 418] on span "OFF" at bounding box center [434, 425] width 28 height 15
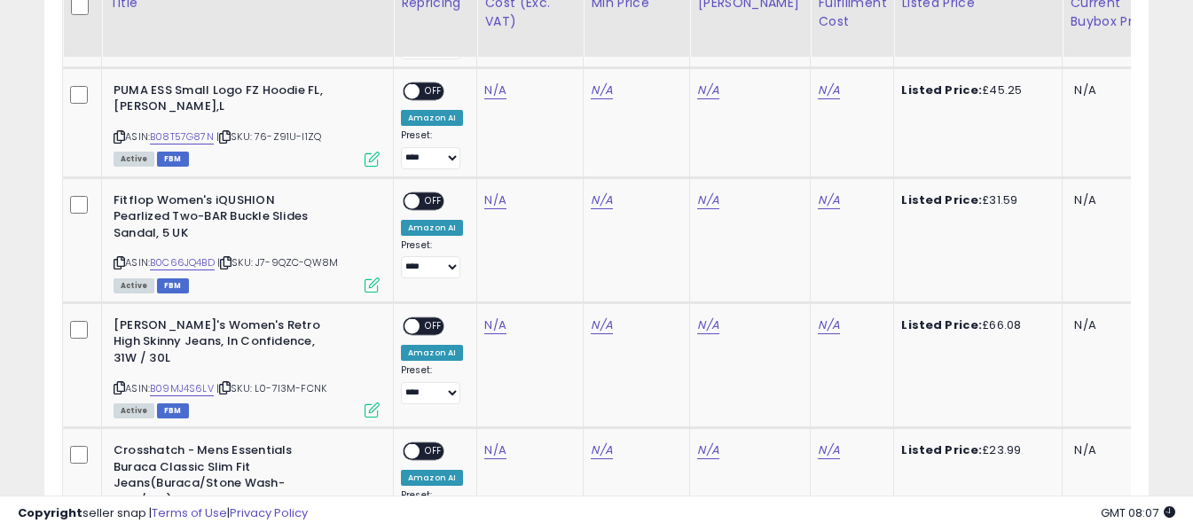
scroll to position [1358, 0]
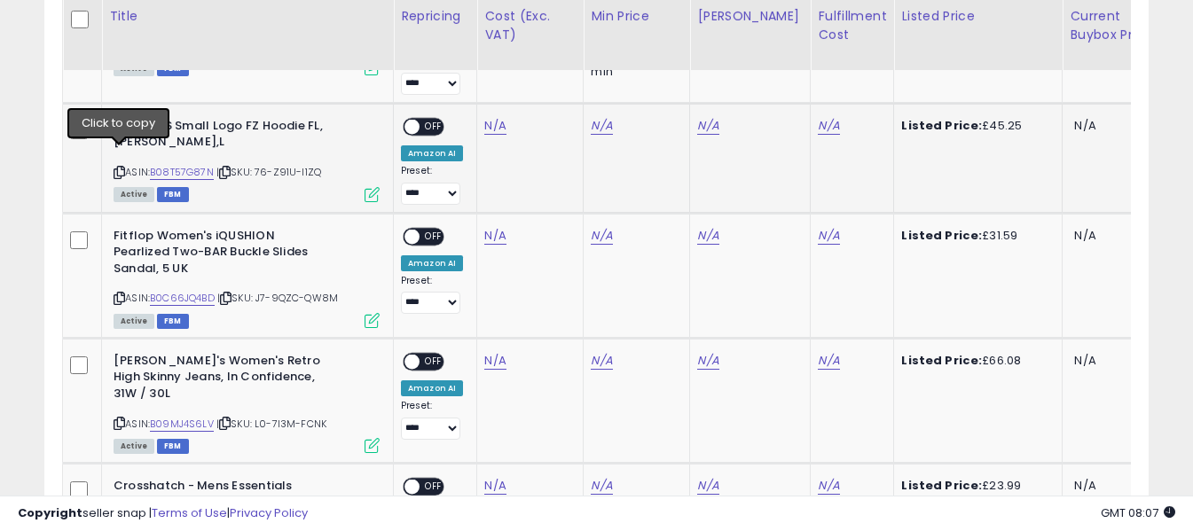
click at [118, 168] on icon at bounding box center [120, 173] width 12 height 10
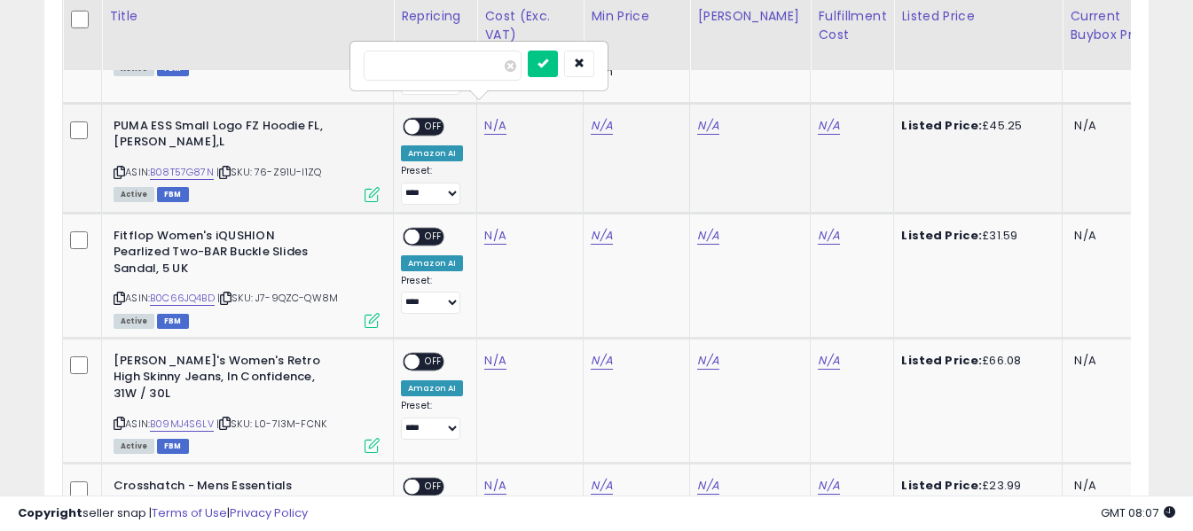
click at [464, 63] on input "number" at bounding box center [443, 66] width 158 height 30
type input "*****"
click at [548, 60] on icon "submit" at bounding box center [542, 63] width 11 height 11
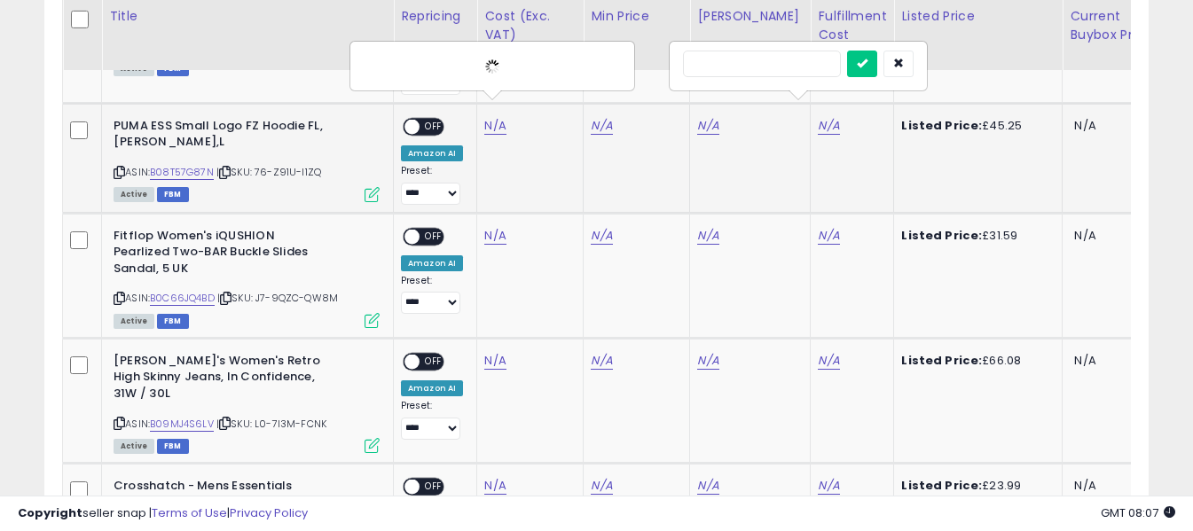
click at [742, 62] on input "text" at bounding box center [762, 64] width 158 height 27
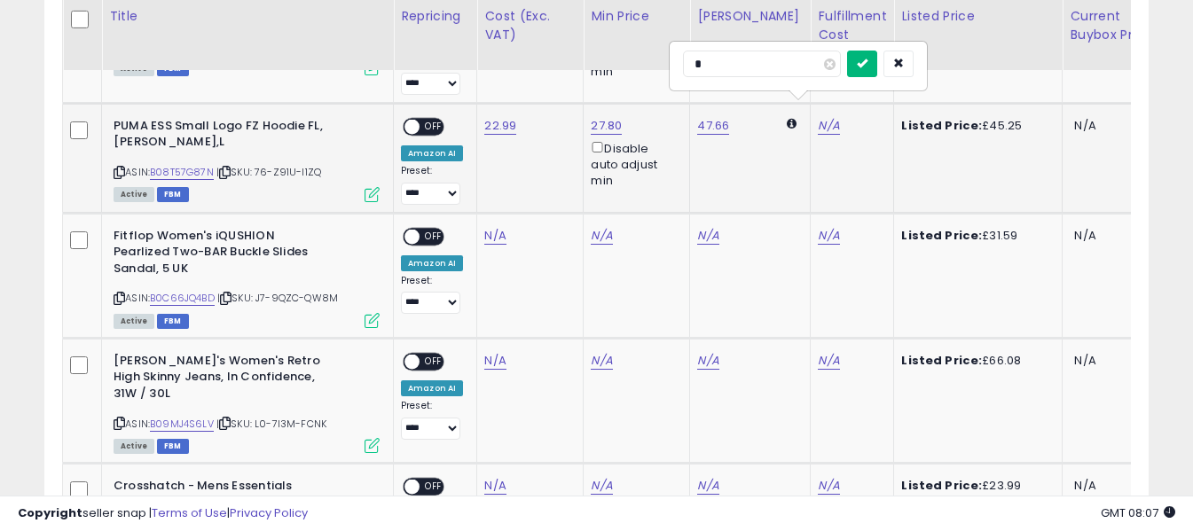
type input "*"
click at [867, 60] on icon "submit" at bounding box center [862, 63] width 11 height 11
click at [412, 119] on span at bounding box center [411, 126] width 15 height 15
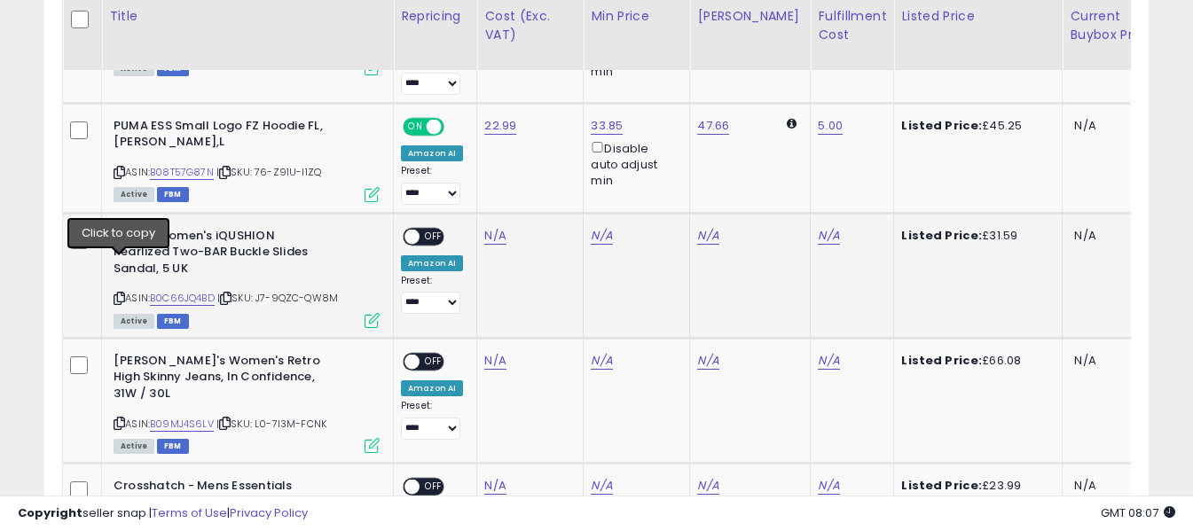
click at [117, 294] on icon at bounding box center [120, 299] width 12 height 10
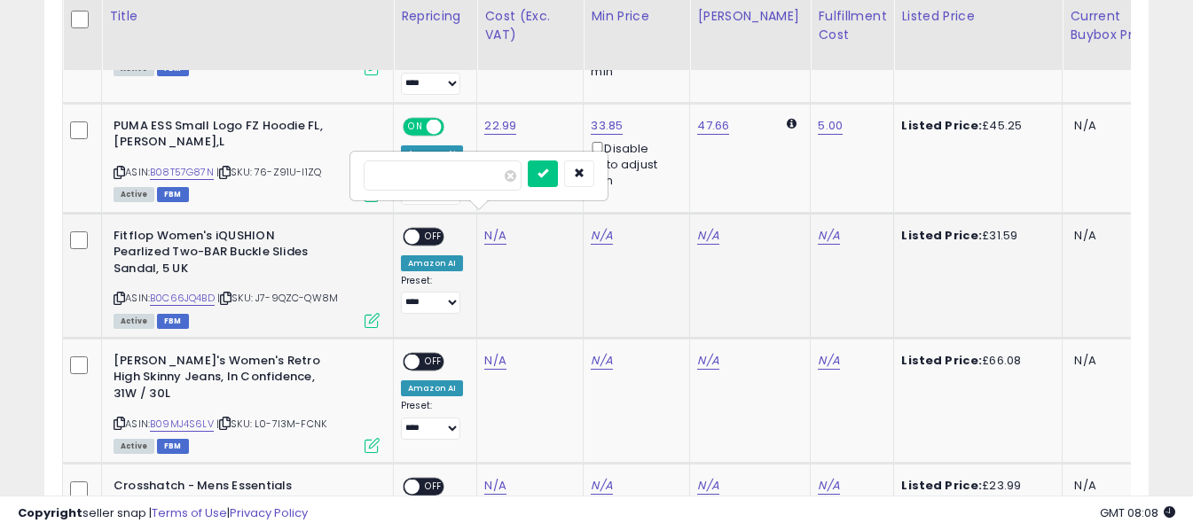
click at [484, 182] on input "number" at bounding box center [443, 176] width 158 height 30
type input "*****"
click at [558, 173] on button "submit" at bounding box center [543, 174] width 30 height 27
click at [766, 176] on input "text" at bounding box center [762, 174] width 158 height 27
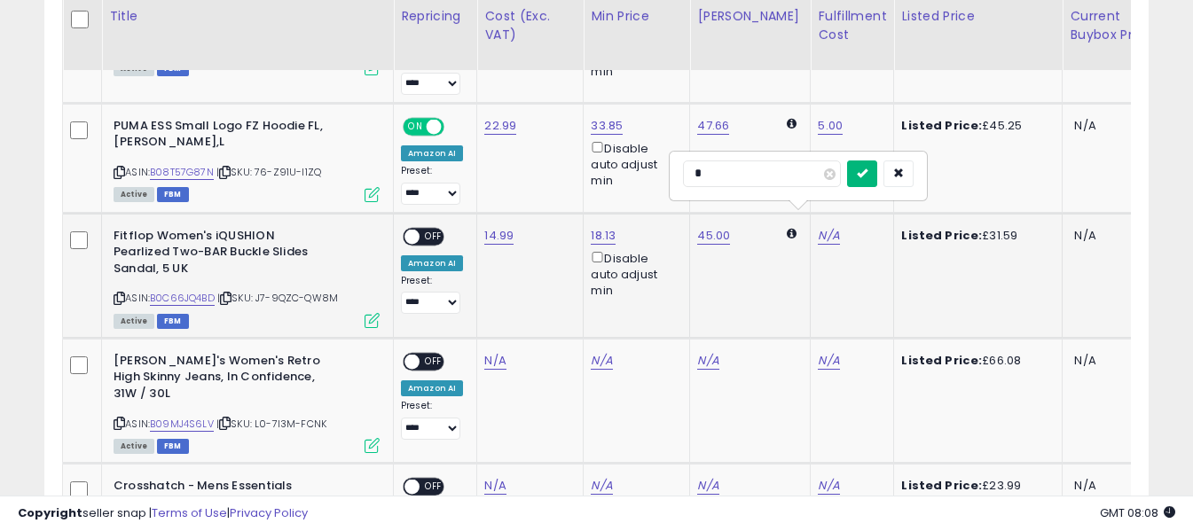
type input "*"
click at [867, 177] on icon "submit" at bounding box center [862, 173] width 11 height 11
click at [422, 229] on div "ON OFF" at bounding box center [404, 236] width 42 height 15
click at [425, 229] on span "OFF" at bounding box center [434, 236] width 28 height 15
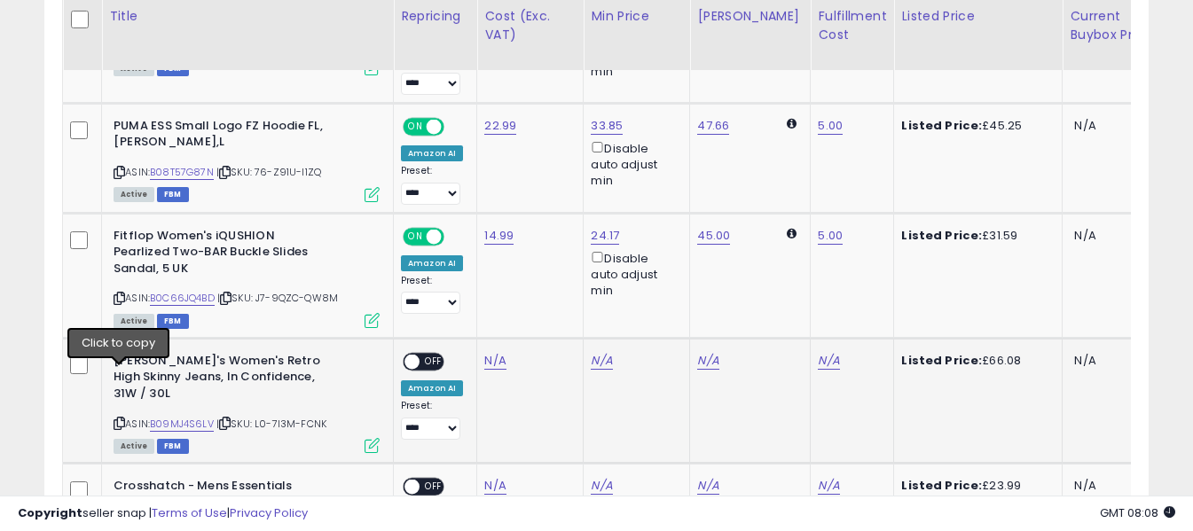
click at [115, 419] on icon at bounding box center [120, 424] width 12 height 10
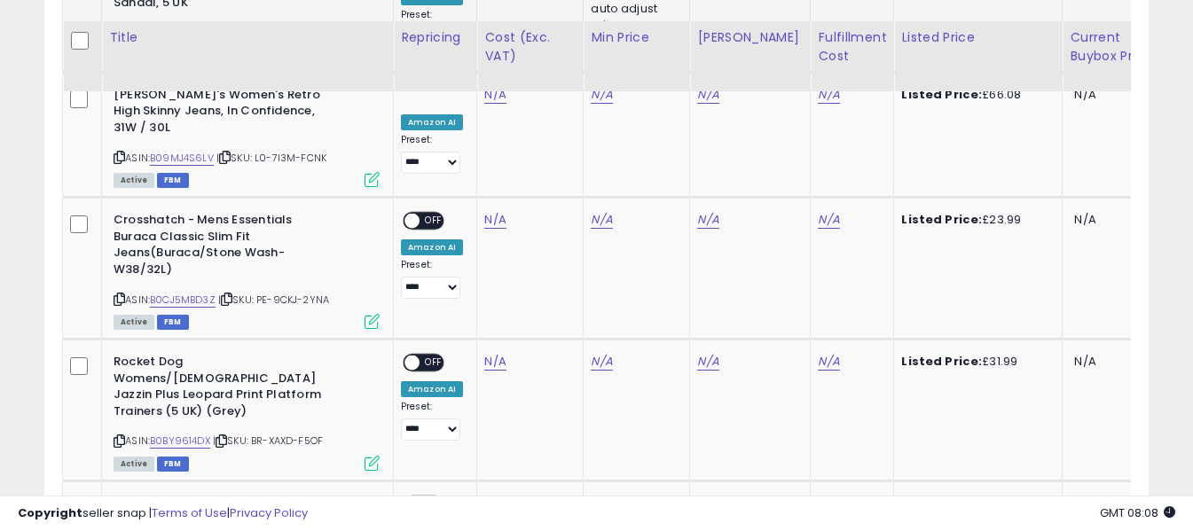
scroll to position [1713, 0]
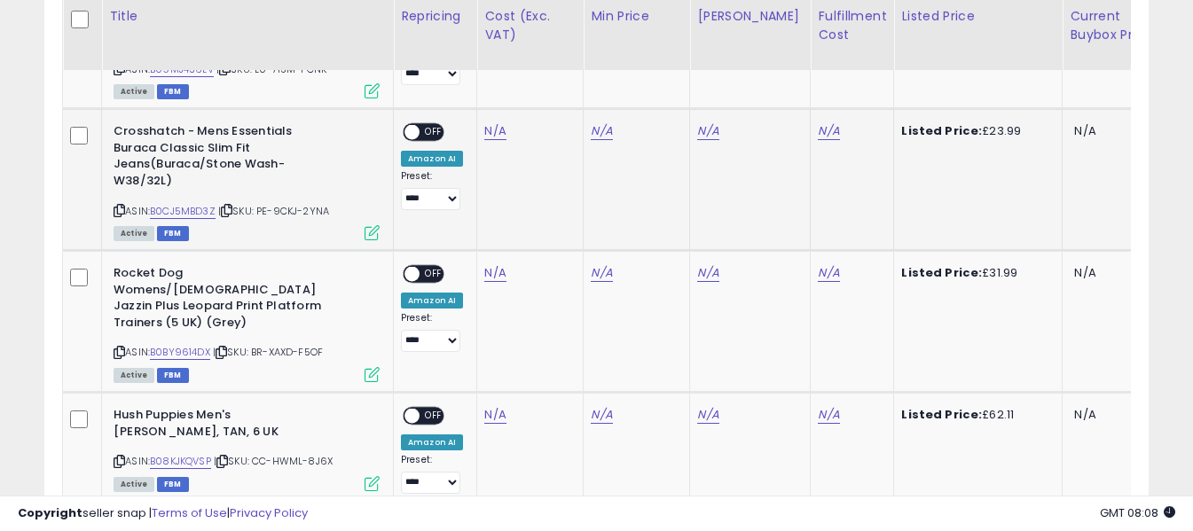
click at [117, 206] on icon at bounding box center [120, 211] width 12 height 10
click at [122, 348] on icon at bounding box center [120, 353] width 12 height 10
click at [483, 179] on input "number" at bounding box center [443, 182] width 158 height 30
type input "*****"
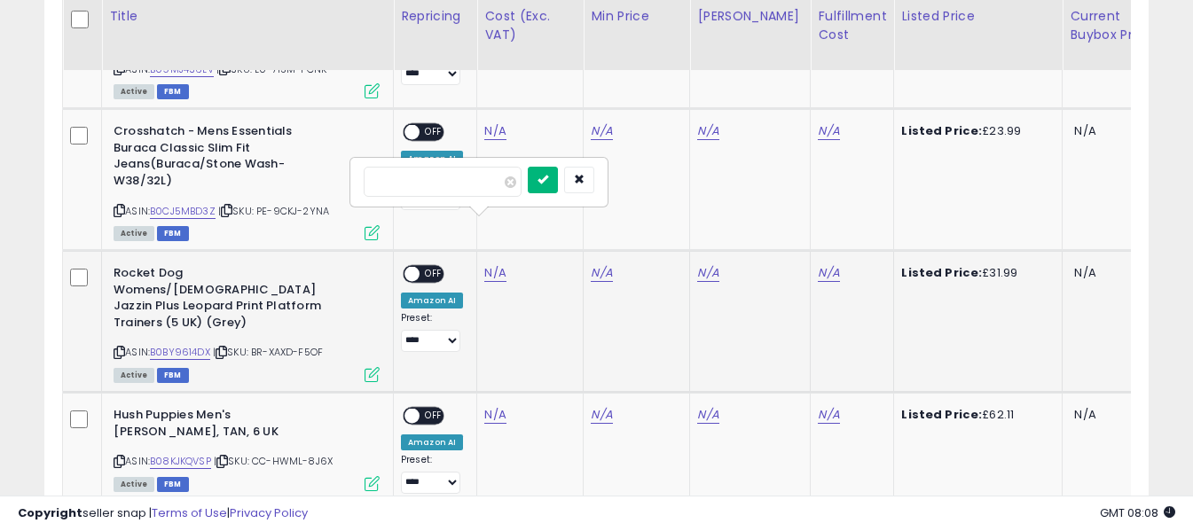
click at [558, 181] on button "submit" at bounding box center [543, 180] width 30 height 27
click at [776, 181] on input "text" at bounding box center [762, 180] width 158 height 27
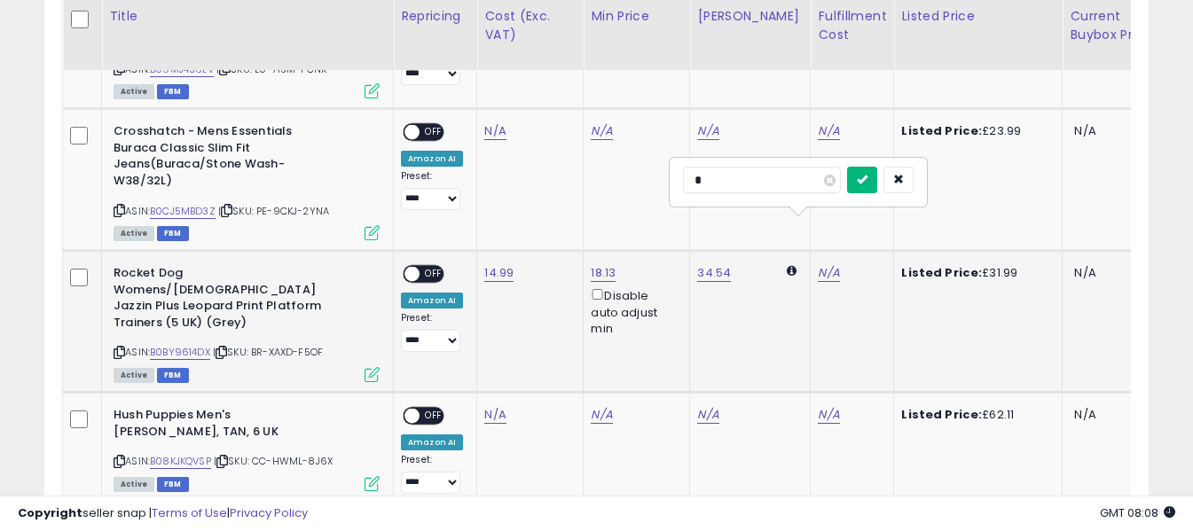
type input "*"
click at [877, 183] on button "submit" at bounding box center [862, 180] width 30 height 27
click at [427, 267] on span "OFF" at bounding box center [434, 274] width 28 height 15
click at [120, 457] on icon at bounding box center [120, 462] width 12 height 10
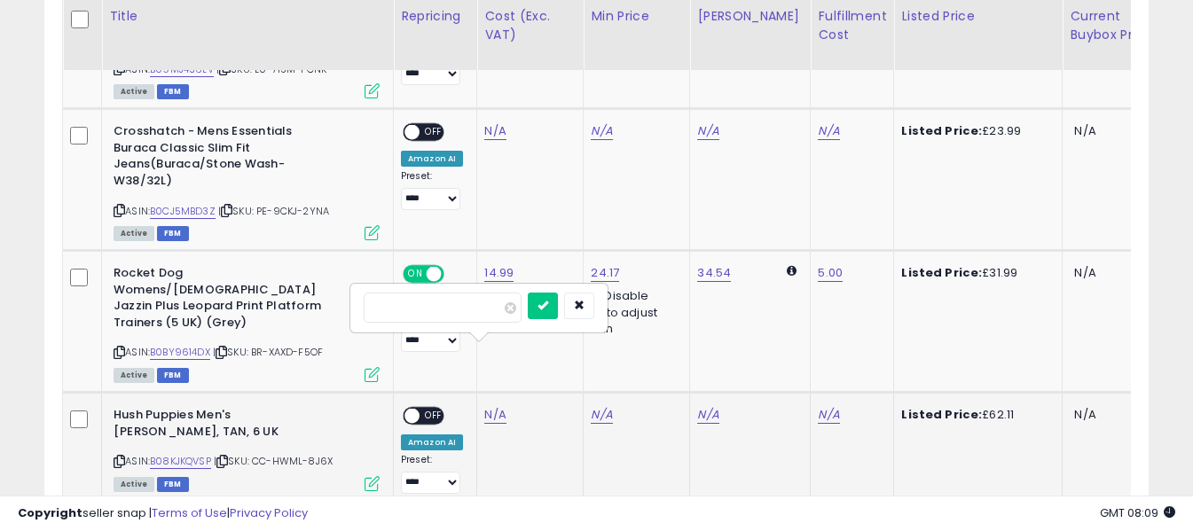
click at [481, 310] on input "number" at bounding box center [443, 308] width 158 height 30
type input "*****"
click at [558, 297] on button "submit" at bounding box center [543, 306] width 30 height 27
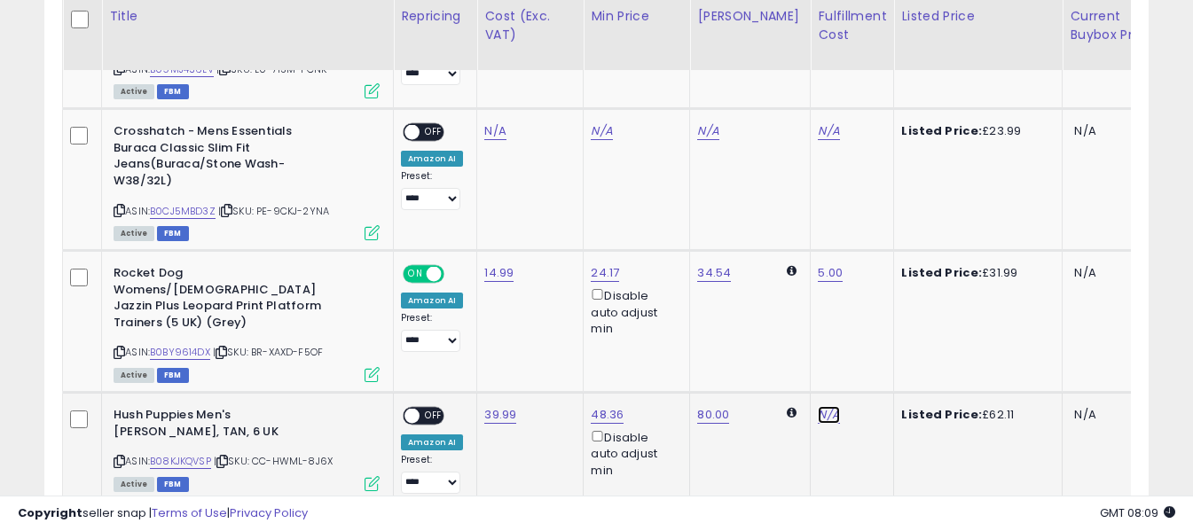
click at [764, 311] on input "text" at bounding box center [762, 306] width 158 height 27
type input "*"
click at [867, 300] on icon "submit" at bounding box center [862, 305] width 11 height 11
click at [433, 409] on span "OFF" at bounding box center [434, 416] width 28 height 15
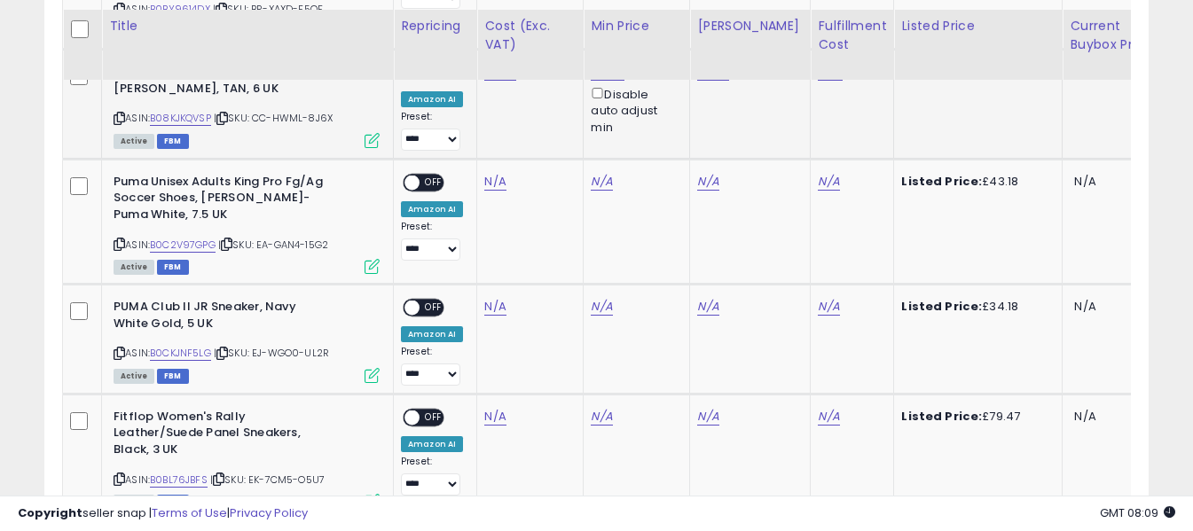
scroll to position [2067, 0]
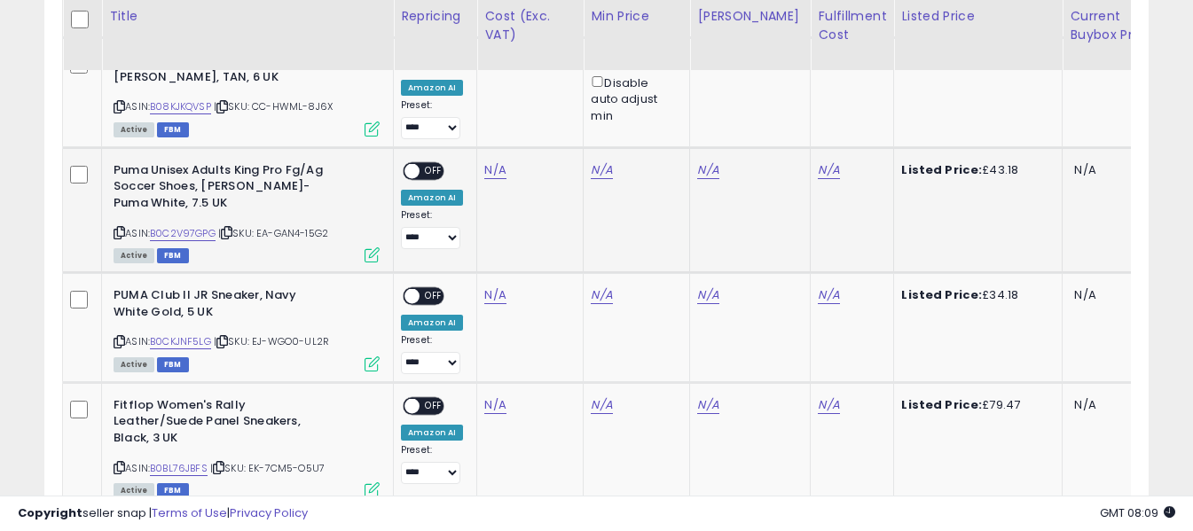
click at [116, 228] on icon at bounding box center [120, 233] width 12 height 10
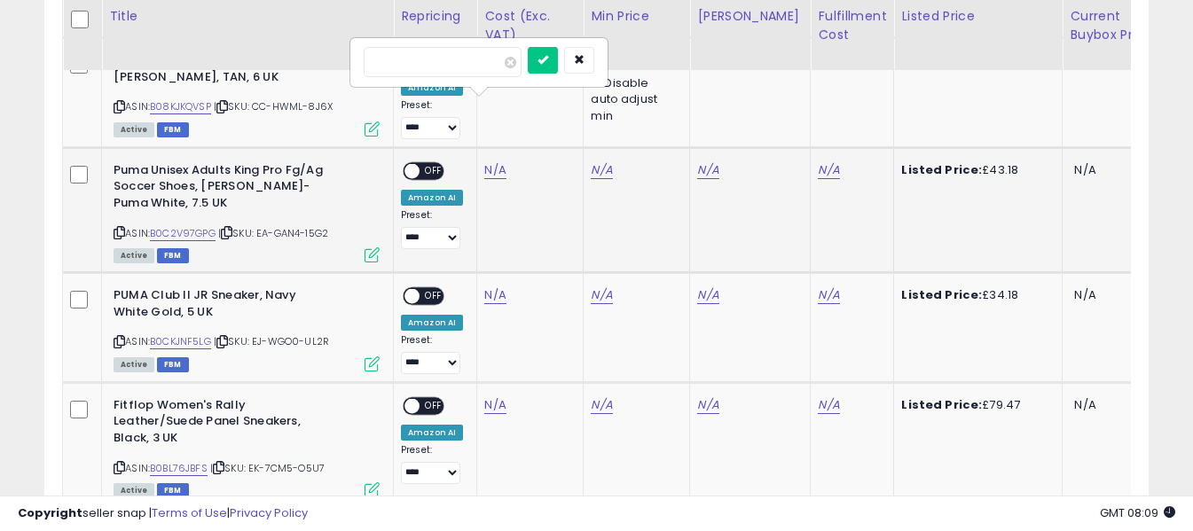
click at [462, 69] on input "number" at bounding box center [443, 62] width 158 height 30
type input "*****"
click at [548, 64] on icon "submit" at bounding box center [542, 59] width 11 height 11
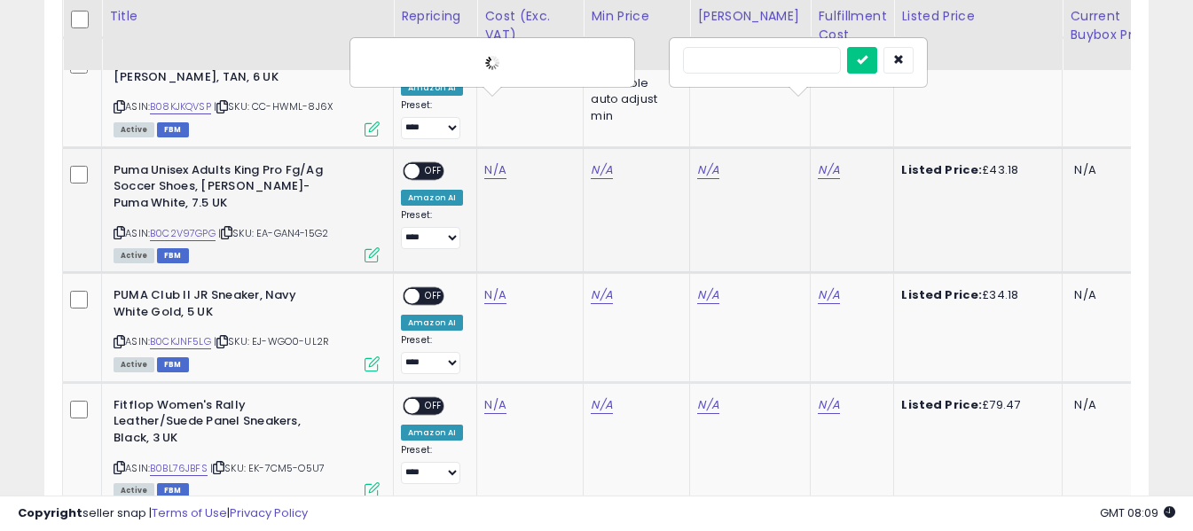
click at [799, 64] on input "text" at bounding box center [762, 60] width 158 height 27
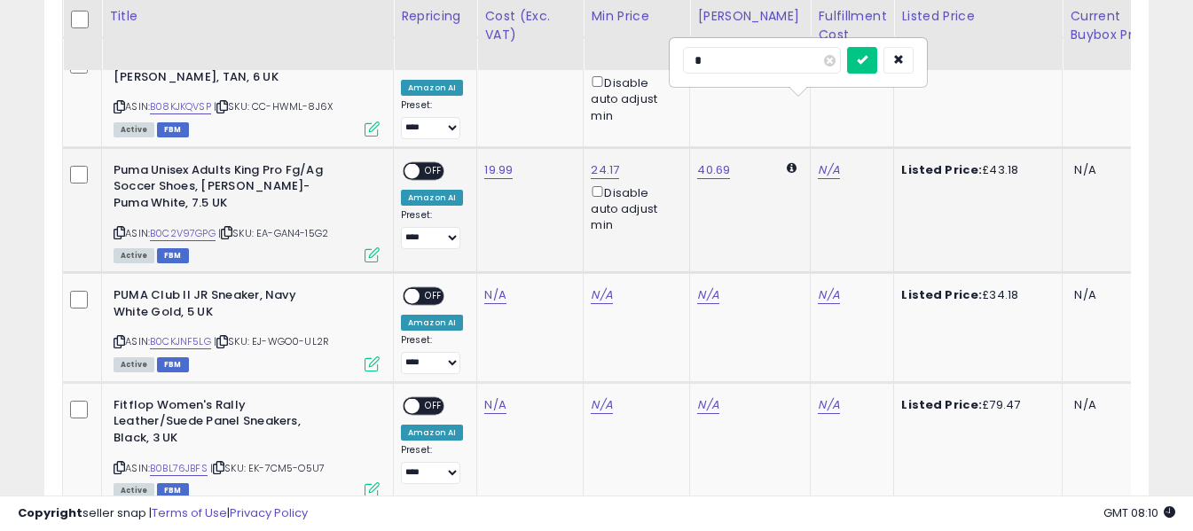
type input "*"
click at [867, 59] on icon "submit" at bounding box center [862, 59] width 11 height 11
click at [430, 163] on span "OFF" at bounding box center [434, 170] width 28 height 15
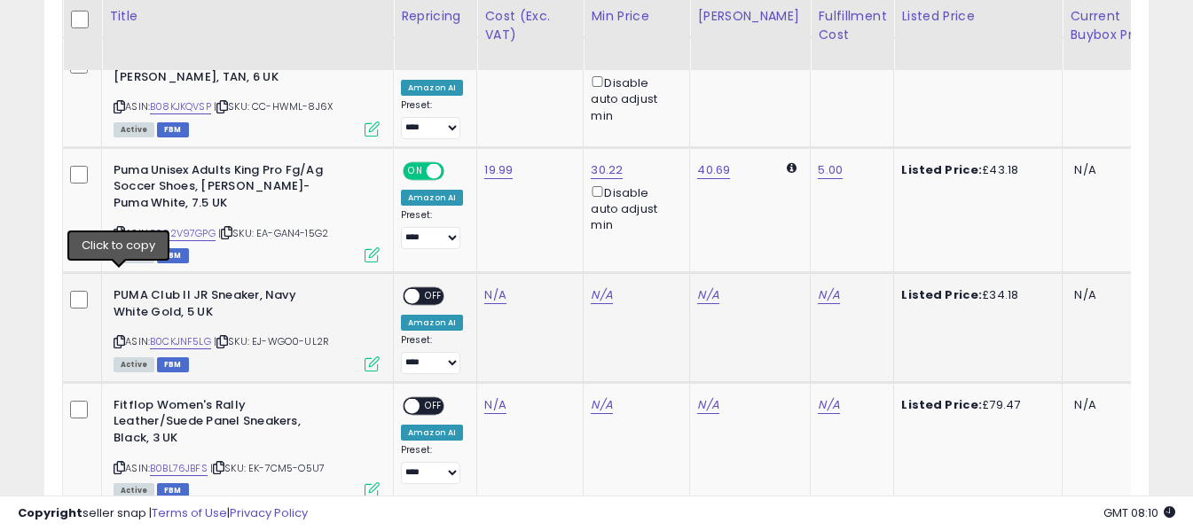
click at [118, 337] on icon at bounding box center [120, 342] width 12 height 10
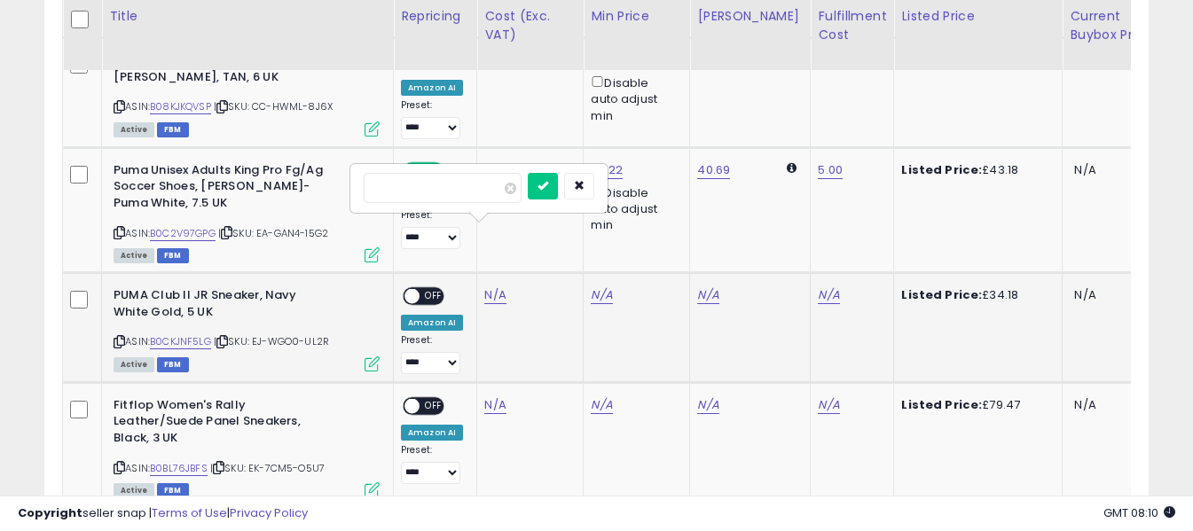
click at [475, 192] on input "number" at bounding box center [443, 188] width 158 height 30
type input "*****"
click at [548, 180] on icon "submit" at bounding box center [542, 185] width 11 height 11
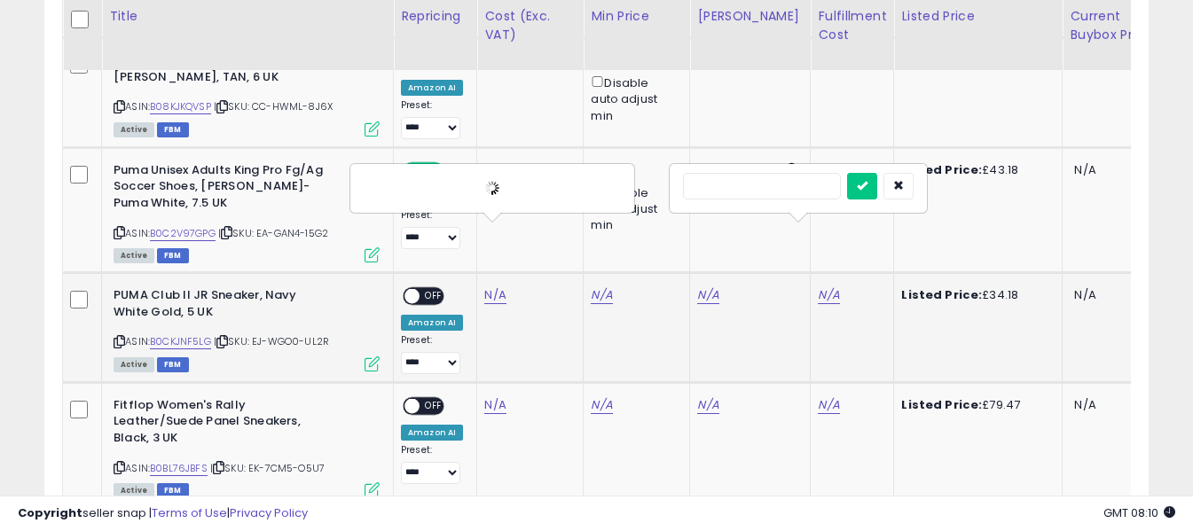
click at [784, 187] on input "text" at bounding box center [762, 186] width 158 height 27
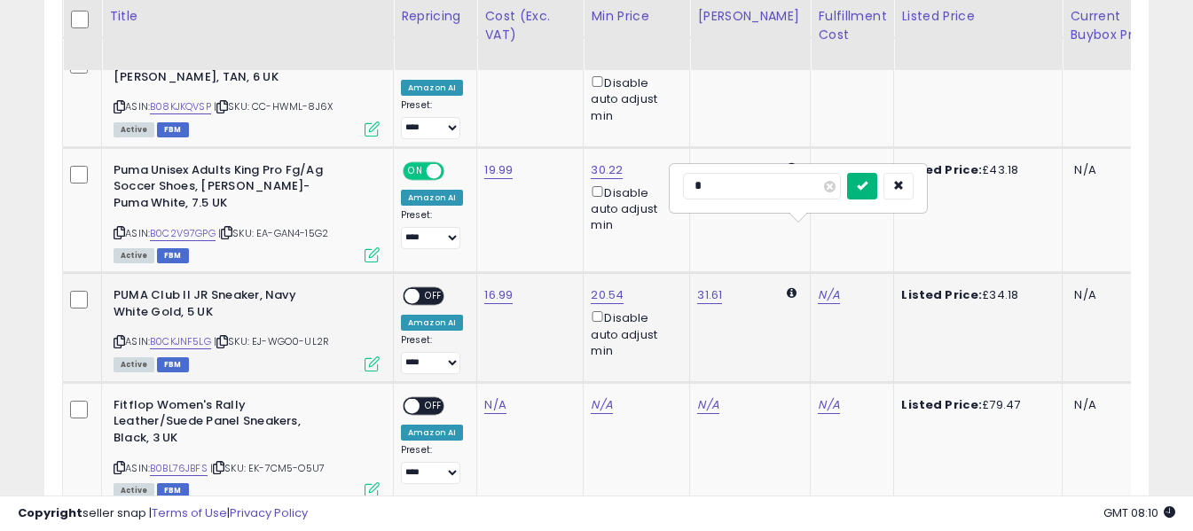
type input "*"
click at [867, 183] on icon "submit" at bounding box center [862, 185] width 11 height 11
click at [421, 289] on span "OFF" at bounding box center [434, 296] width 28 height 15
click at [118, 463] on icon at bounding box center [120, 468] width 12 height 10
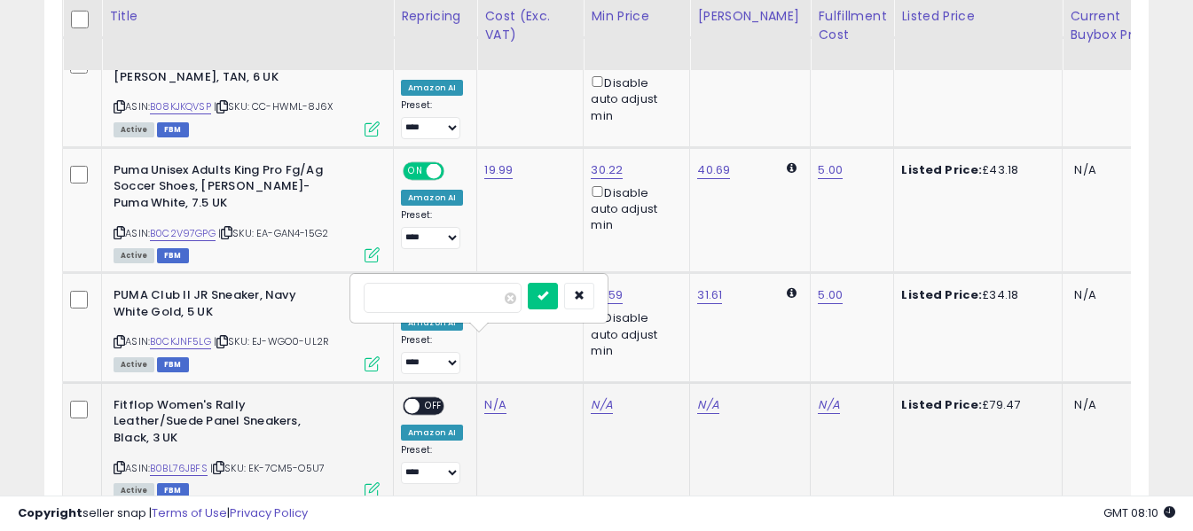
click at [486, 303] on input "number" at bounding box center [443, 298] width 158 height 30
type input "*****"
click at [548, 294] on icon "submit" at bounding box center [542, 295] width 11 height 11
click at [751, 288] on input "text" at bounding box center [762, 296] width 158 height 27
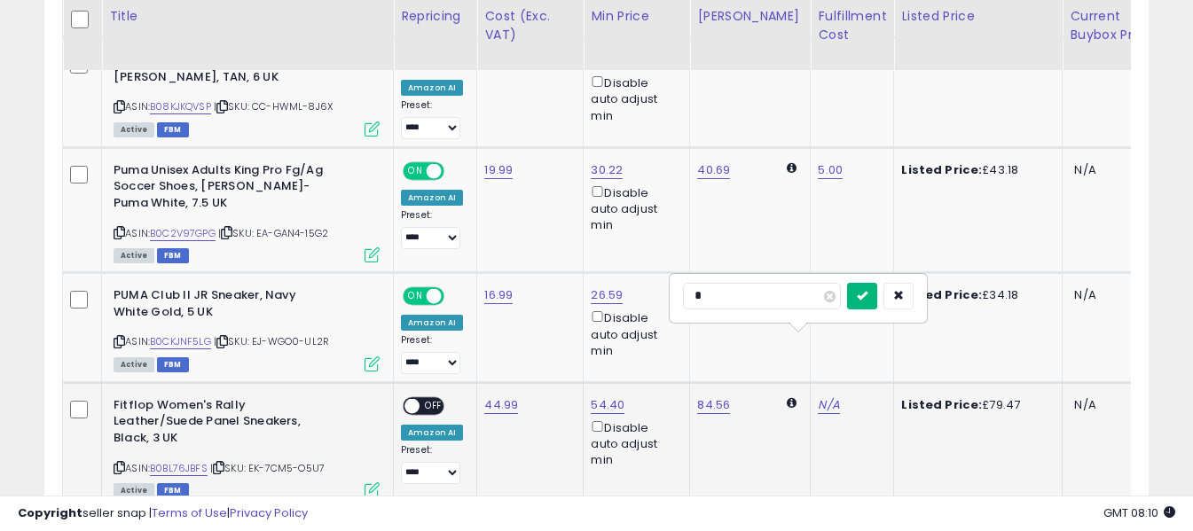
type input "*"
click at [867, 291] on icon "submit" at bounding box center [862, 295] width 11 height 11
click at [439, 398] on span "OFF" at bounding box center [434, 405] width 28 height 15
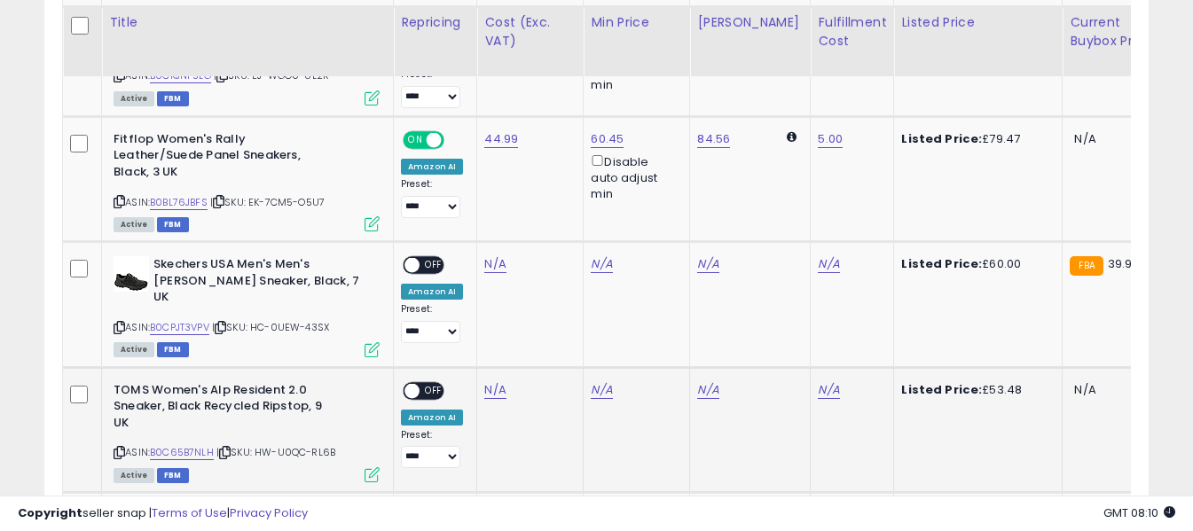
scroll to position [2422, 0]
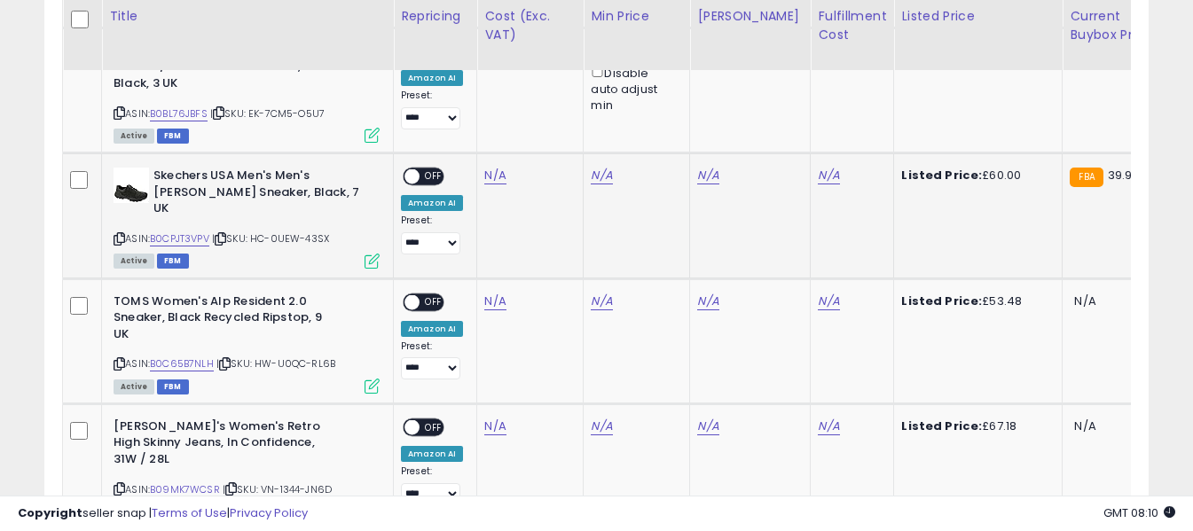
click at [120, 234] on icon at bounding box center [120, 239] width 12 height 10
click at [412, 50] on div at bounding box center [478, 68] width 255 height 47
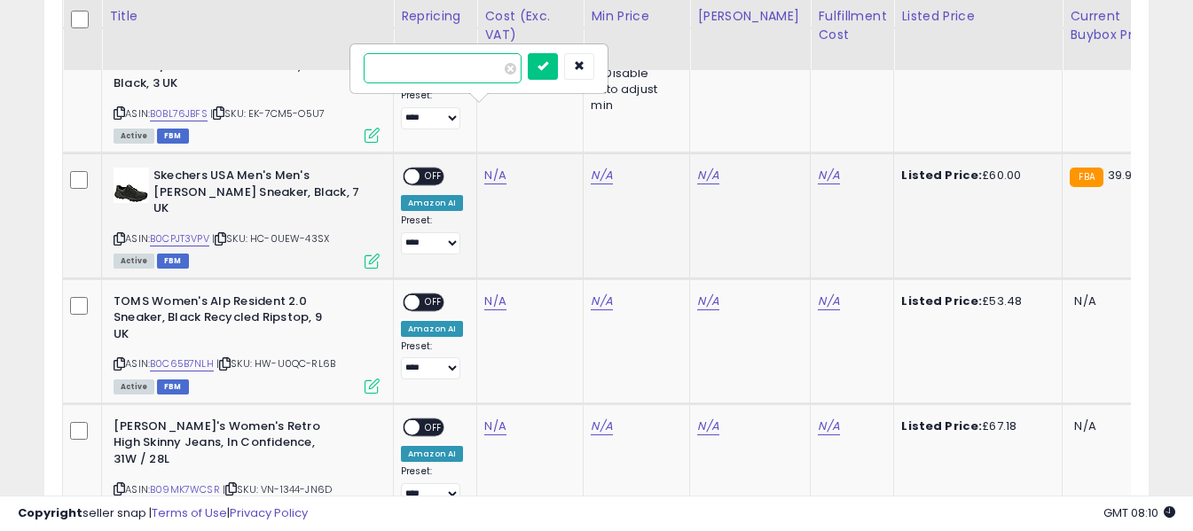
click at [447, 76] on input "number" at bounding box center [443, 68] width 158 height 30
paste input "*****"
type input "*****"
click at [558, 78] on button "submit" at bounding box center [543, 66] width 30 height 27
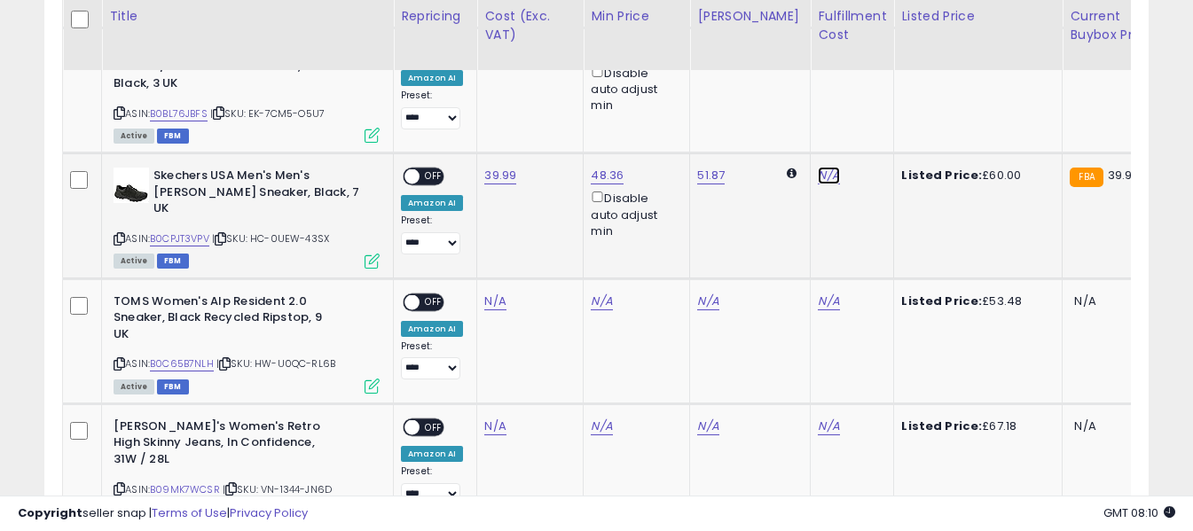
click at [801, 61] on input "text" at bounding box center [762, 66] width 158 height 27
type input "*"
click at [867, 66] on icon "submit" at bounding box center [862, 65] width 11 height 11
click at [433, 169] on span "OFF" at bounding box center [434, 176] width 28 height 15
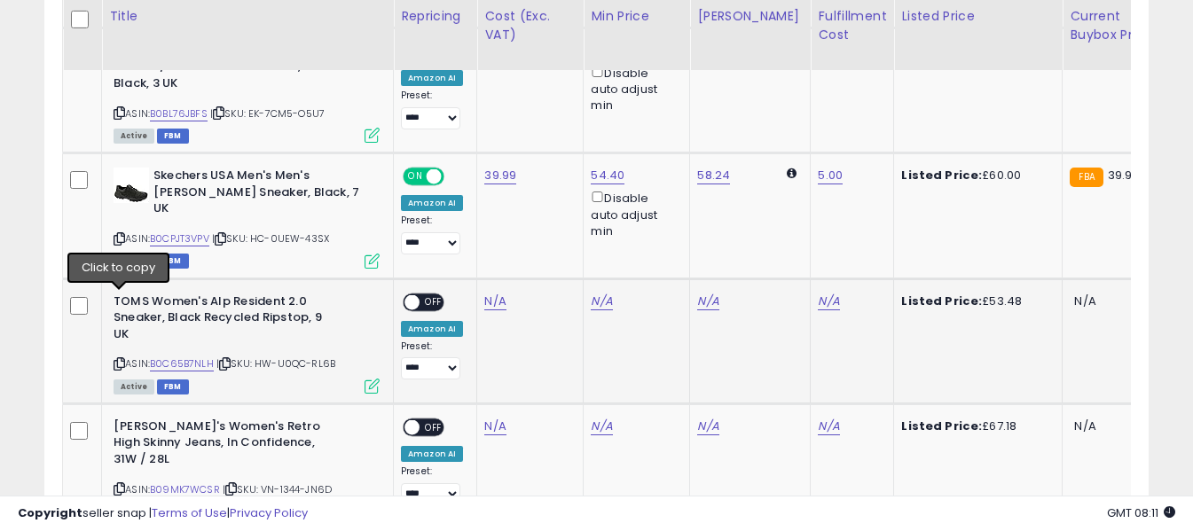
click at [117, 359] on icon at bounding box center [120, 364] width 12 height 10
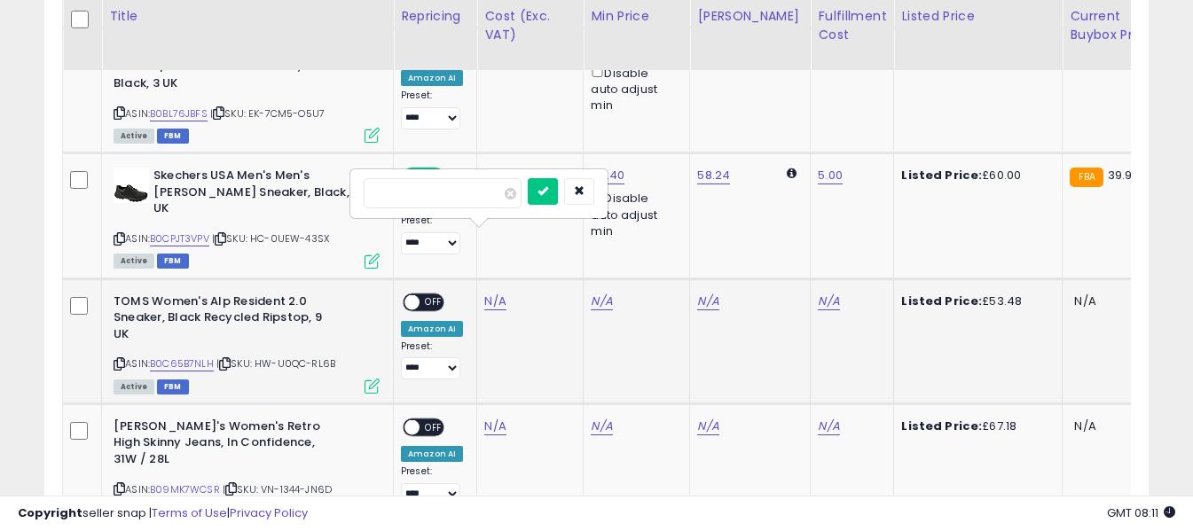
click at [481, 189] on input "number" at bounding box center [443, 193] width 158 height 30
type input "*****"
click at [558, 192] on button "submit" at bounding box center [543, 191] width 30 height 27
click at [796, 202] on input "text" at bounding box center [762, 191] width 158 height 27
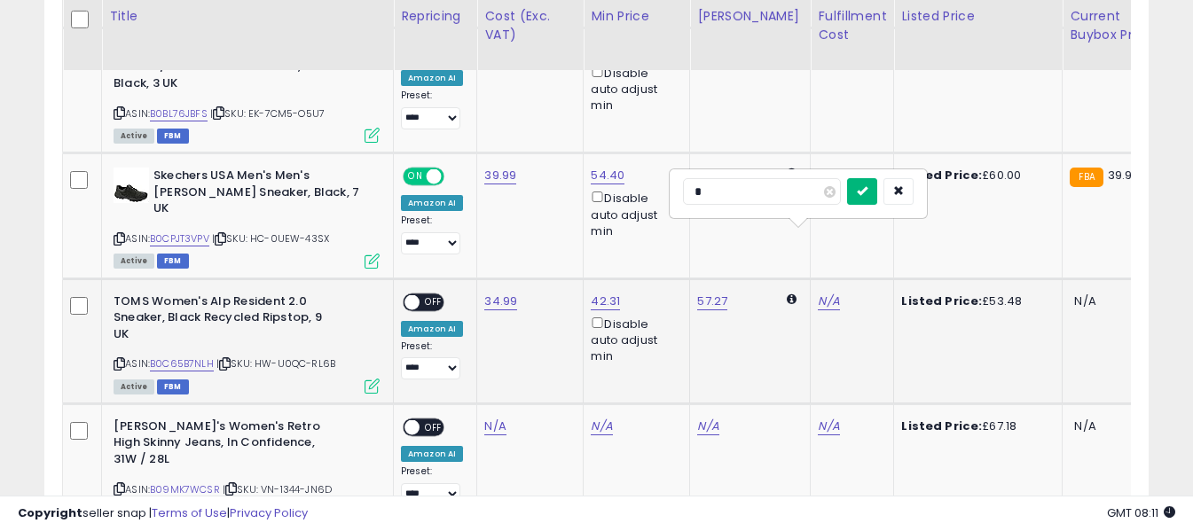
type input "*"
drag, startPoint x: 897, startPoint y: 192, endPoint x: 860, endPoint y: 196, distance: 36.5
click at [877, 193] on button "submit" at bounding box center [862, 191] width 30 height 27
click at [426, 294] on span "OFF" at bounding box center [434, 301] width 28 height 15
click at [122, 484] on icon at bounding box center [120, 489] width 12 height 10
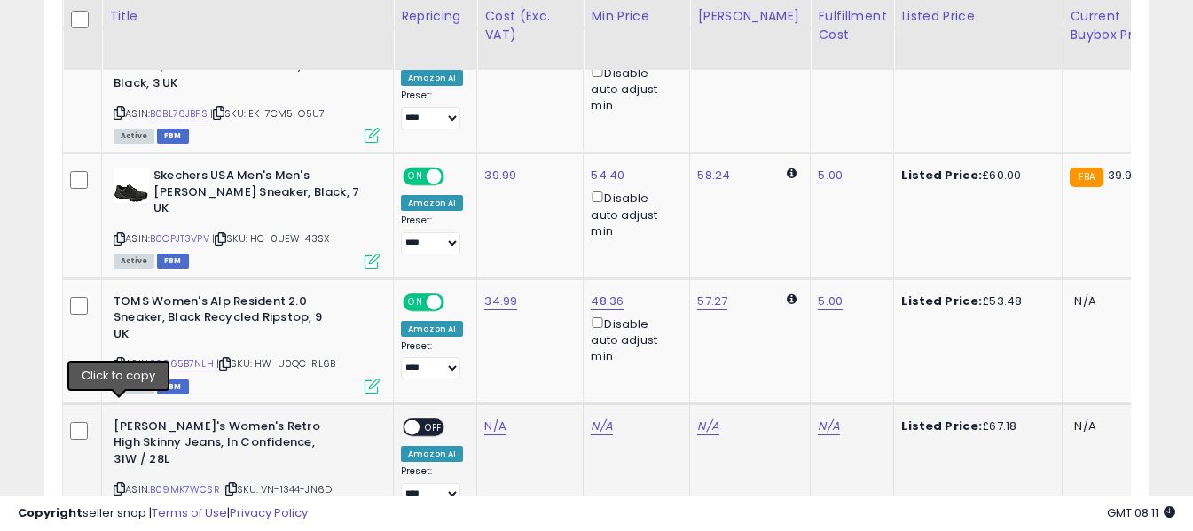
click at [114, 484] on icon at bounding box center [120, 489] width 12 height 10
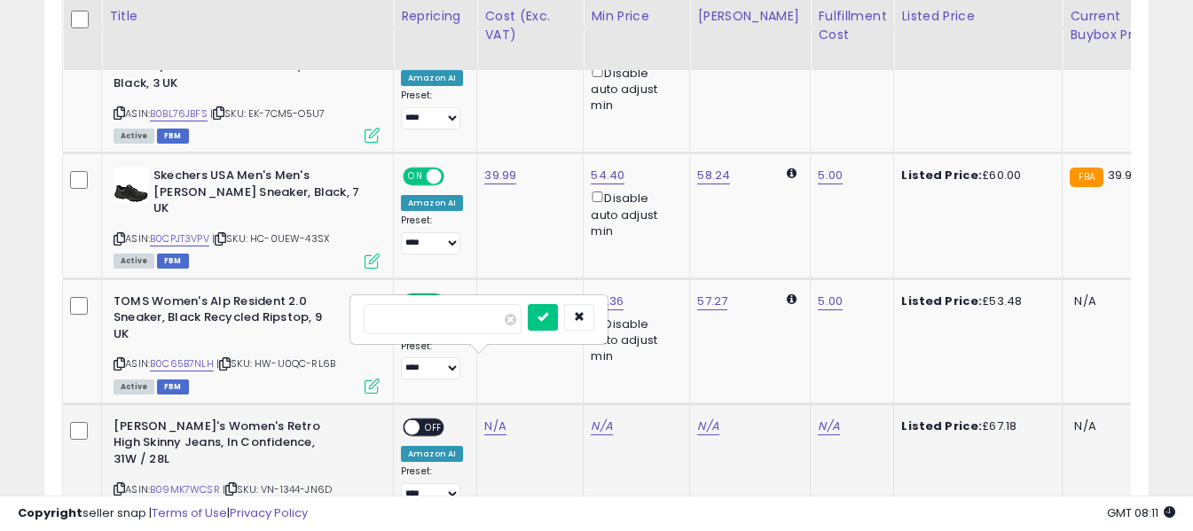
click at [482, 330] on input "number" at bounding box center [443, 319] width 158 height 30
click at [448, 311] on input "***" at bounding box center [443, 319] width 158 height 30
click at [444, 308] on input "***" at bounding box center [443, 319] width 158 height 30
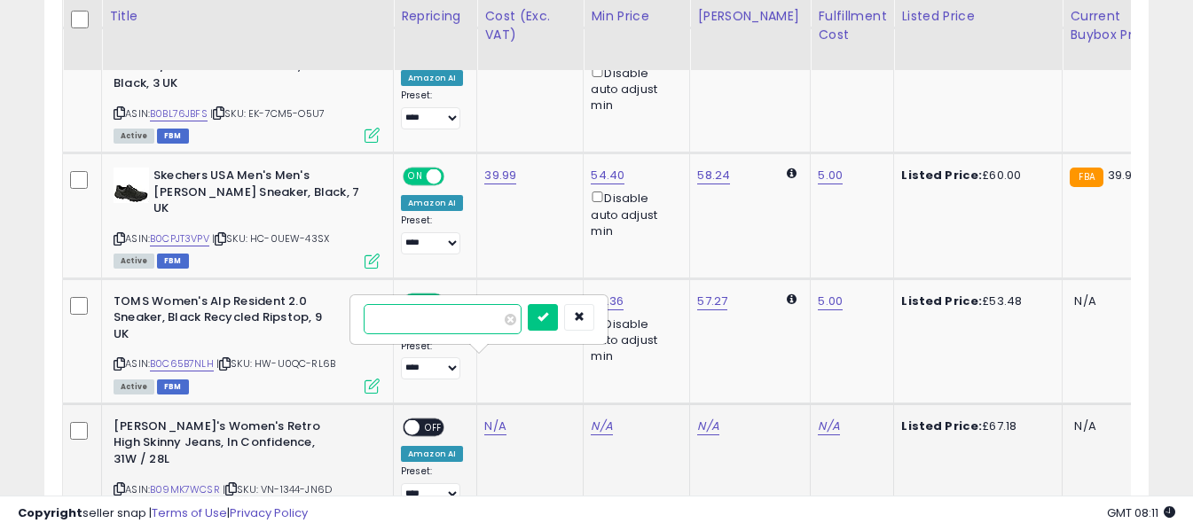
click at [444, 308] on input "***" at bounding box center [443, 319] width 158 height 30
paste input "**"
type input "*****"
click at [558, 321] on button "submit" at bounding box center [543, 317] width 30 height 27
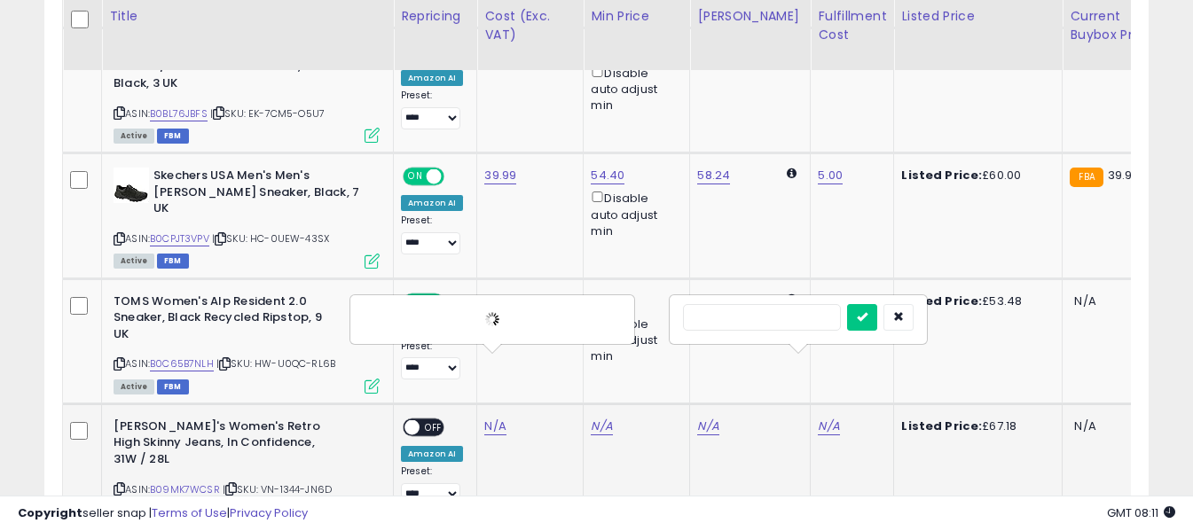
click at [788, 319] on input "text" at bounding box center [762, 317] width 158 height 27
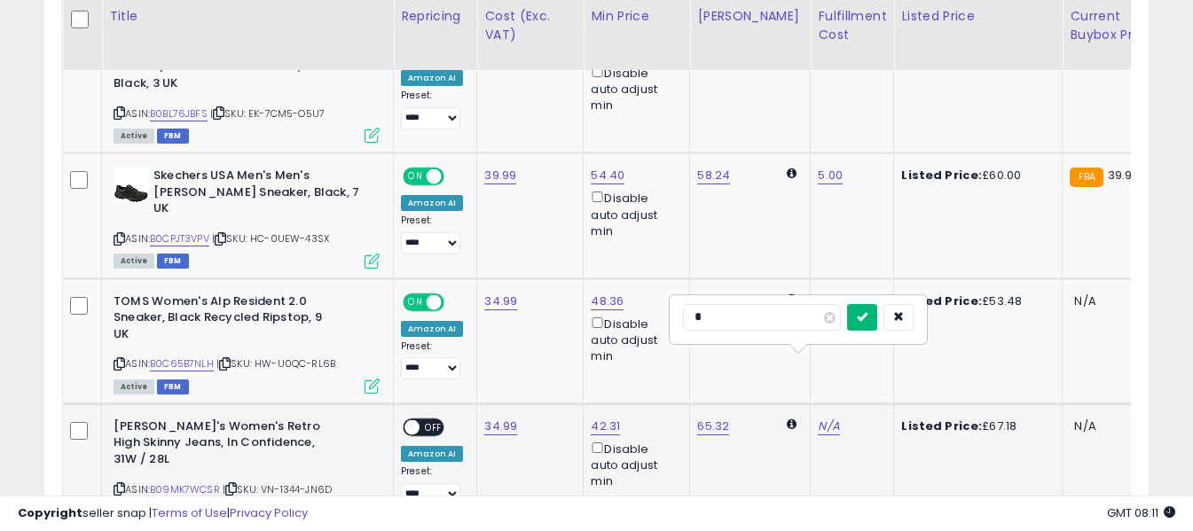
type input "*"
click at [877, 317] on button "submit" at bounding box center [862, 317] width 30 height 27
click at [425, 420] on span "OFF" at bounding box center [434, 427] width 28 height 15
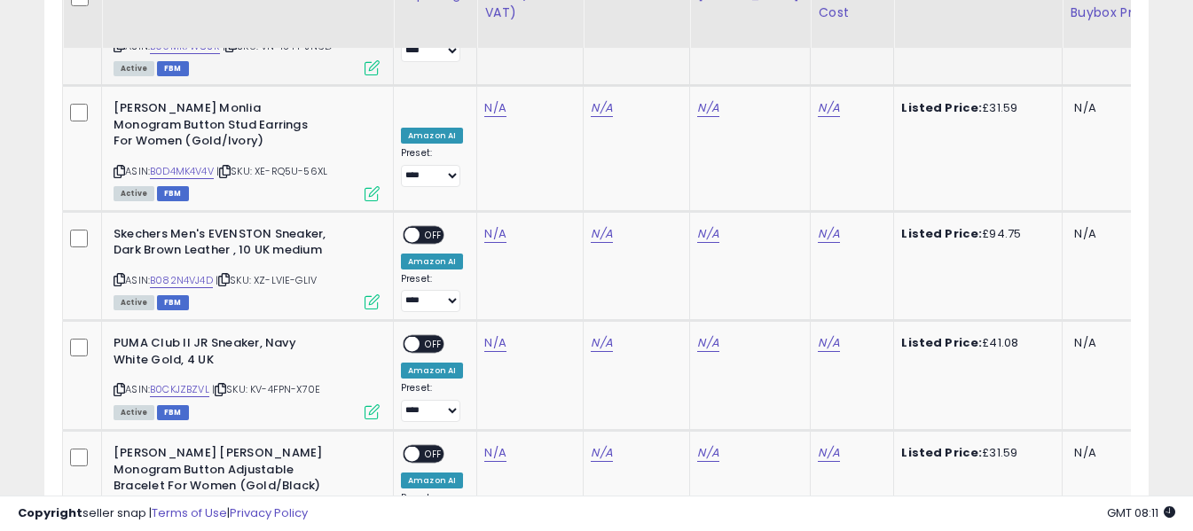
scroll to position [2777, 0]
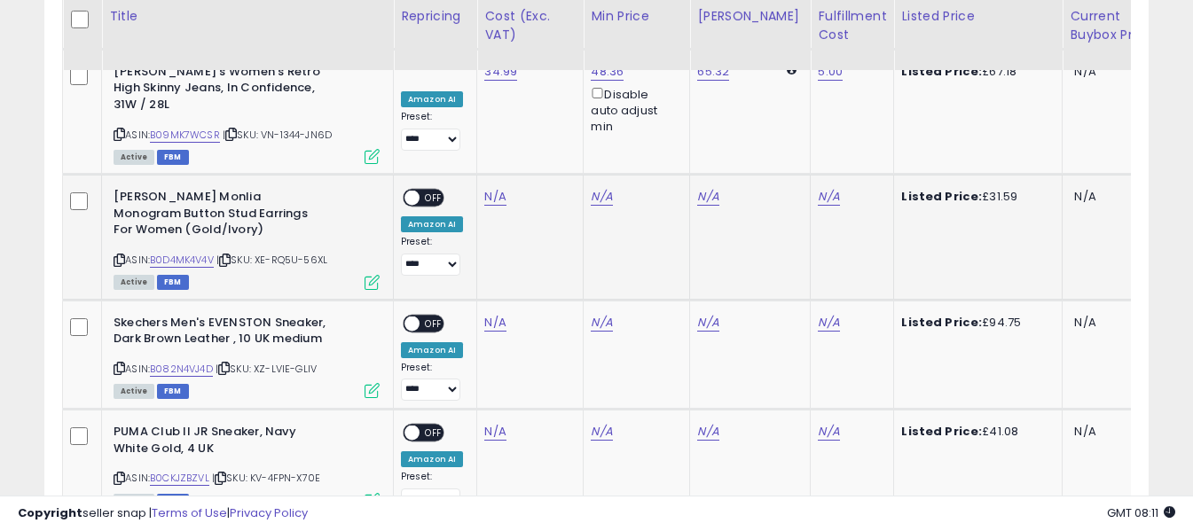
click at [118, 255] on icon at bounding box center [120, 260] width 12 height 10
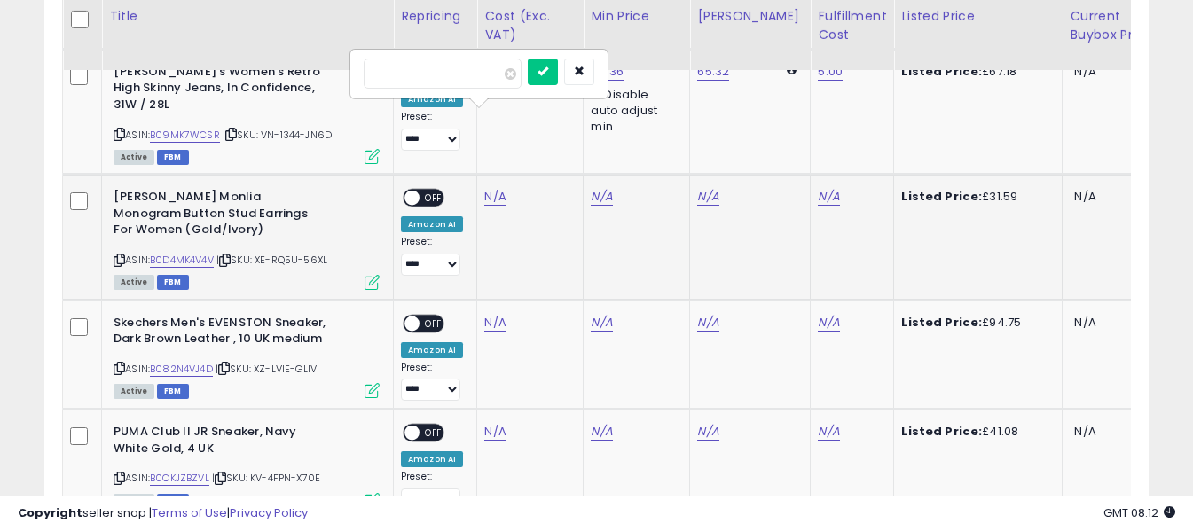
click at [461, 72] on input "number" at bounding box center [443, 74] width 158 height 30
type input "*****"
click at [548, 68] on icon "submit" at bounding box center [542, 71] width 11 height 11
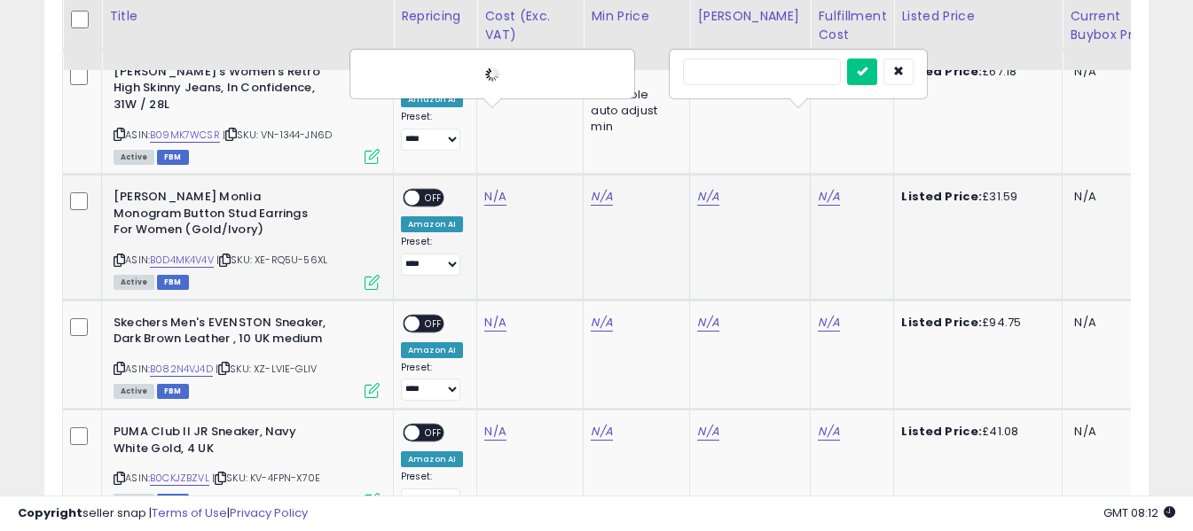
click at [777, 69] on input "text" at bounding box center [762, 72] width 158 height 27
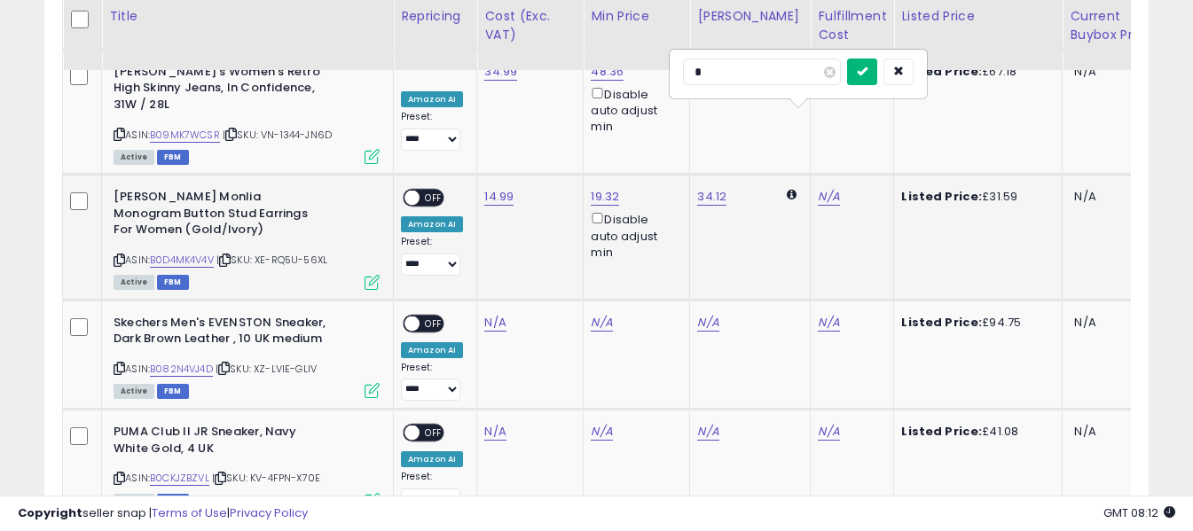
type input "*"
click at [867, 72] on icon "submit" at bounding box center [862, 71] width 11 height 11
click at [426, 191] on span "OFF" at bounding box center [434, 198] width 28 height 15
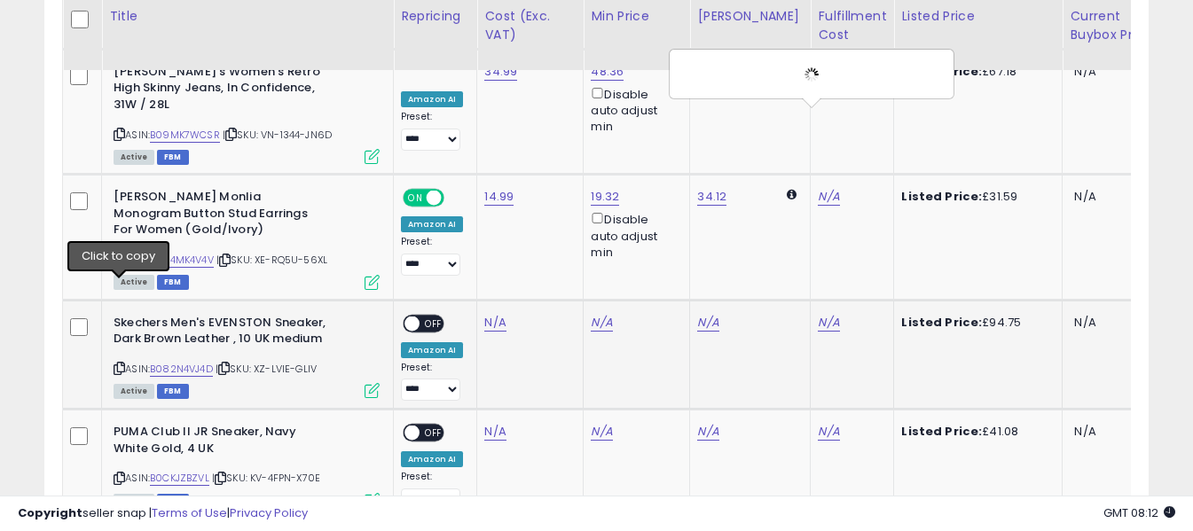
click at [118, 364] on icon at bounding box center [120, 369] width 12 height 10
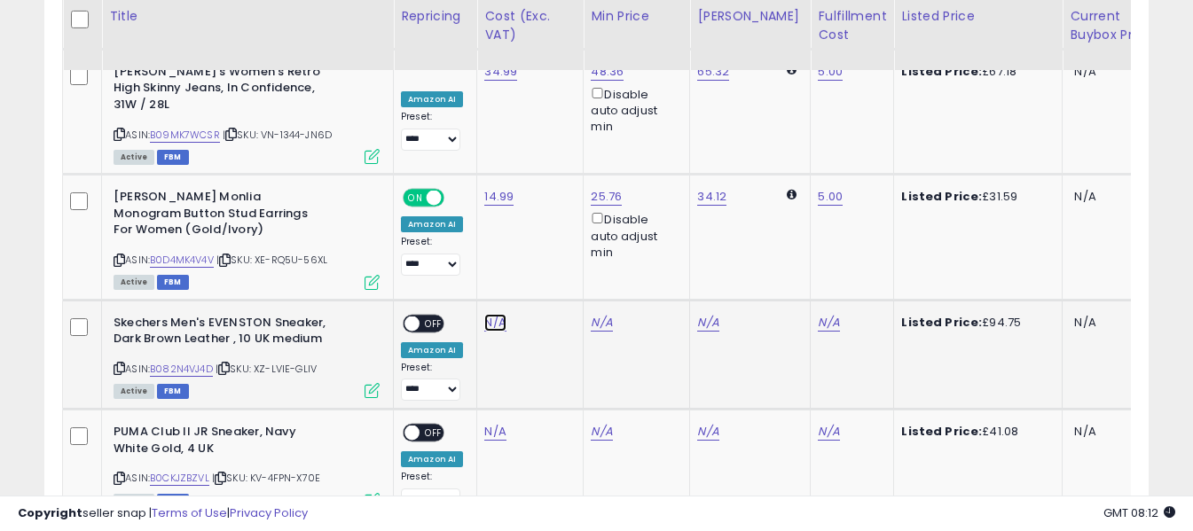
click at [480, 210] on input "number" at bounding box center [443, 199] width 158 height 30
type input "*****"
click at [558, 197] on button "submit" at bounding box center [543, 197] width 30 height 27
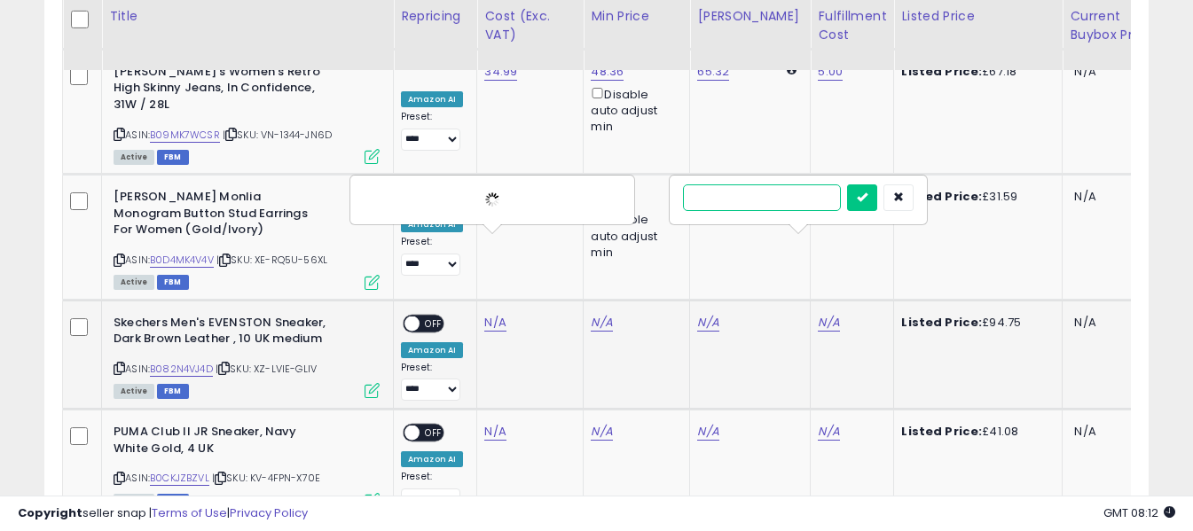
click at [773, 197] on input "text" at bounding box center [762, 197] width 158 height 27
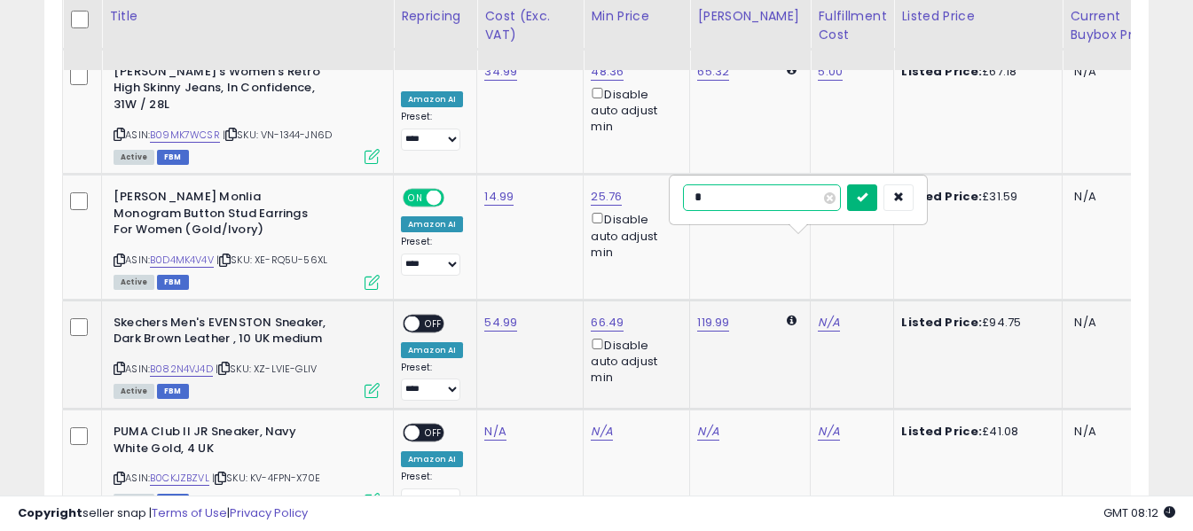
type input "*"
click at [877, 205] on button "submit" at bounding box center [862, 197] width 30 height 27
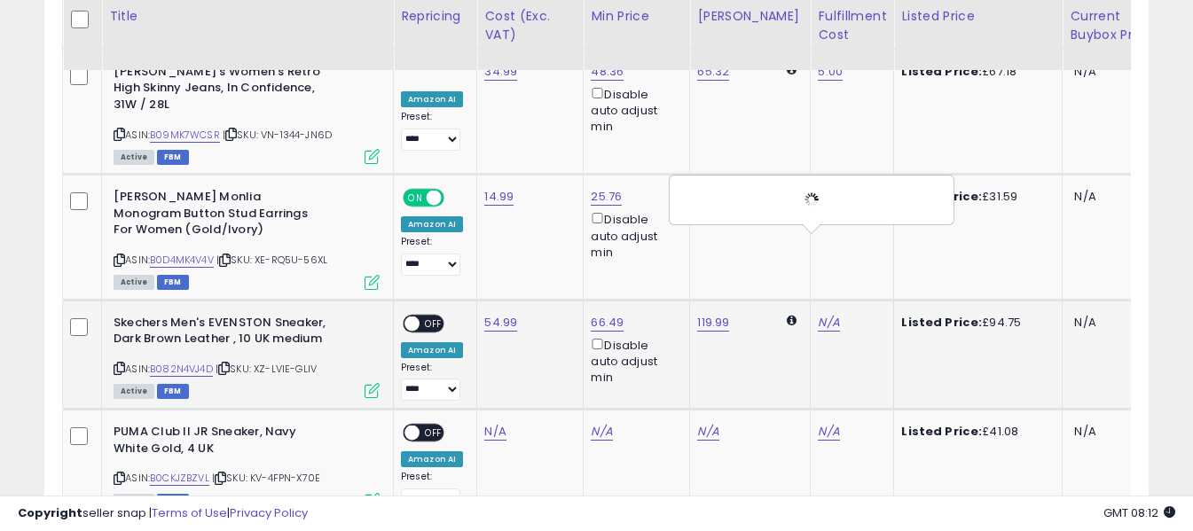
click at [423, 316] on span "OFF" at bounding box center [434, 323] width 28 height 15
click at [118, 474] on icon at bounding box center [120, 479] width 12 height 10
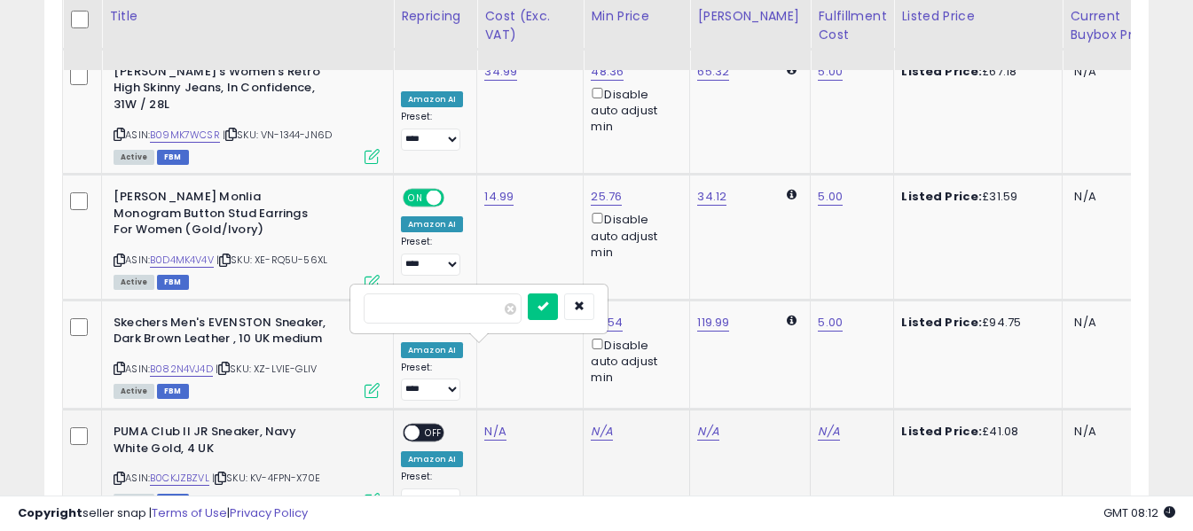
click at [474, 318] on input "number" at bounding box center [443, 309] width 158 height 30
type input "*****"
drag, startPoint x: 561, startPoint y: 306, endPoint x: 616, endPoint y: 312, distance: 56.2
click at [558, 305] on button "submit" at bounding box center [543, 307] width 30 height 27
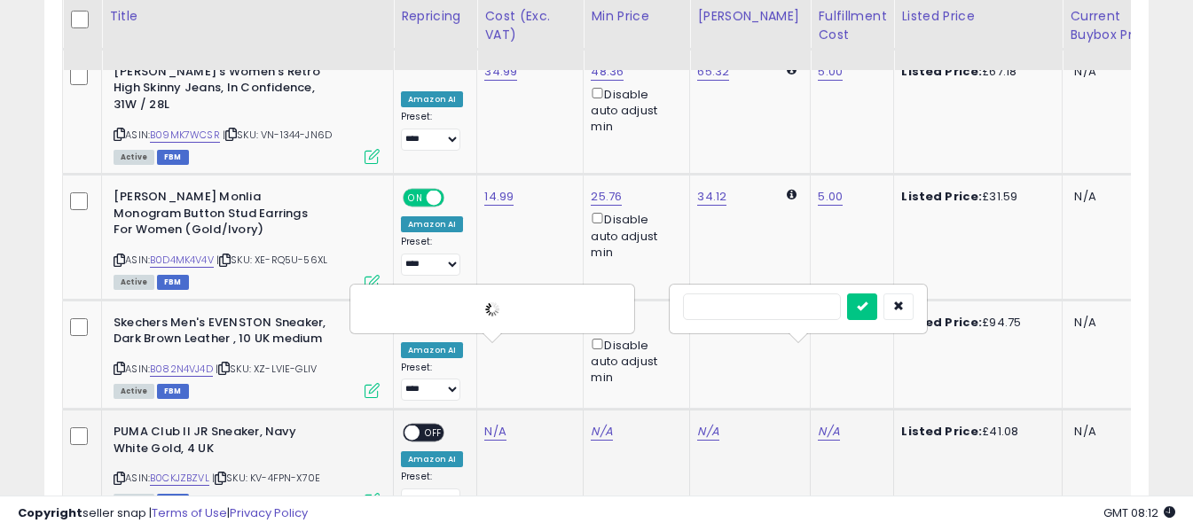
click at [783, 302] on input "text" at bounding box center [762, 307] width 158 height 27
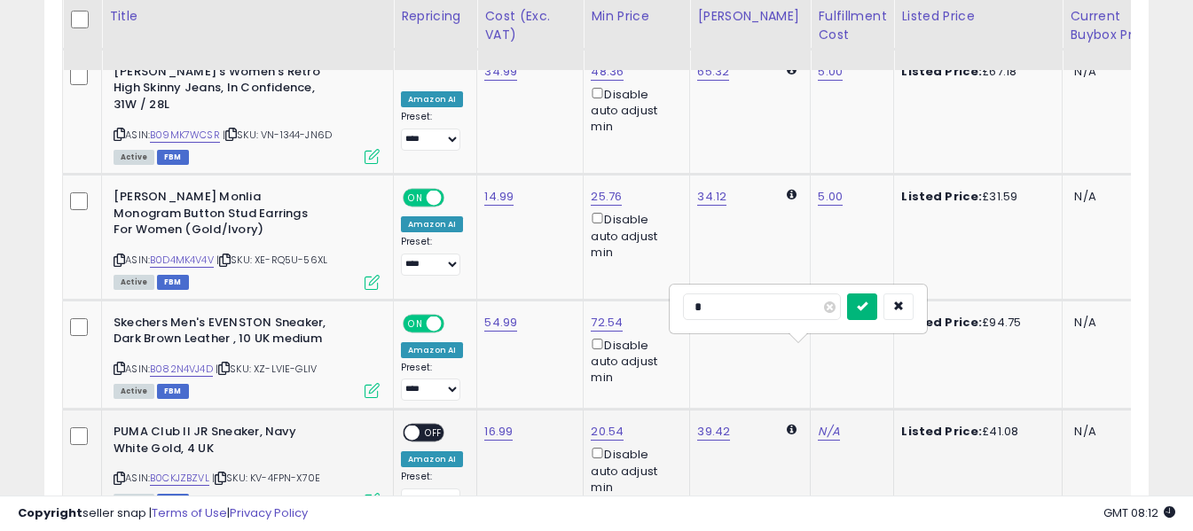
type input "*"
click at [867, 305] on icon "submit" at bounding box center [862, 306] width 11 height 11
click at [420, 426] on div "ON OFF" at bounding box center [404, 433] width 42 height 15
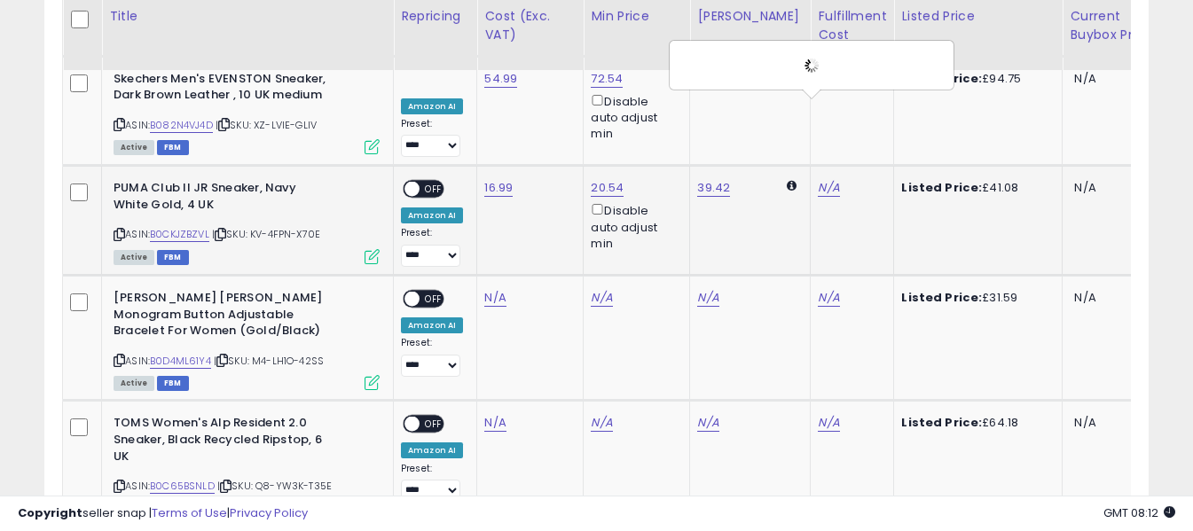
scroll to position [3043, 0]
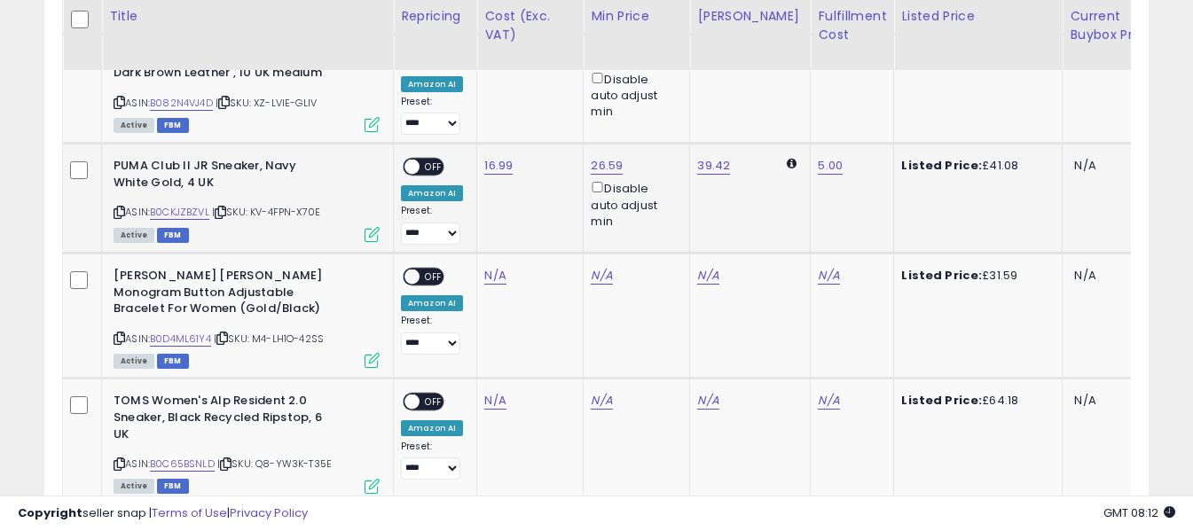
click at [426, 160] on span "OFF" at bounding box center [434, 167] width 28 height 15
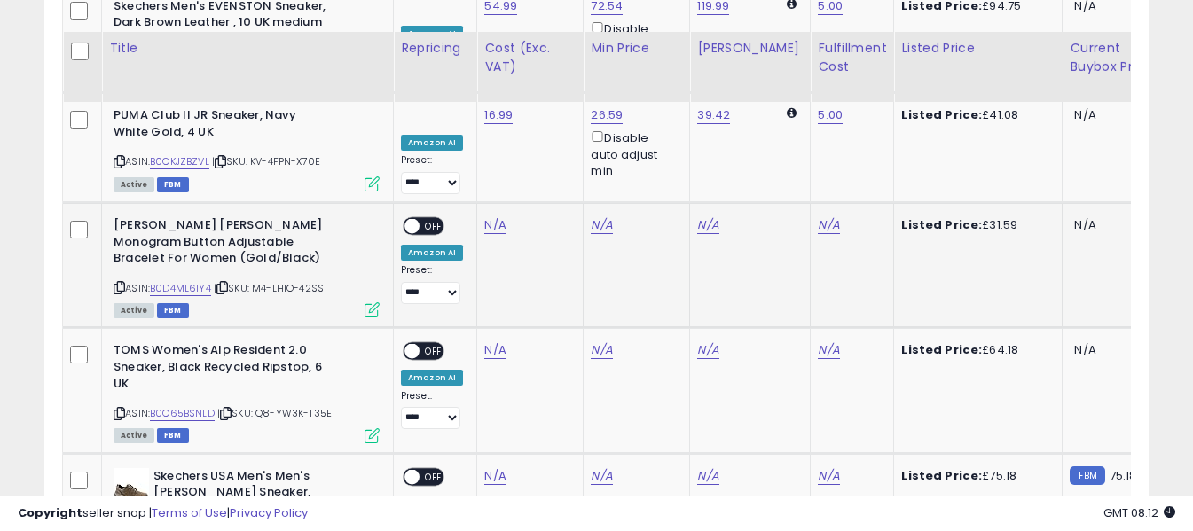
scroll to position [3132, 0]
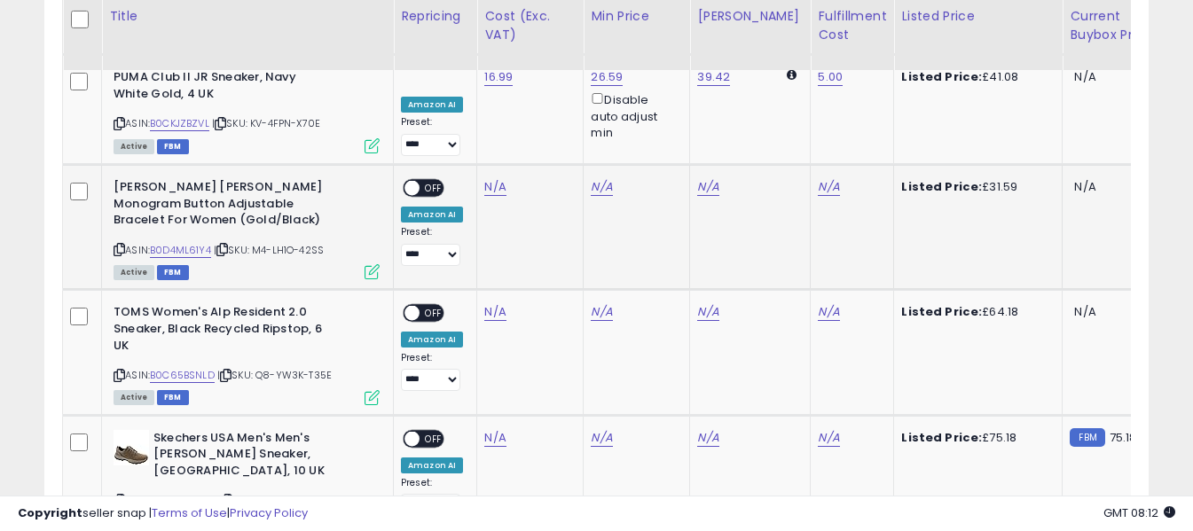
click at [120, 245] on icon at bounding box center [120, 250] width 12 height 10
click at [119, 371] on icon at bounding box center [120, 376] width 12 height 10
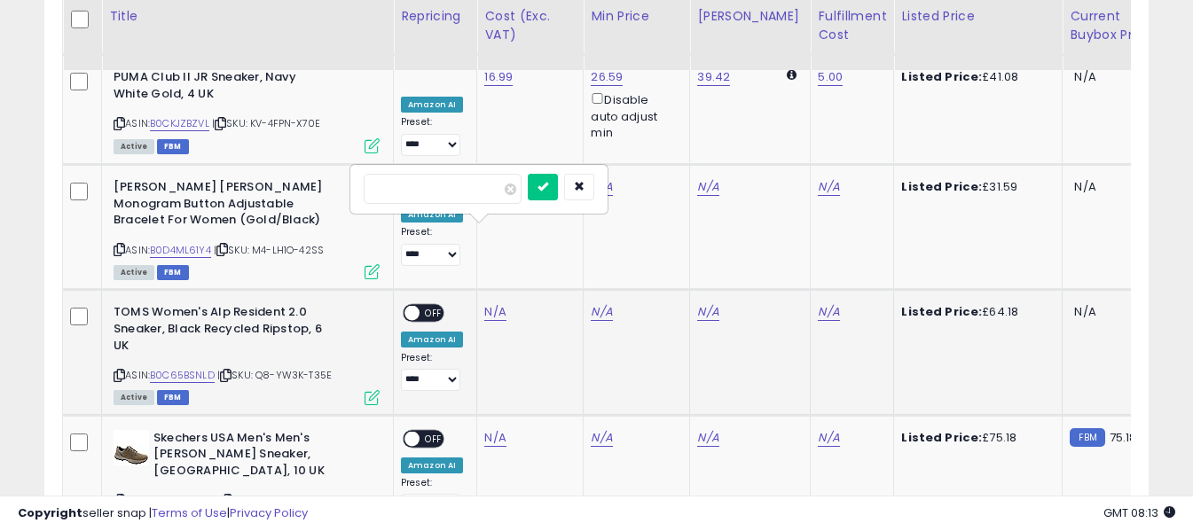
click at [481, 184] on input "number" at bounding box center [443, 189] width 158 height 30
type input "*****"
click at [548, 186] on icon "submit" at bounding box center [542, 186] width 11 height 11
click at [796, 187] on input "text" at bounding box center [762, 187] width 158 height 27
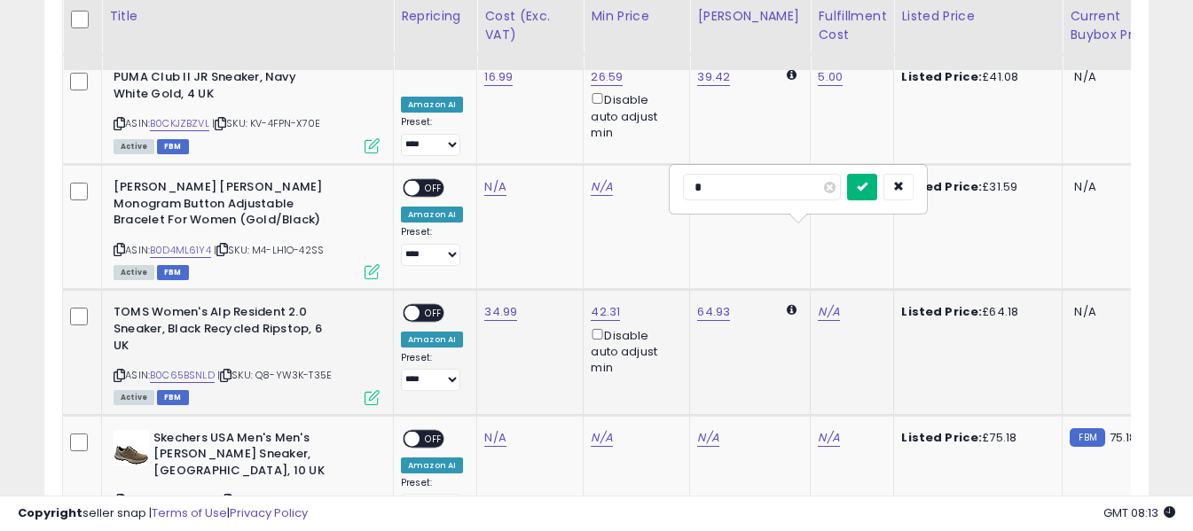
type input "*"
click at [867, 186] on icon "submit" at bounding box center [862, 186] width 11 height 11
click at [427, 306] on span "OFF" at bounding box center [434, 313] width 28 height 15
click at [120, 496] on icon at bounding box center [120, 501] width 12 height 10
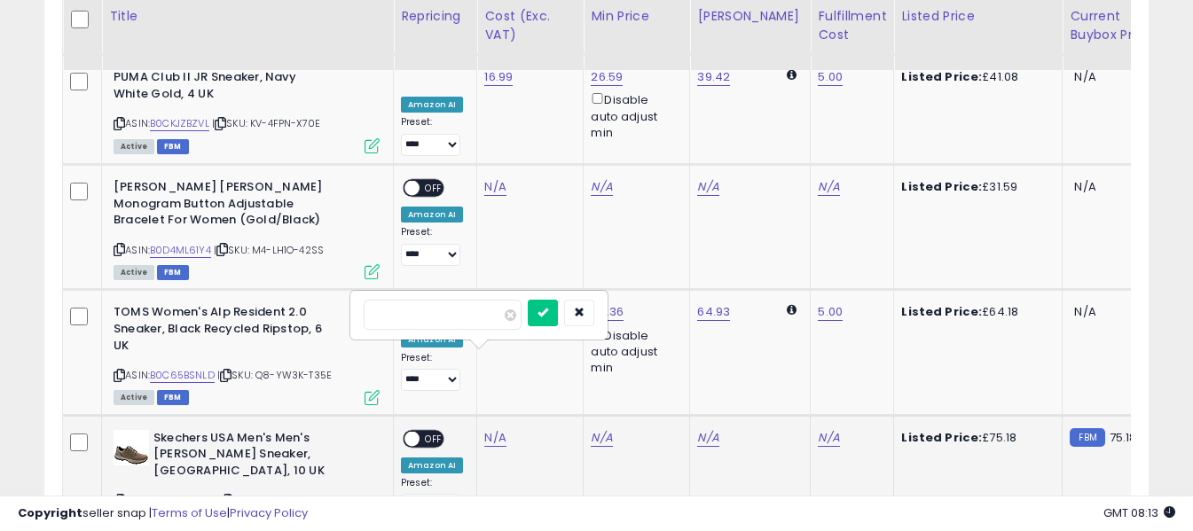
click at [491, 318] on input "number" at bounding box center [443, 315] width 158 height 30
type input "*****"
click at [548, 310] on icon "submit" at bounding box center [542, 312] width 11 height 11
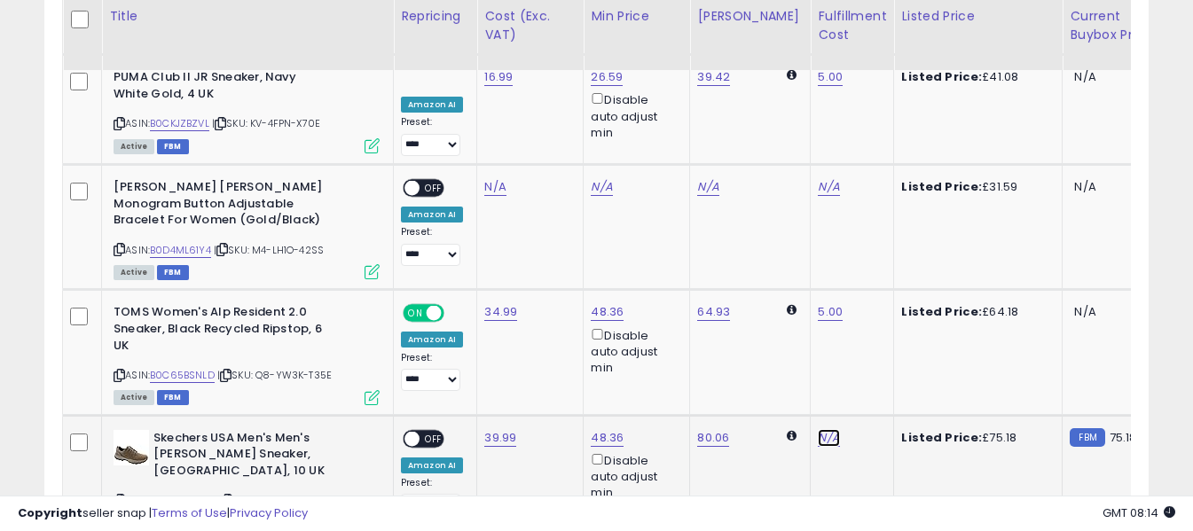
click at [790, 320] on input "text" at bounding box center [762, 313] width 158 height 27
type input "*"
click at [867, 310] on icon "submit" at bounding box center [862, 312] width 11 height 11
click at [422, 431] on span "OFF" at bounding box center [434, 438] width 28 height 15
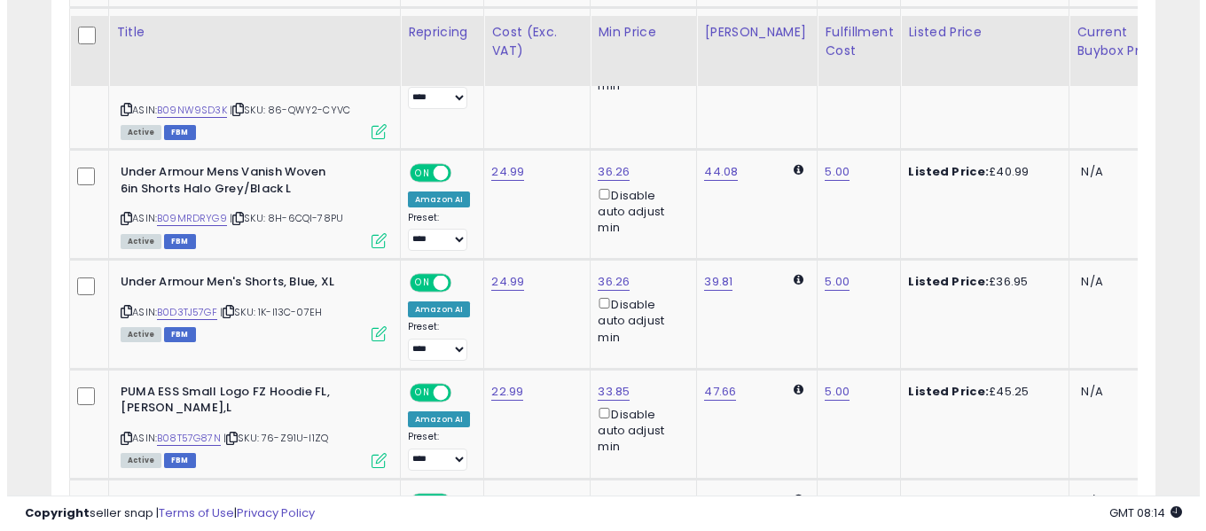
scroll to position [560, 0]
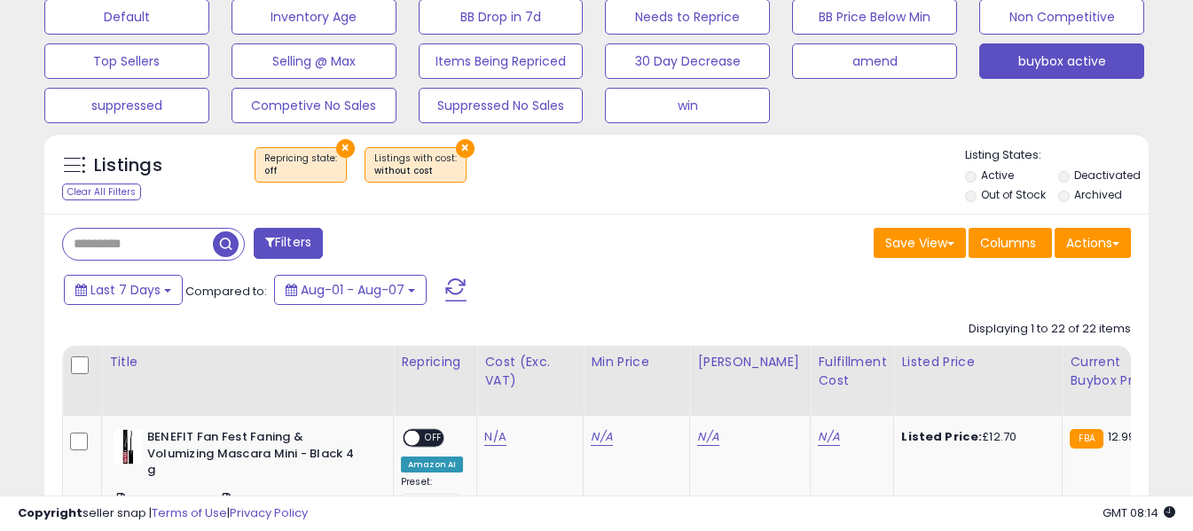
click at [453, 282] on span at bounding box center [455, 289] width 21 height 23
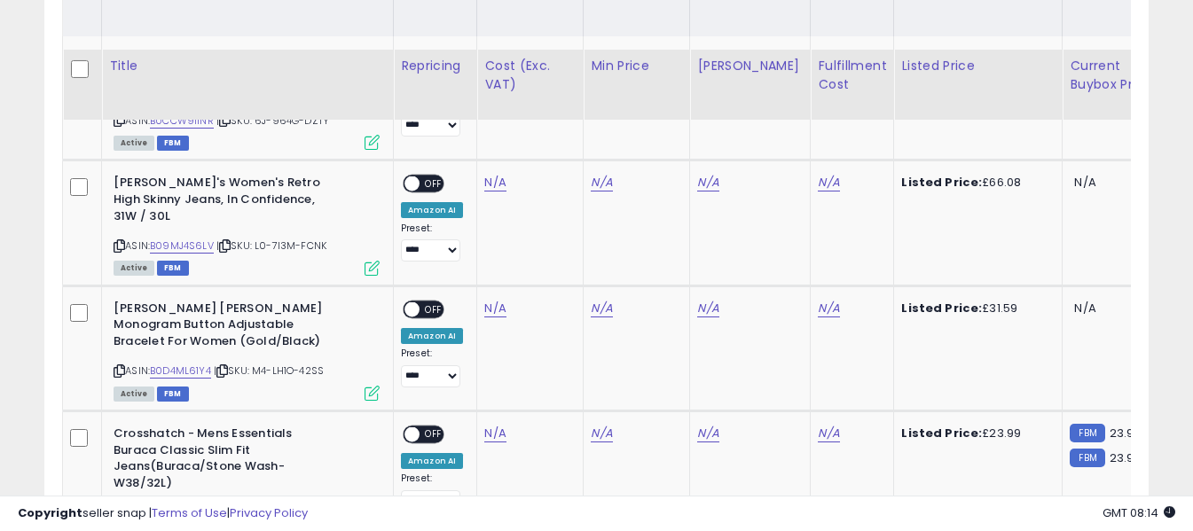
scroll to position [914, 0]
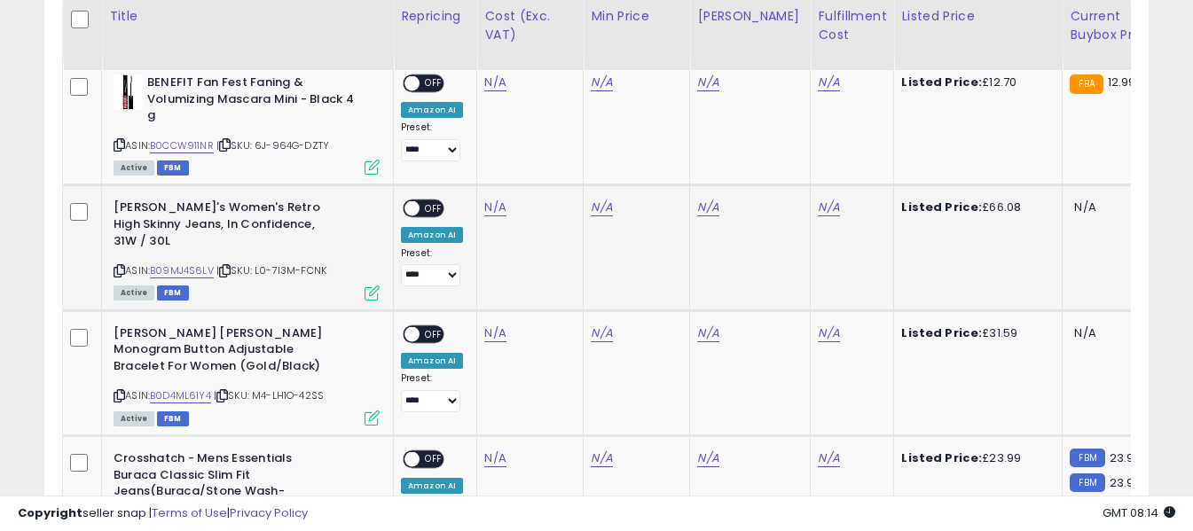
click at [118, 266] on icon at bounding box center [120, 271] width 12 height 10
drag, startPoint x: 114, startPoint y: 210, endPoint x: 237, endPoint y: 227, distance: 123.5
click at [237, 227] on b "Levi's Women's Retro High Skinny Jeans, In Confidence, 31W / 30L" at bounding box center [222, 227] width 216 height 54
copy b "Levi's Women's Retro High Skinny Jeans, In Confidence"
click at [494, 91] on link "N/A" at bounding box center [494, 83] width 21 height 18
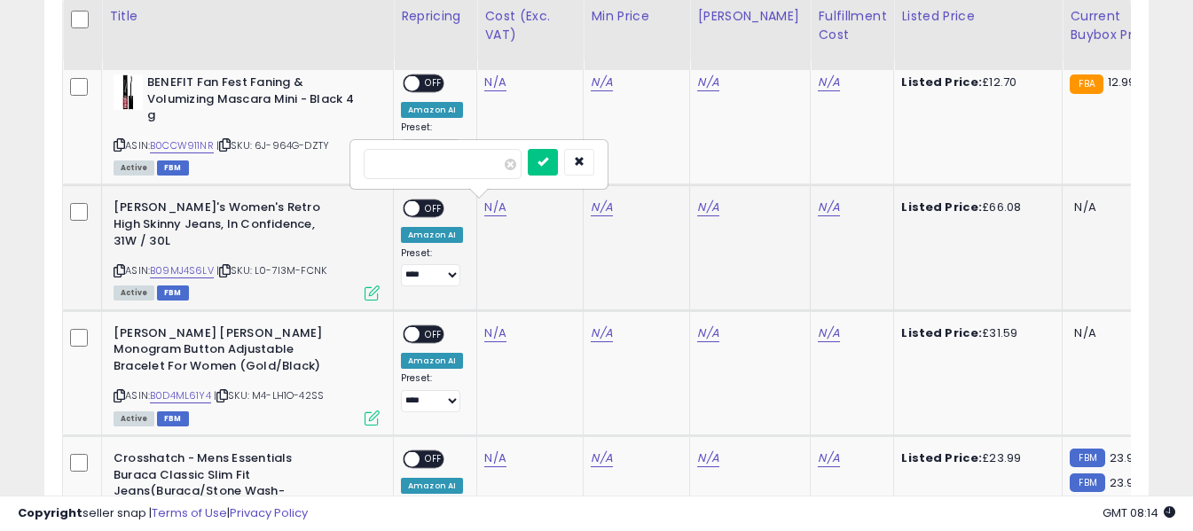
click at [472, 169] on input "number" at bounding box center [443, 164] width 158 height 30
type input "*****"
click at [548, 166] on icon "submit" at bounding box center [542, 161] width 11 height 11
click at [818, 91] on link "N/A" at bounding box center [828, 83] width 21 height 18
click at [785, 164] on input "text" at bounding box center [762, 162] width 158 height 27
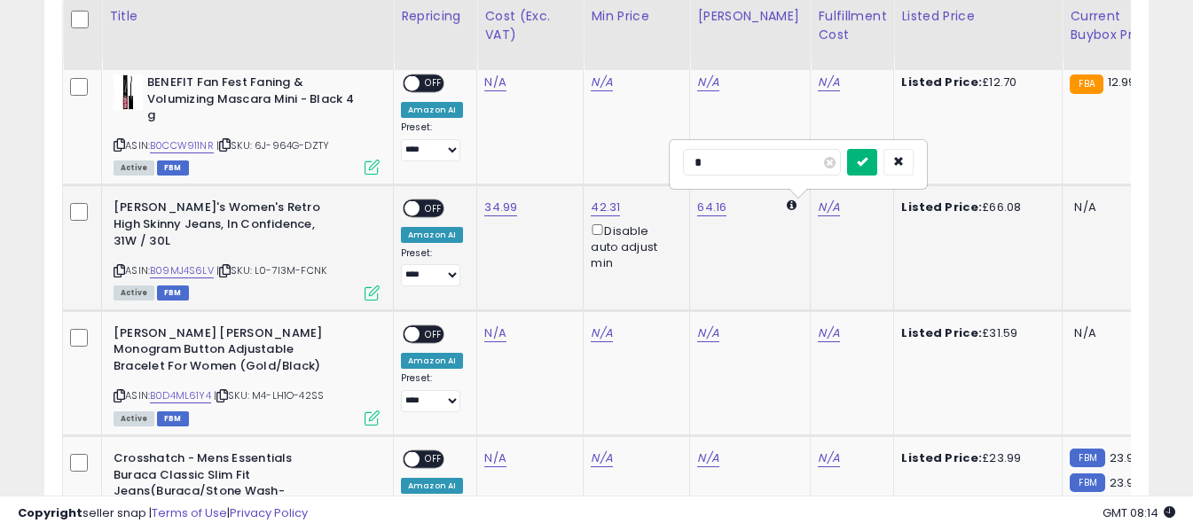
type input "*"
click at [877, 161] on button "submit" at bounding box center [862, 162] width 30 height 27
click at [416, 208] on span at bounding box center [411, 208] width 15 height 15
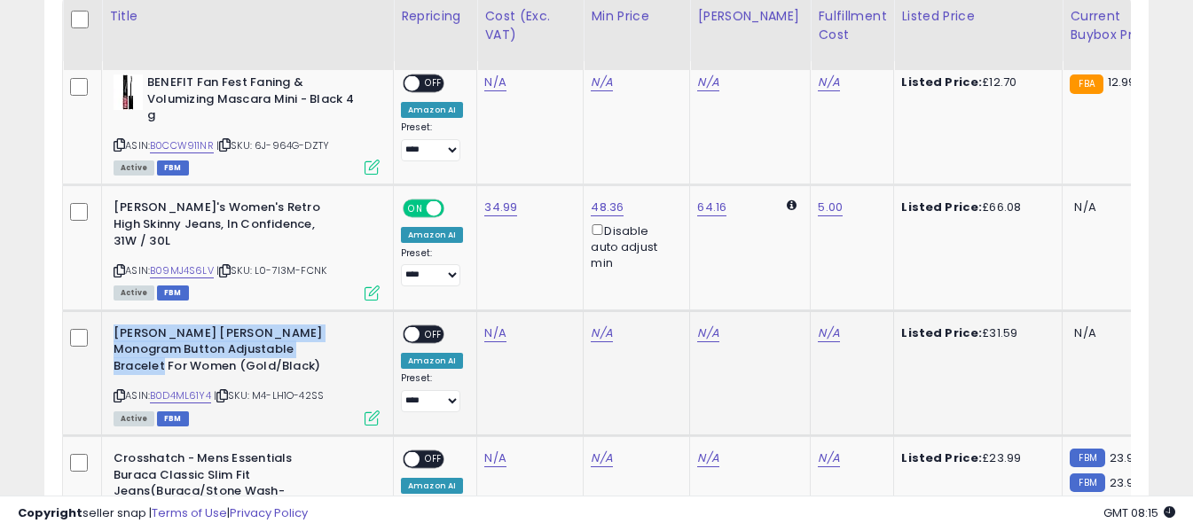
drag, startPoint x: 115, startPoint y: 318, endPoint x: 158, endPoint y: 343, distance: 49.3
click at [158, 343] on b "Ted Baker Monelle Monogram Button Adjustable Bracelet For Women (Gold/Black)" at bounding box center [222, 352] width 216 height 54
copy b "Ted Baker Monelle Monogram Button Adjustable Bracelet For Women"
click at [492, 91] on link "N/A" at bounding box center [494, 83] width 21 height 18
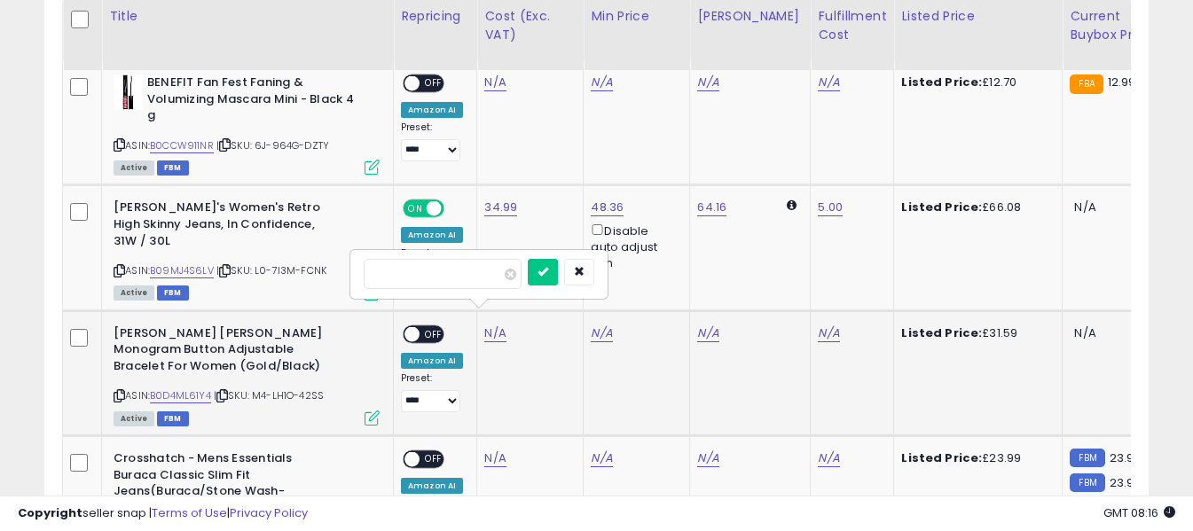
click at [479, 275] on input "number" at bounding box center [443, 274] width 158 height 30
click at [477, 274] on input "number" at bounding box center [443, 274] width 158 height 30
type input "*****"
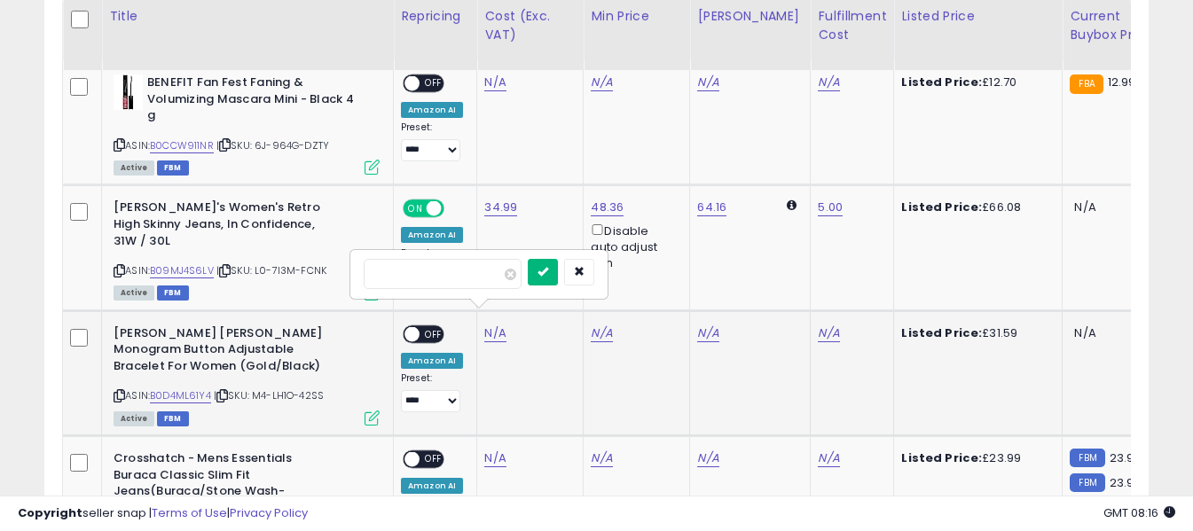
click at [548, 275] on icon "submit" at bounding box center [542, 271] width 11 height 11
click at [820, 91] on link "N/A" at bounding box center [828, 83] width 21 height 18
click at [788, 272] on input "text" at bounding box center [762, 272] width 158 height 27
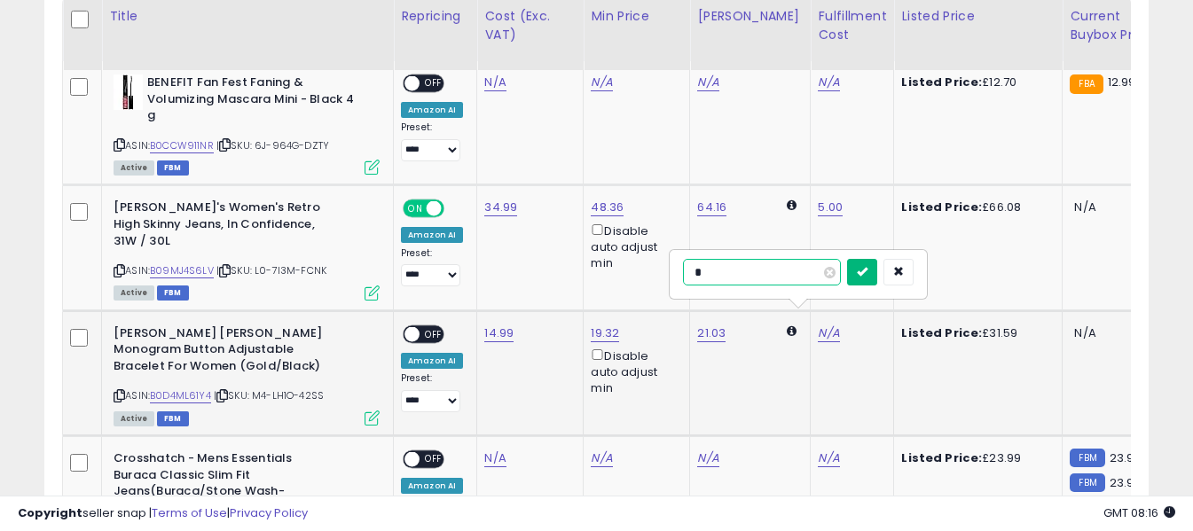
type input "*"
click at [877, 271] on button "submit" at bounding box center [862, 272] width 30 height 27
click at [435, 326] on span "OFF" at bounding box center [434, 333] width 28 height 15
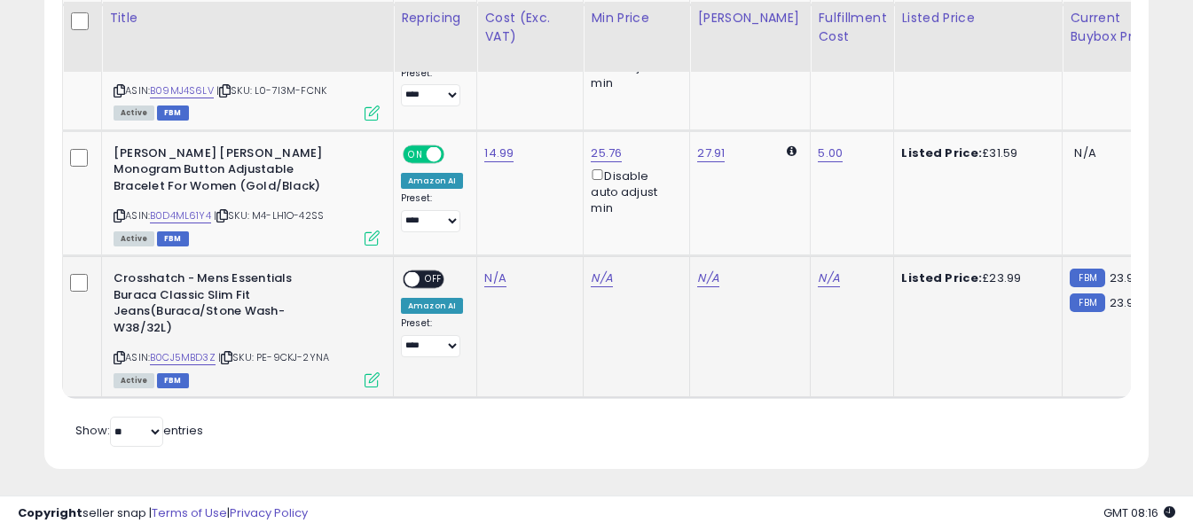
scroll to position [1096, 0]
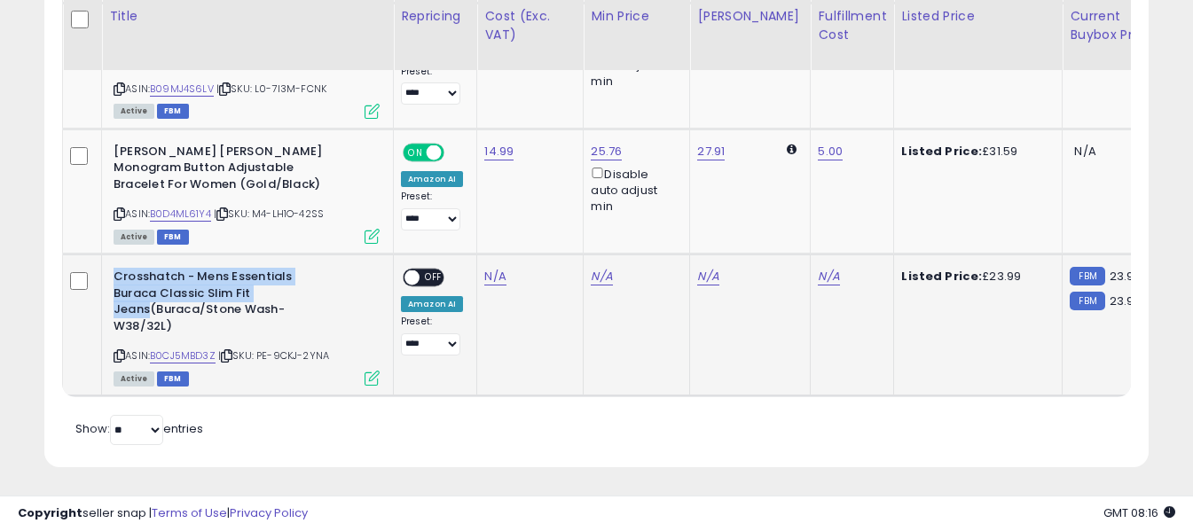
drag, startPoint x: 114, startPoint y: 259, endPoint x: 147, endPoint y: 294, distance: 47.7
click at [147, 294] on b "Crosshatch - Mens Essentials Buraca Classic Slim Fit Jeans(Buraca/Stone Wash-W3…" at bounding box center [222, 304] width 216 height 70
copy b "Crosshatch - Mens Essentials Buraca Classic Slim Fit Jeans"
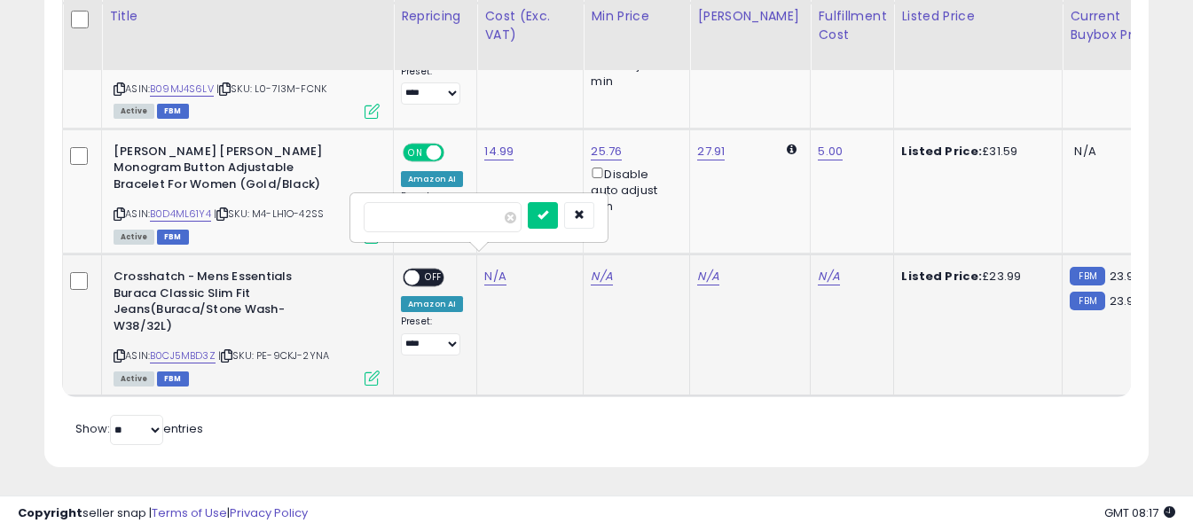
click at [464, 220] on input "number" at bounding box center [443, 217] width 158 height 30
type input "*****"
click at [558, 216] on button "submit" at bounding box center [543, 215] width 30 height 27
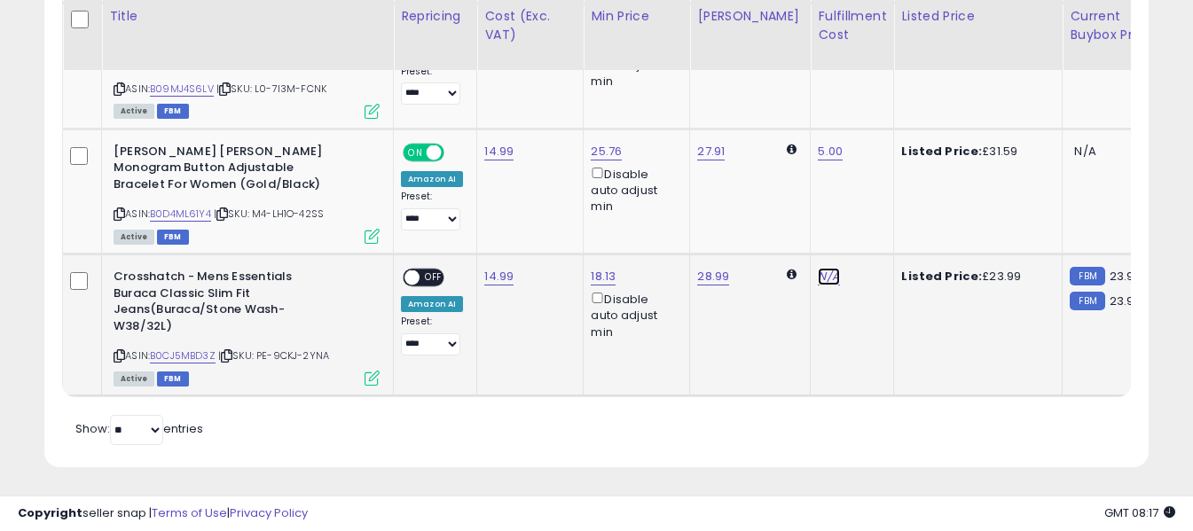
click at [781, 220] on input "text" at bounding box center [762, 215] width 158 height 27
type input "*"
click at [867, 212] on icon "submit" at bounding box center [862, 214] width 11 height 11
click at [421, 271] on span "OFF" at bounding box center [434, 278] width 28 height 15
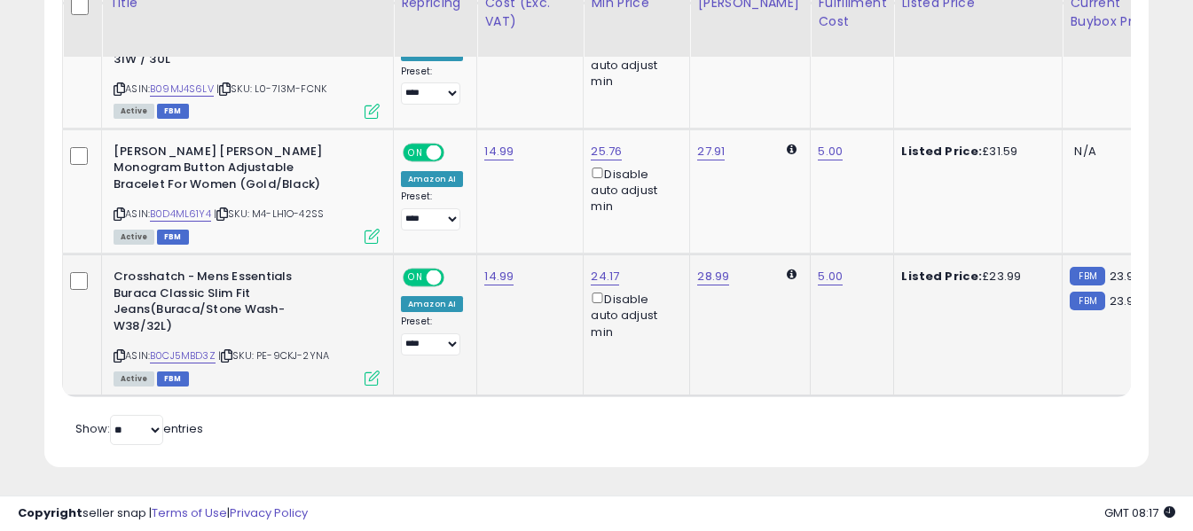
scroll to position [741, 0]
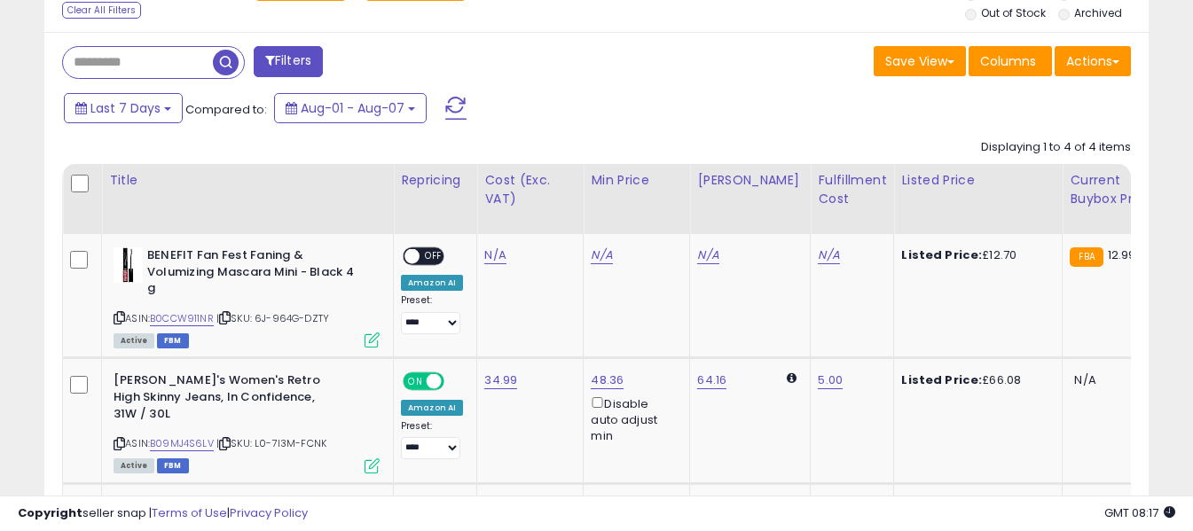
click at [448, 109] on span at bounding box center [455, 108] width 21 height 23
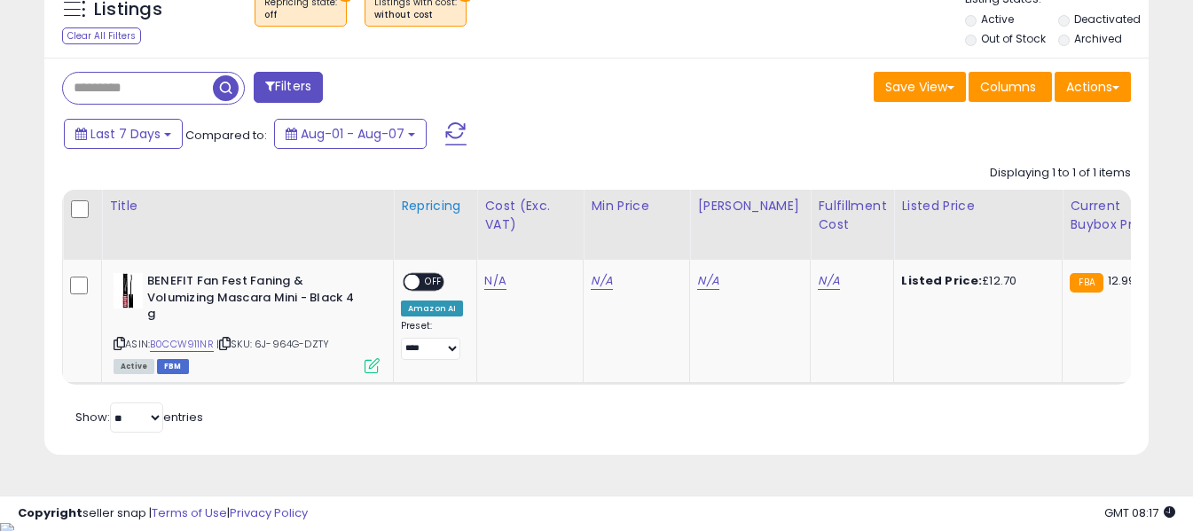
scroll to position [719, 0]
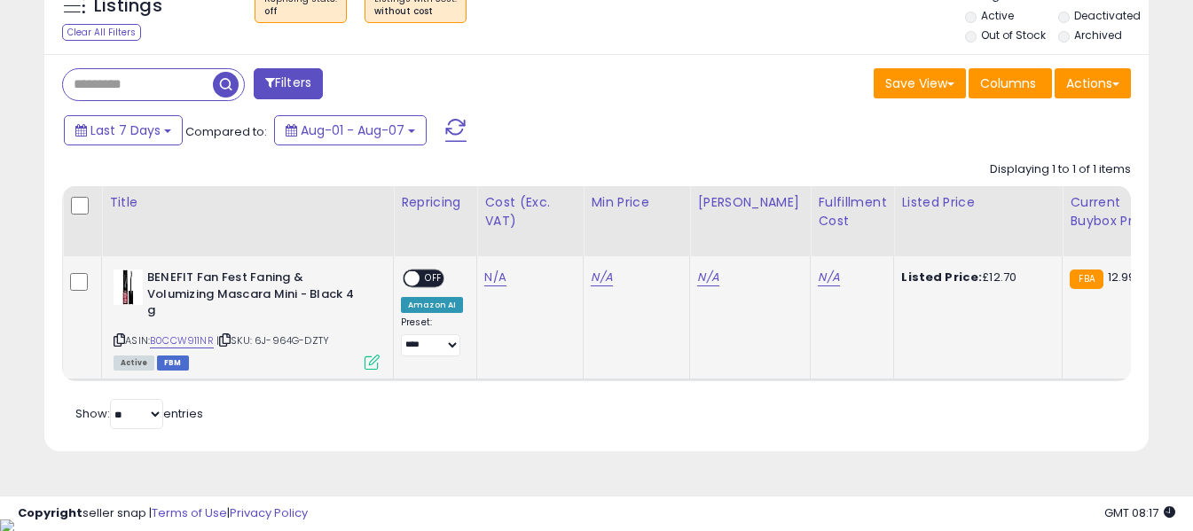
click at [119, 341] on icon at bounding box center [120, 340] width 12 height 10
